Goal: Task Accomplishment & Management: Use online tool/utility

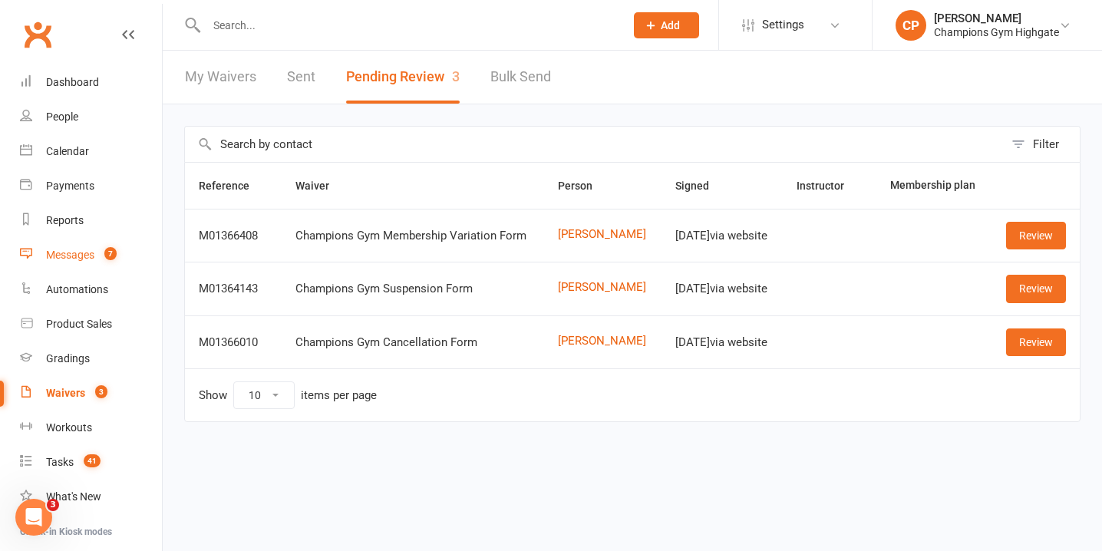
click at [87, 245] on link "Messages 7" at bounding box center [91, 255] width 142 height 35
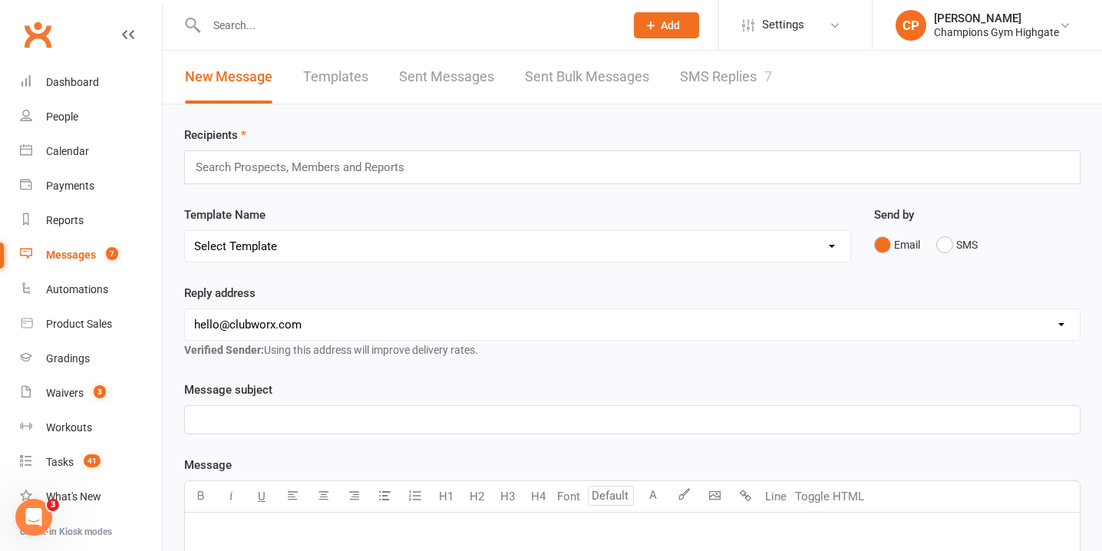
click at [671, 90] on div "New Message Templates Sent Messages Sent Bulk Messages SMS Replies 7" at bounding box center [478, 77] width 631 height 53
click at [687, 77] on link "SMS Replies 7" at bounding box center [726, 77] width 92 height 53
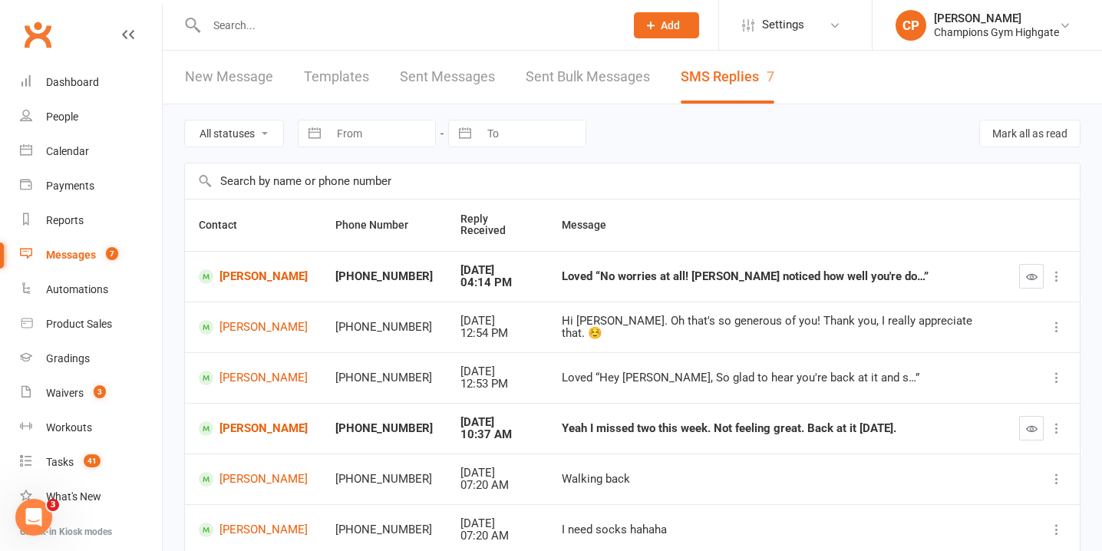
click at [237, 135] on select "All statuses Read only Unread only" at bounding box center [234, 133] width 98 height 26
click at [1024, 267] on button "button" at bounding box center [1031, 276] width 25 height 25
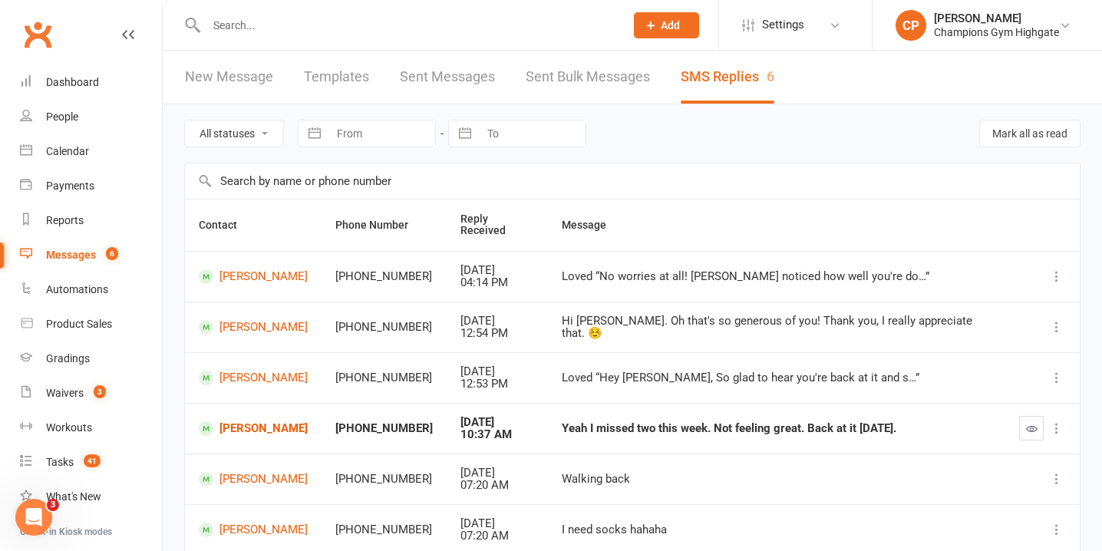
click at [241, 137] on select "All statuses Read only Unread only" at bounding box center [234, 133] width 98 height 26
select select "unread_only"
click at [185, 120] on select "All statuses Read only Unread only" at bounding box center [234, 133] width 98 height 26
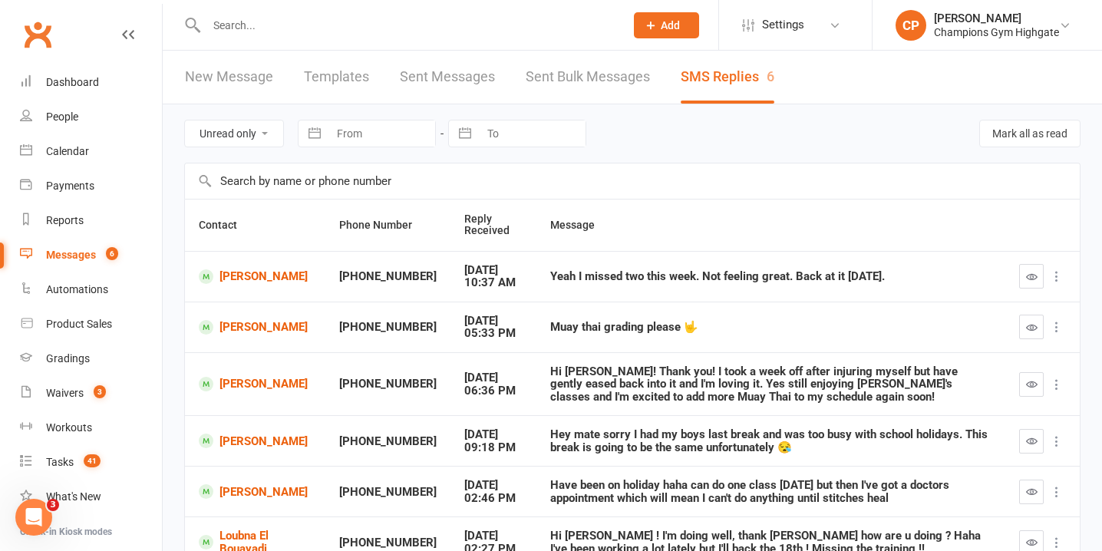
scroll to position [133, 0]
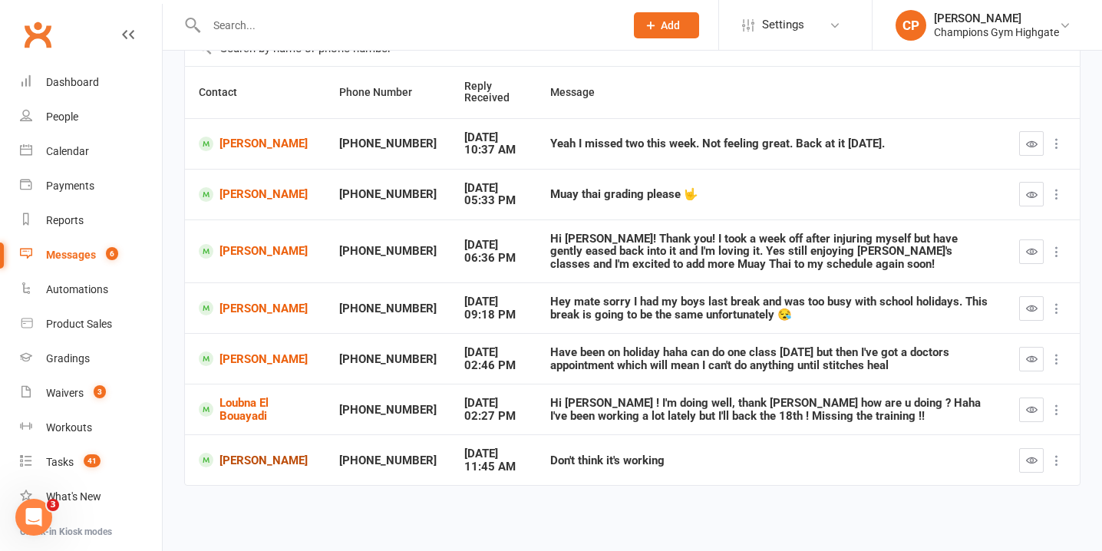
click at [259, 459] on link "John Negulic" at bounding box center [255, 460] width 113 height 15
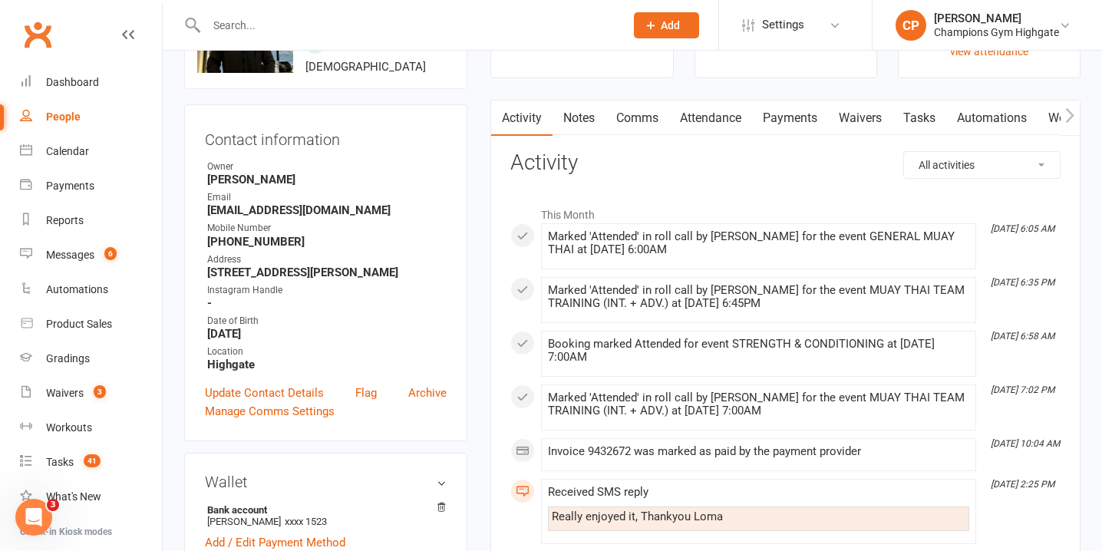
scroll to position [52, 0]
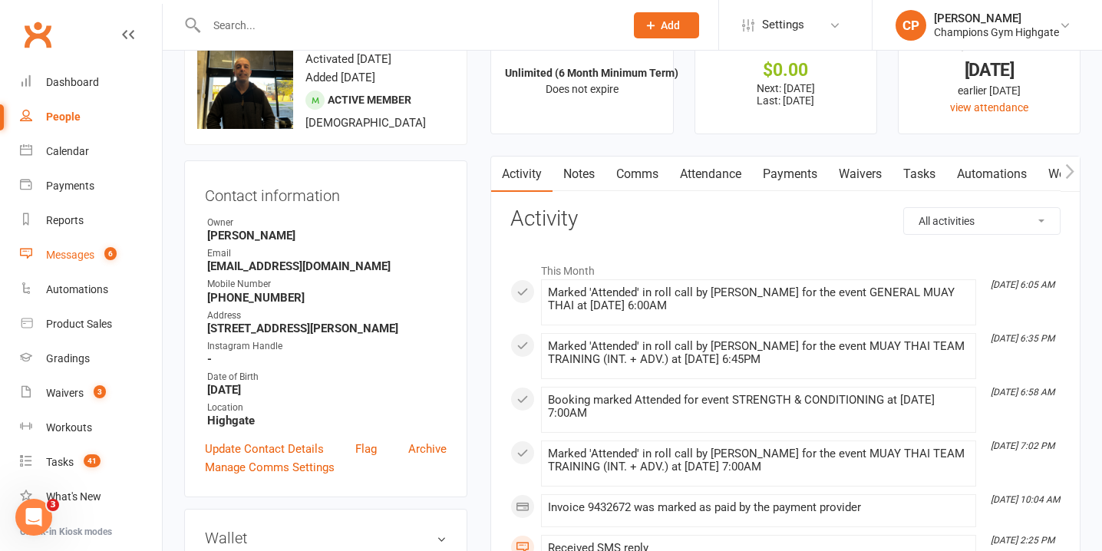
click at [98, 251] on count-badge "6" at bounding box center [107, 255] width 20 height 12
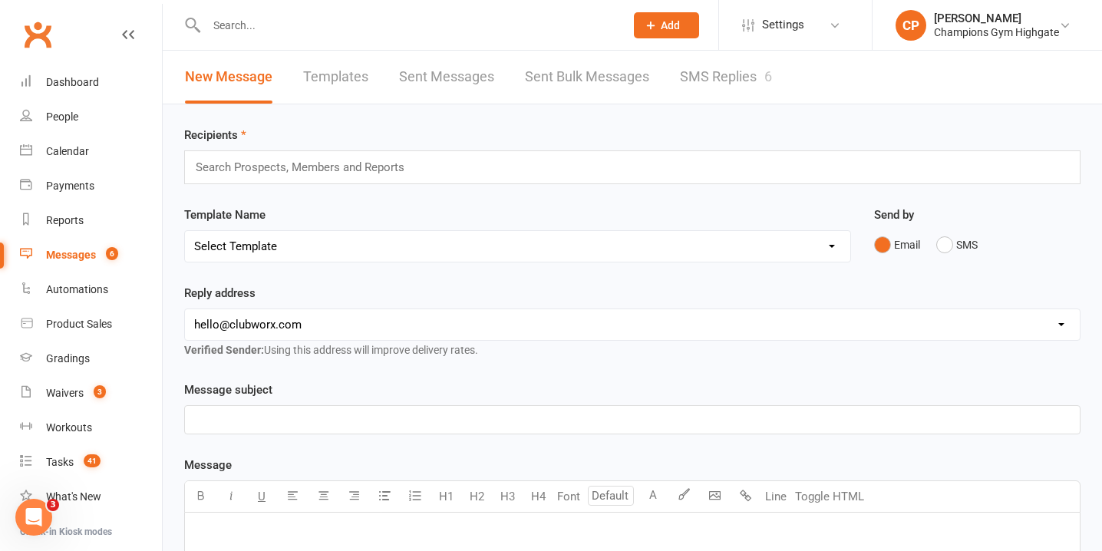
click at [733, 92] on link "SMS Replies 6" at bounding box center [726, 77] width 92 height 53
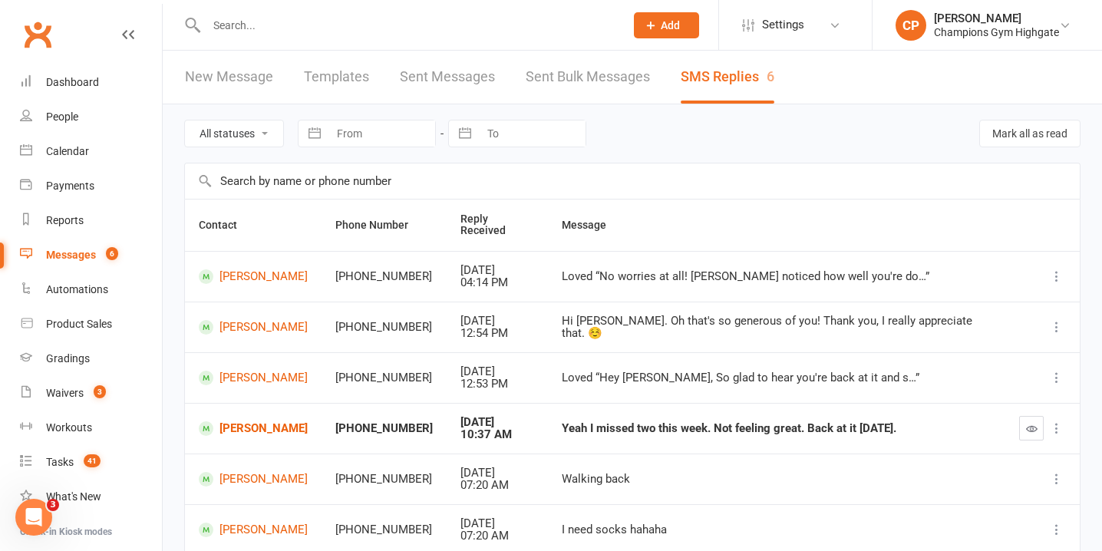
click at [272, 127] on select "All statuses Read only Unread only" at bounding box center [234, 133] width 98 height 26
select select "unread_only"
click at [185, 120] on select "All statuses Read only Unread only" at bounding box center [234, 133] width 98 height 26
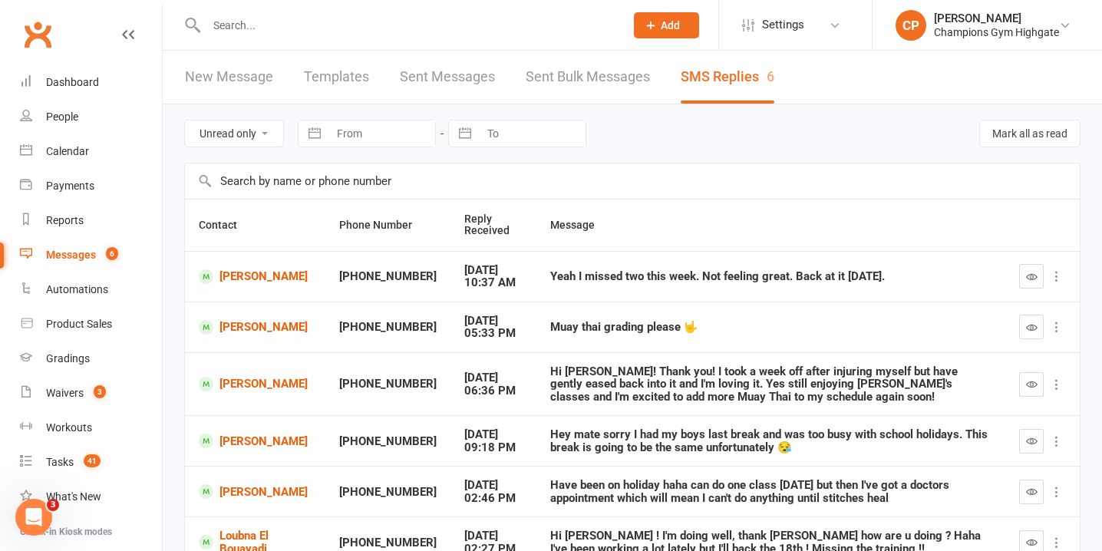
scroll to position [133, 0]
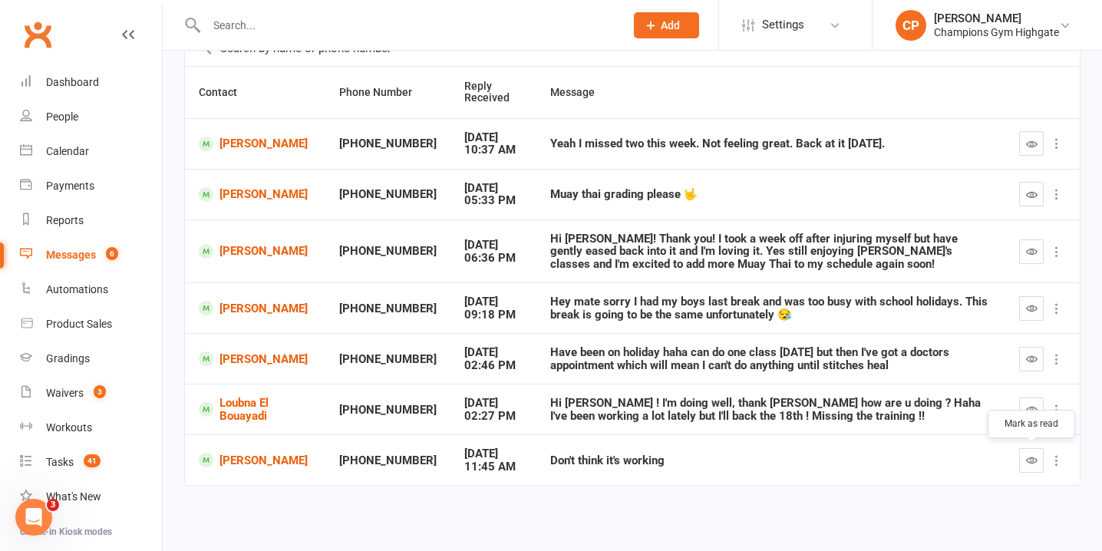
click at [1033, 454] on icon "button" at bounding box center [1032, 460] width 12 height 12
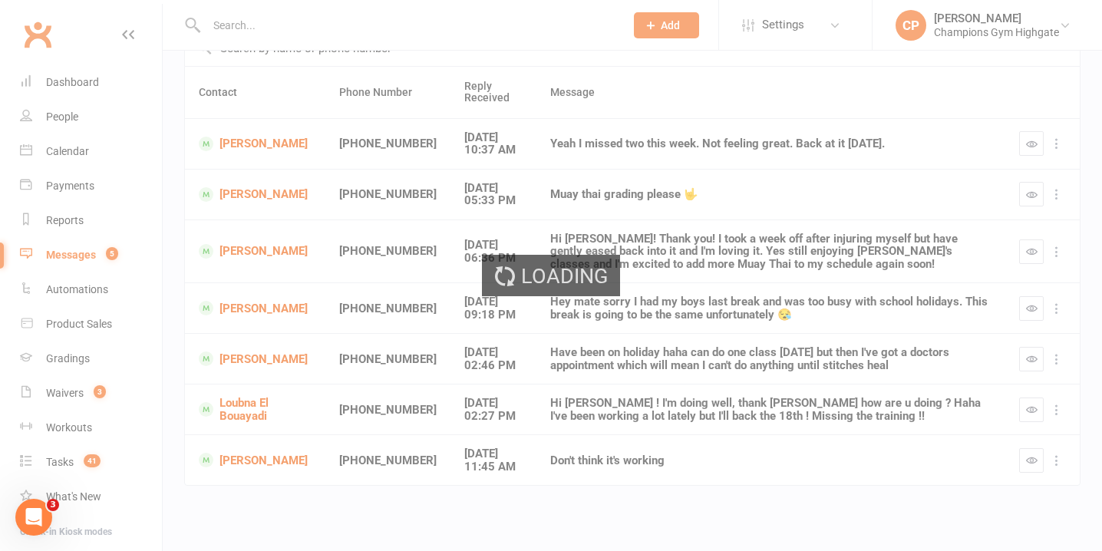
scroll to position [82, 0]
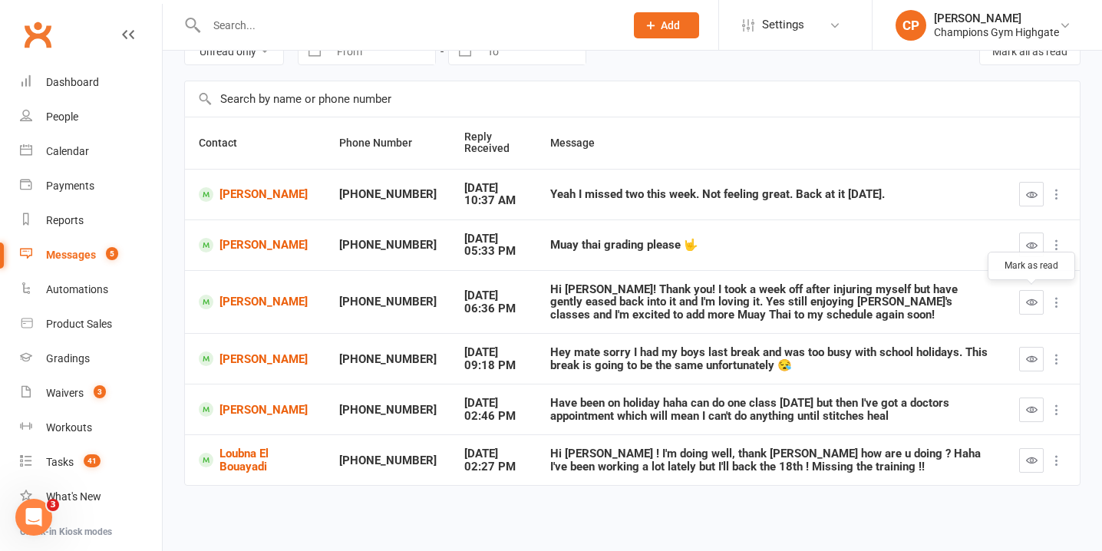
click at [1026, 296] on icon "button" at bounding box center [1032, 302] width 12 height 12
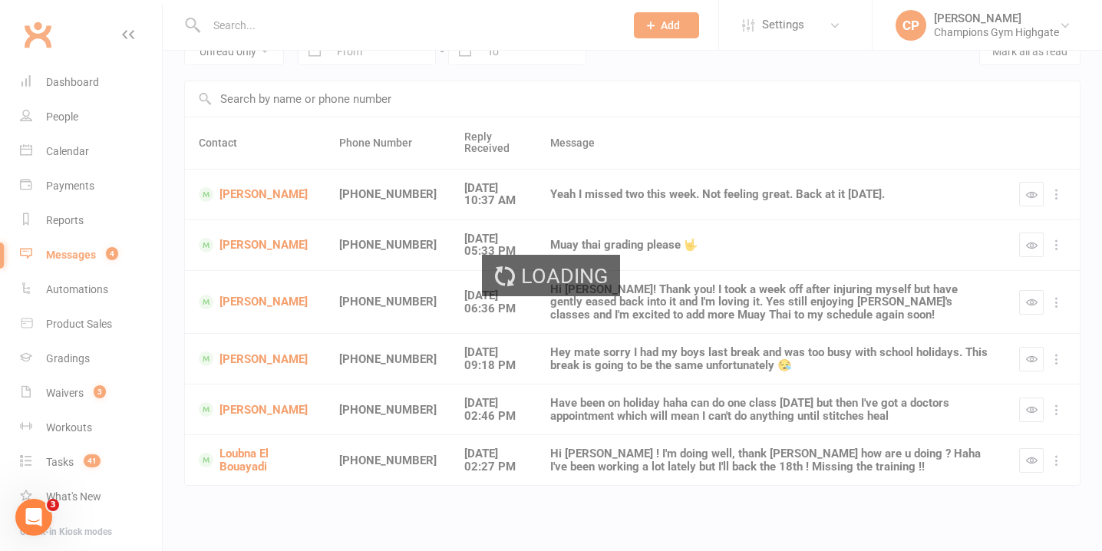
scroll to position [19, 0]
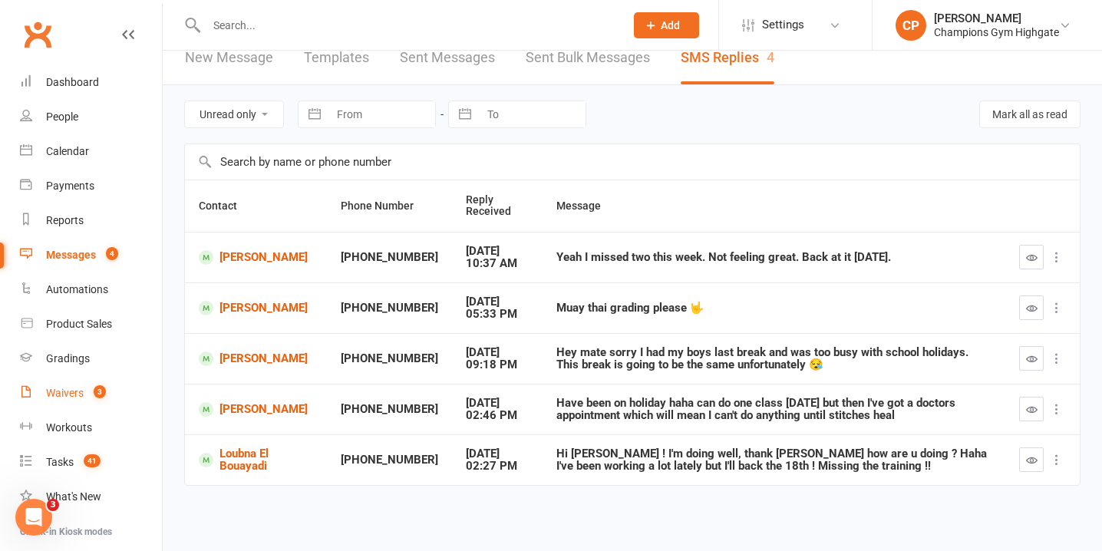
click at [86, 397] on count-badge "3" at bounding box center [96, 393] width 20 height 12
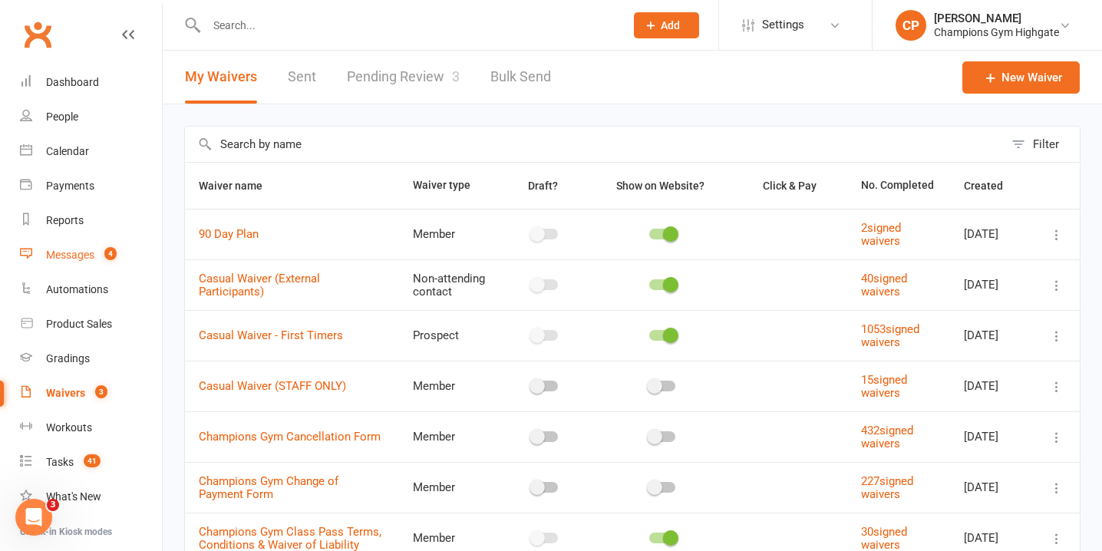
click at [102, 244] on link "Messages 4" at bounding box center [91, 255] width 142 height 35
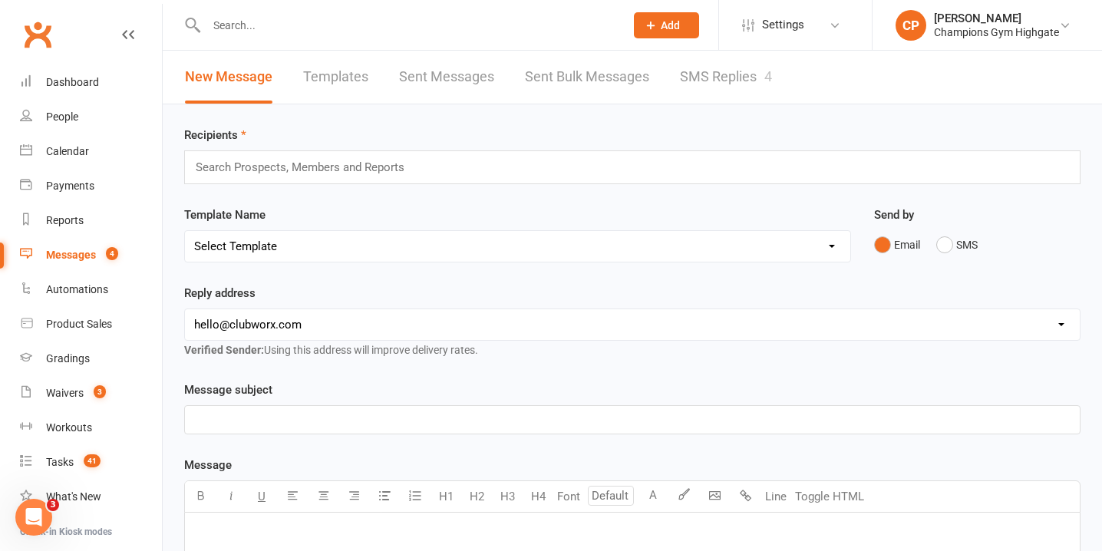
click at [702, 94] on link "SMS Replies 4" at bounding box center [726, 77] width 92 height 53
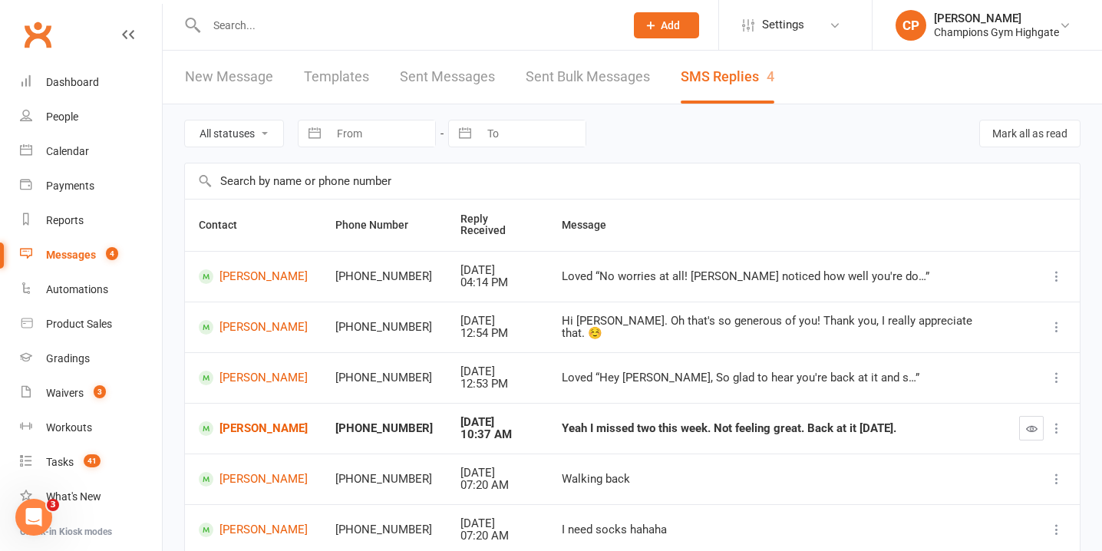
click at [354, 28] on input "text" at bounding box center [408, 25] width 412 height 21
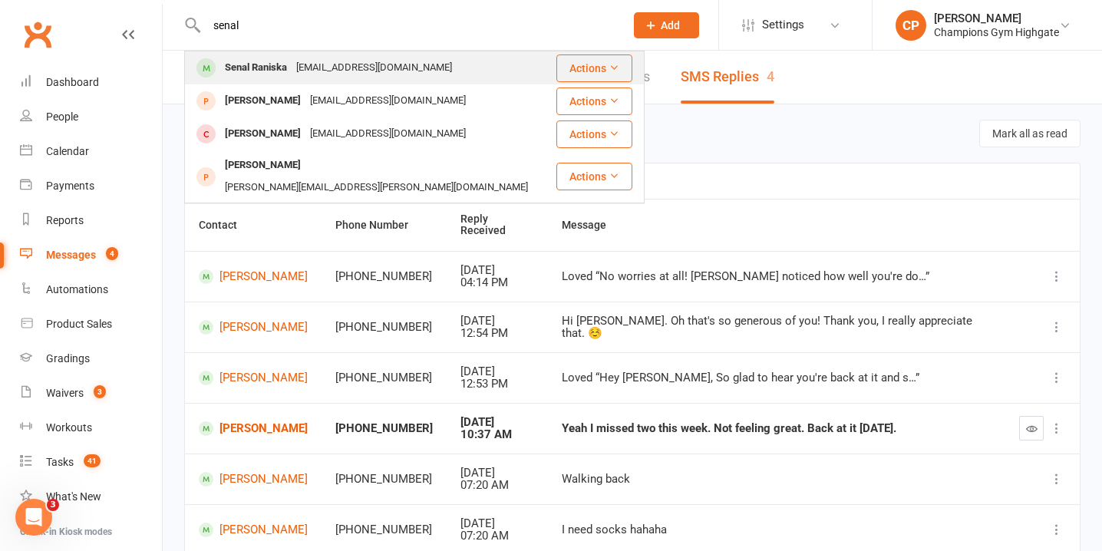
type input "senal"
click at [288, 66] on div "Senal Raniska" at bounding box center [255, 68] width 71 height 22
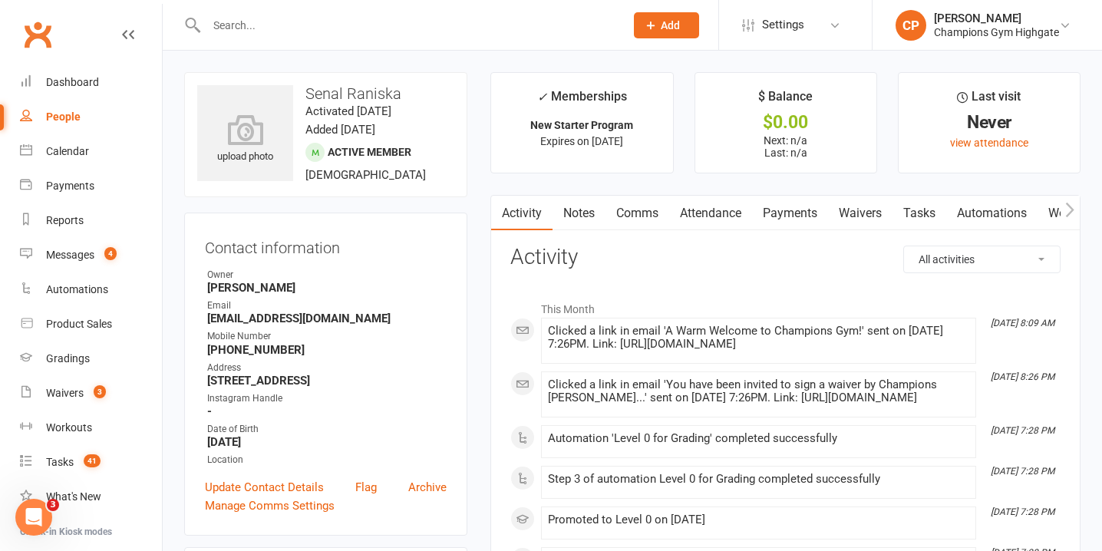
click at [864, 208] on link "Waivers" at bounding box center [860, 213] width 64 height 35
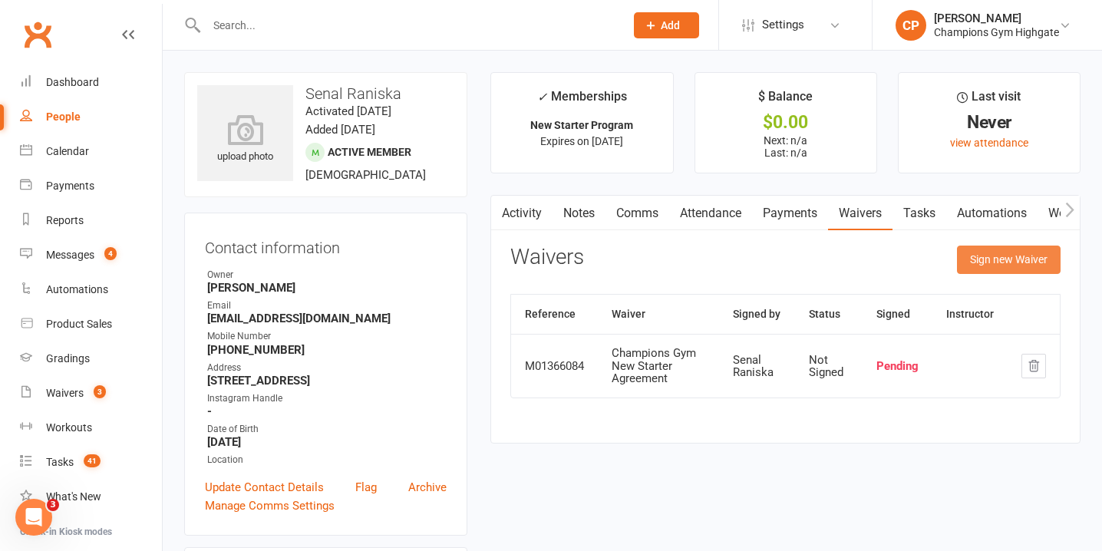
click at [1001, 252] on button "Sign new Waiver" at bounding box center [1009, 260] width 104 height 28
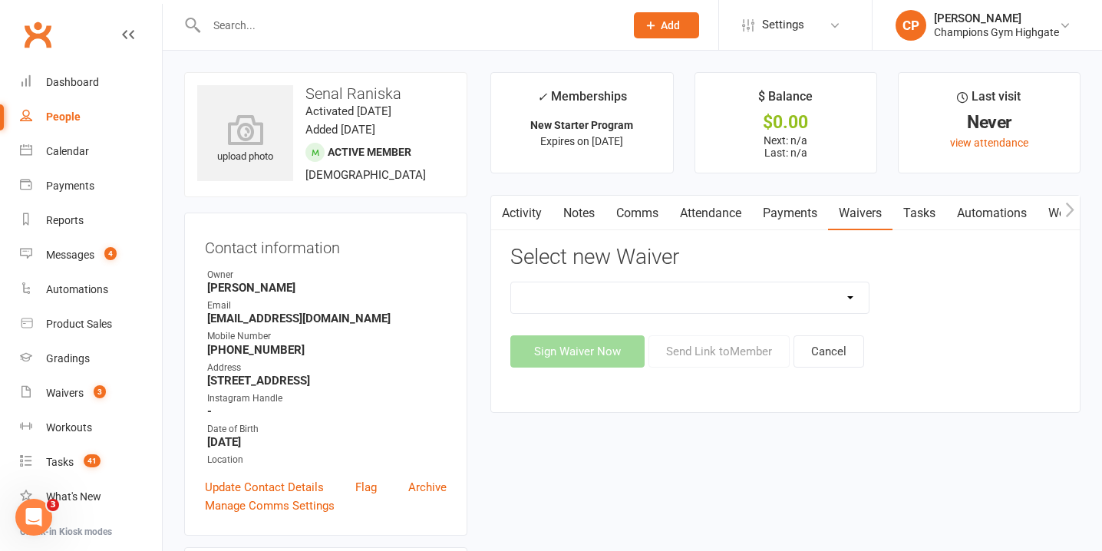
click at [717, 293] on select "90 Day Plan Casual Waiver - First Timers Casual Waiver (STAFF ONLY) Champions G…" at bounding box center [690, 297] width 358 height 31
select select "9060"
click at [511, 282] on select "90 Day Plan Casual Waiver - First Timers Casual Waiver (STAFF ONLY) Champions G…" at bounding box center [690, 297] width 358 height 31
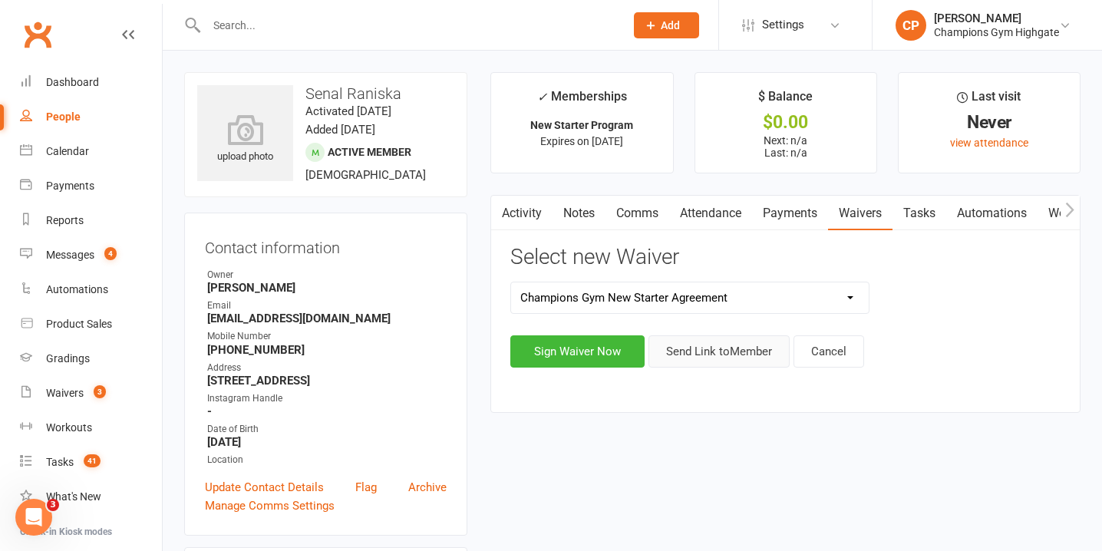
click at [697, 354] on button "Send Link to Member" at bounding box center [718, 351] width 141 height 32
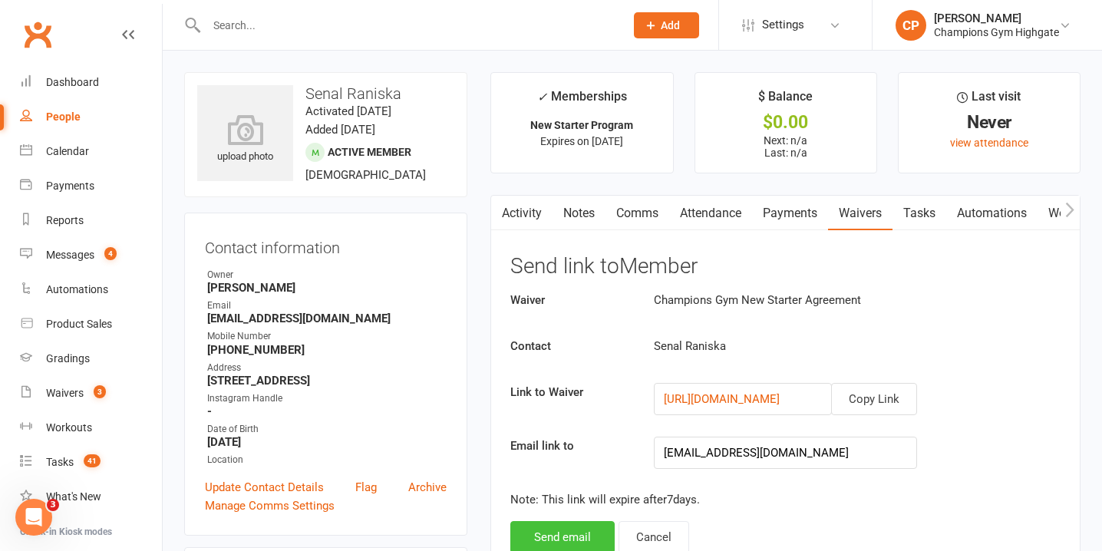
click at [576, 531] on button "Send email" at bounding box center [562, 537] width 104 height 32
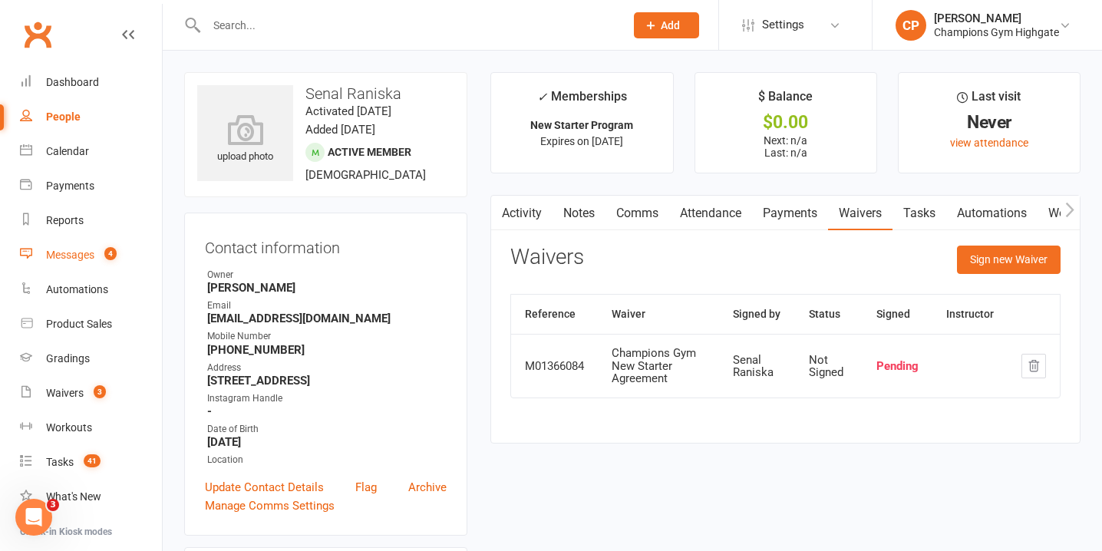
click at [81, 246] on link "Messages 4" at bounding box center [91, 255] width 142 height 35
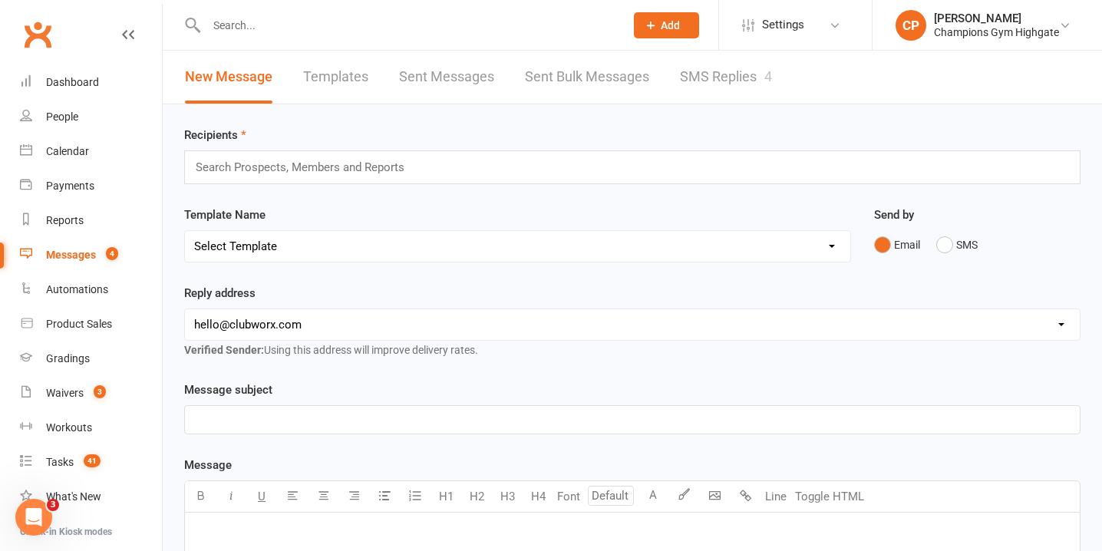
click at [737, 82] on link "SMS Replies 4" at bounding box center [726, 77] width 92 height 53
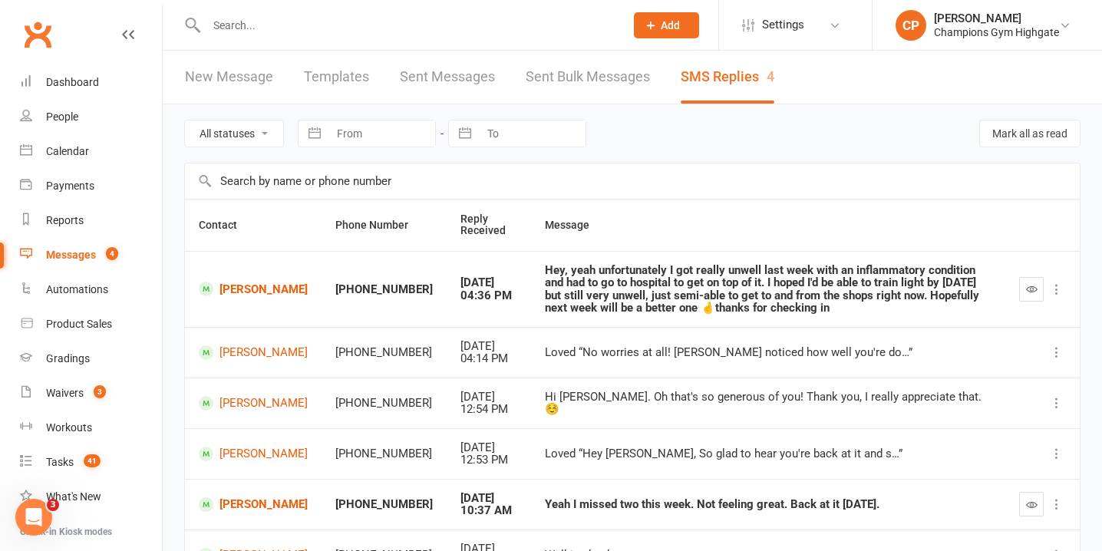
click at [353, 18] on input "text" at bounding box center [408, 25] width 412 height 21
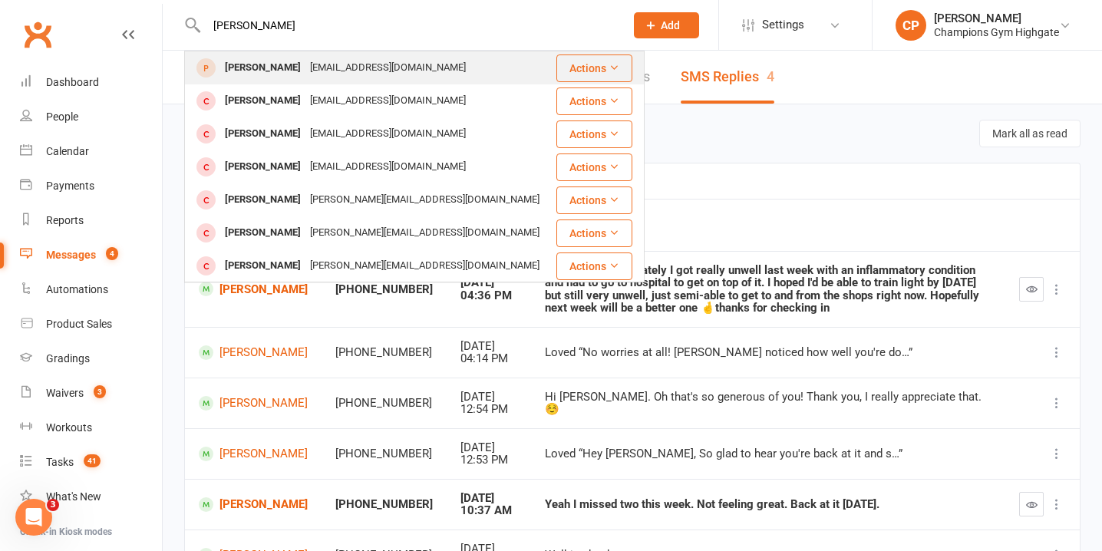
type input "zane carter"
click at [400, 67] on div "[EMAIL_ADDRESS][DOMAIN_NAME]" at bounding box center [387, 68] width 165 height 22
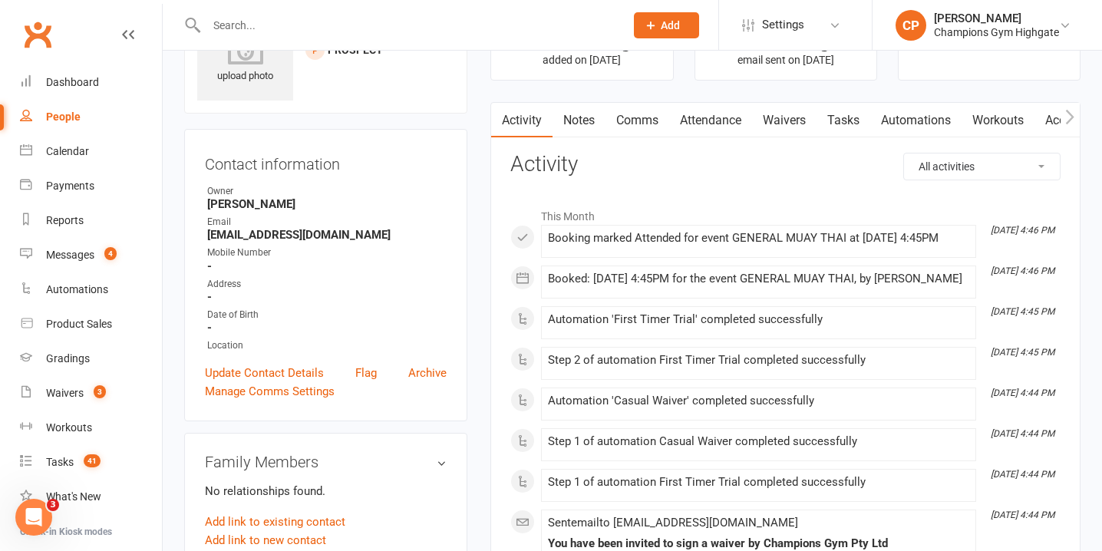
scroll to position [80, 0]
click at [791, 120] on link "Waivers" at bounding box center [784, 121] width 64 height 35
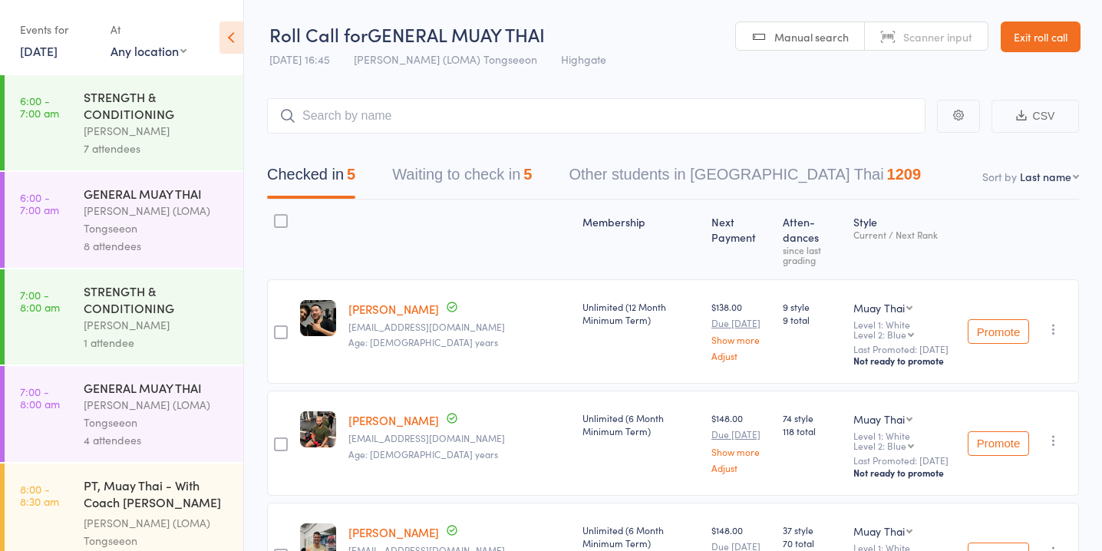
click at [516, 180] on button "Waiting to check in 5" at bounding box center [462, 178] width 140 height 41
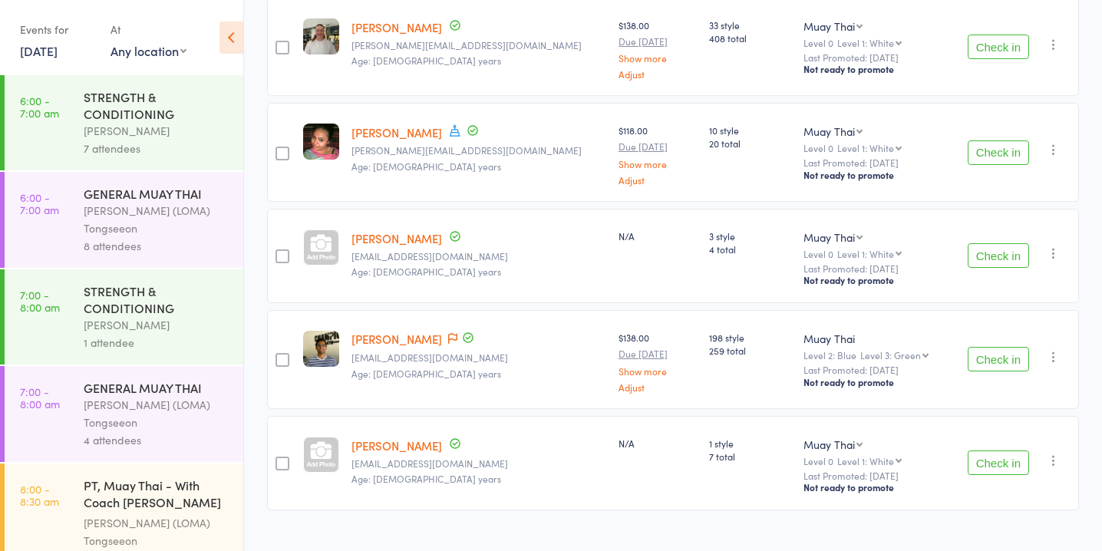
scroll to position [279, 0]
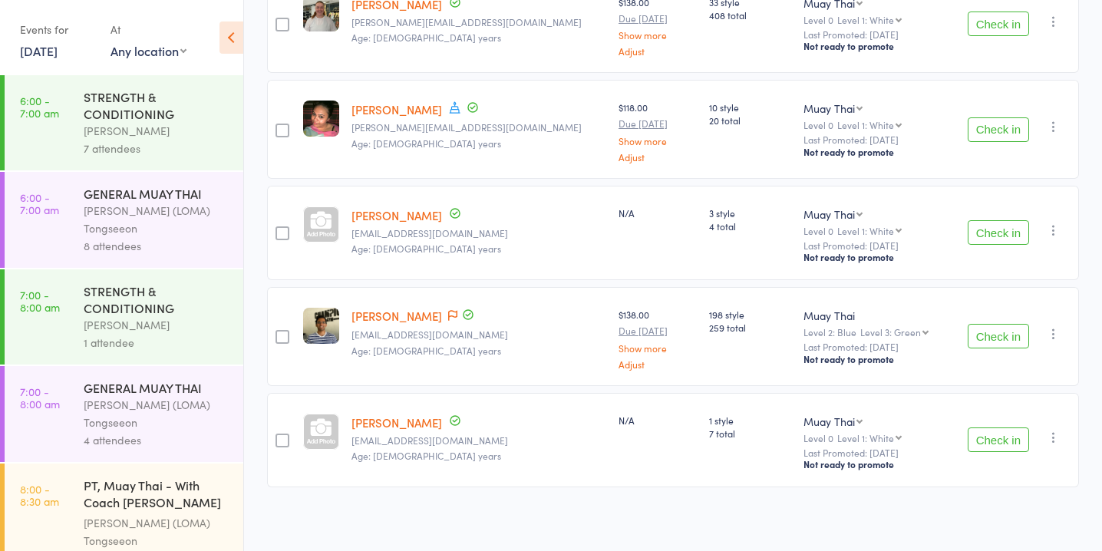
click at [1007, 444] on button "Check in" at bounding box center [998, 439] width 61 height 25
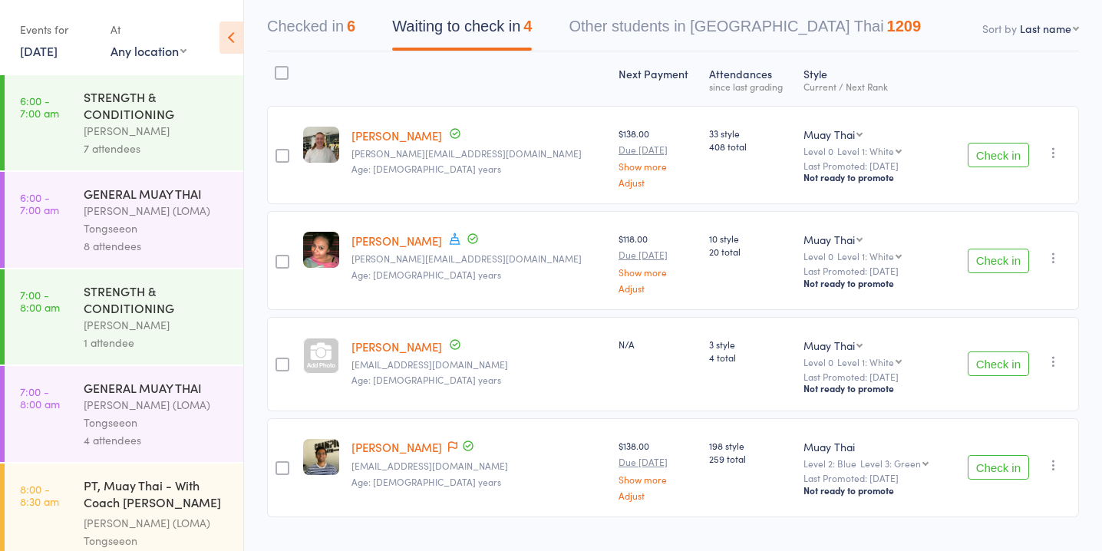
scroll to position [157, 0]
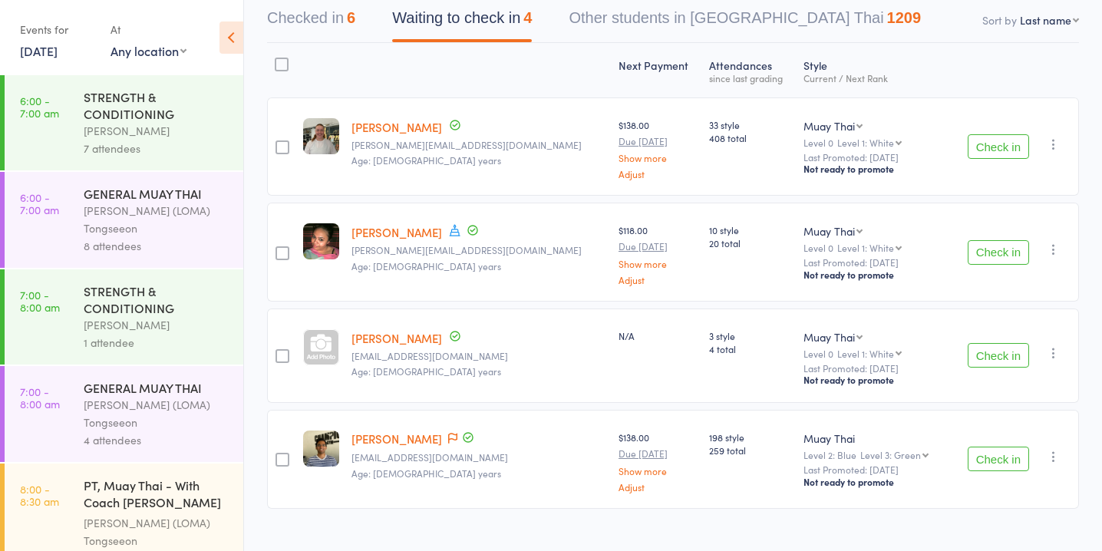
click at [996, 147] on button "Check in" at bounding box center [998, 146] width 61 height 25
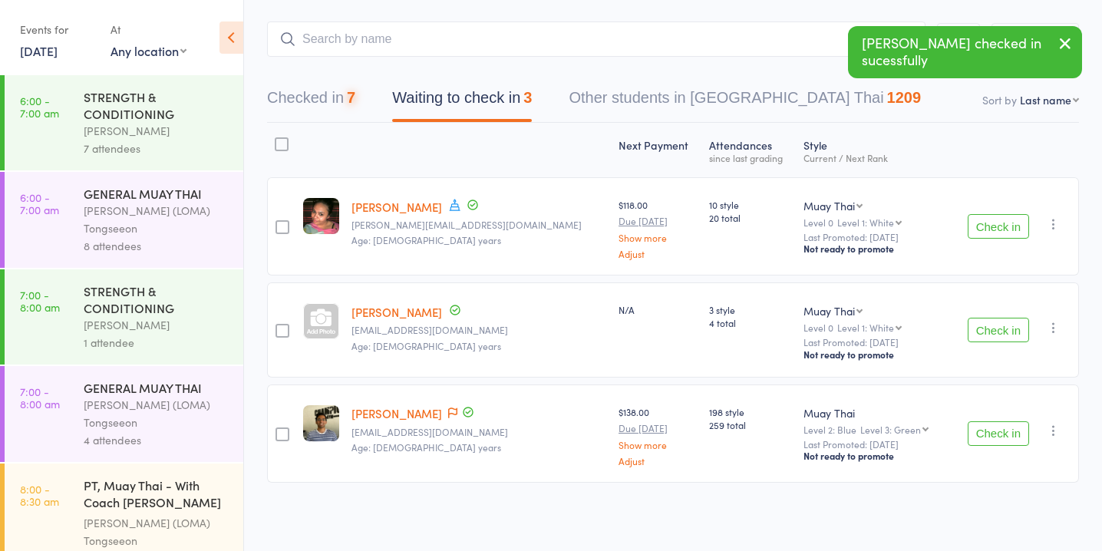
scroll to position [76, 0]
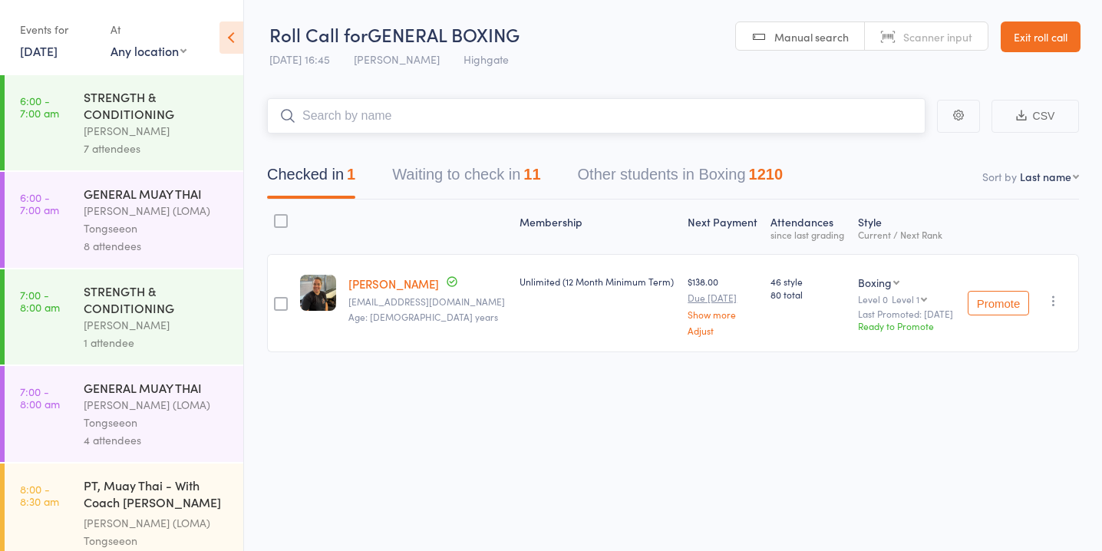
click at [490, 182] on button "Waiting to check in 11" at bounding box center [466, 178] width 148 height 41
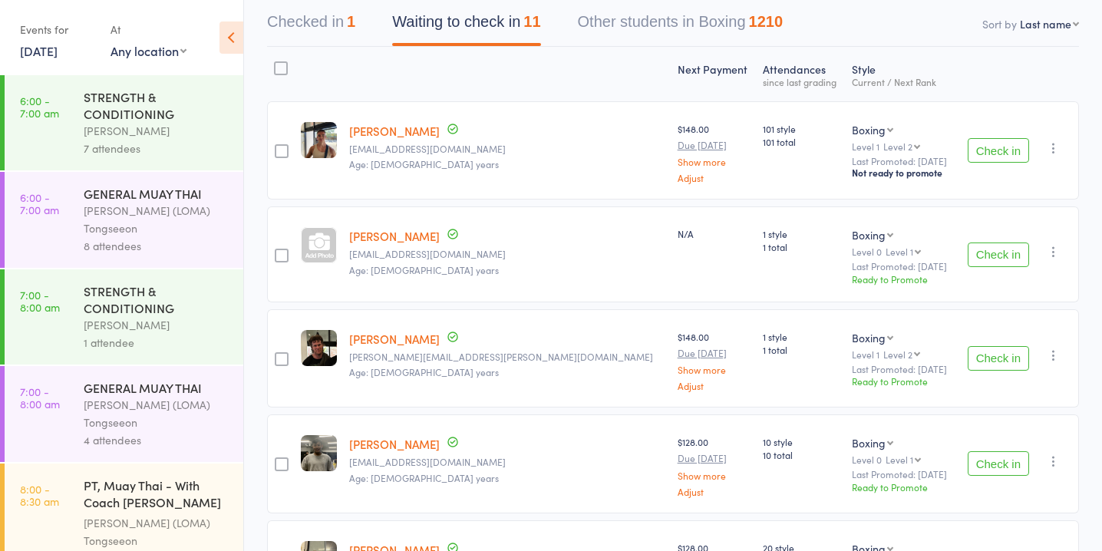
scroll to position [177, 0]
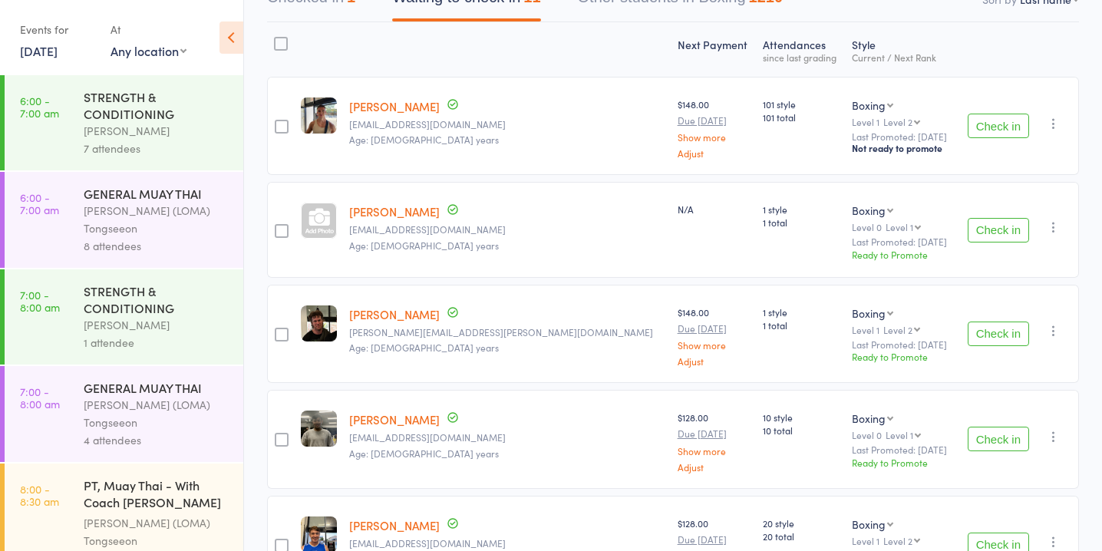
click at [985, 123] on button "Check in" at bounding box center [998, 126] width 61 height 25
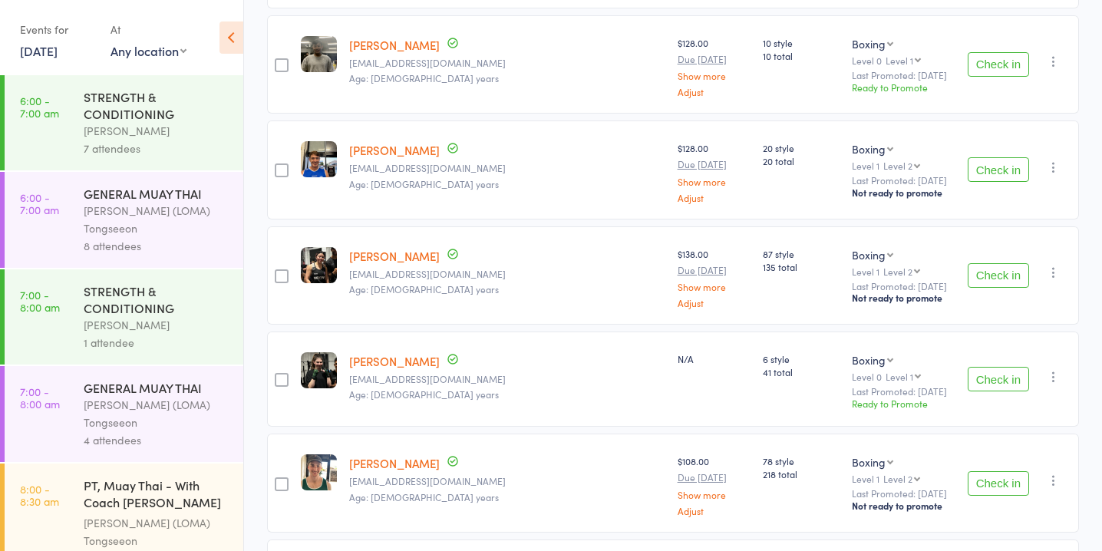
scroll to position [456, 0]
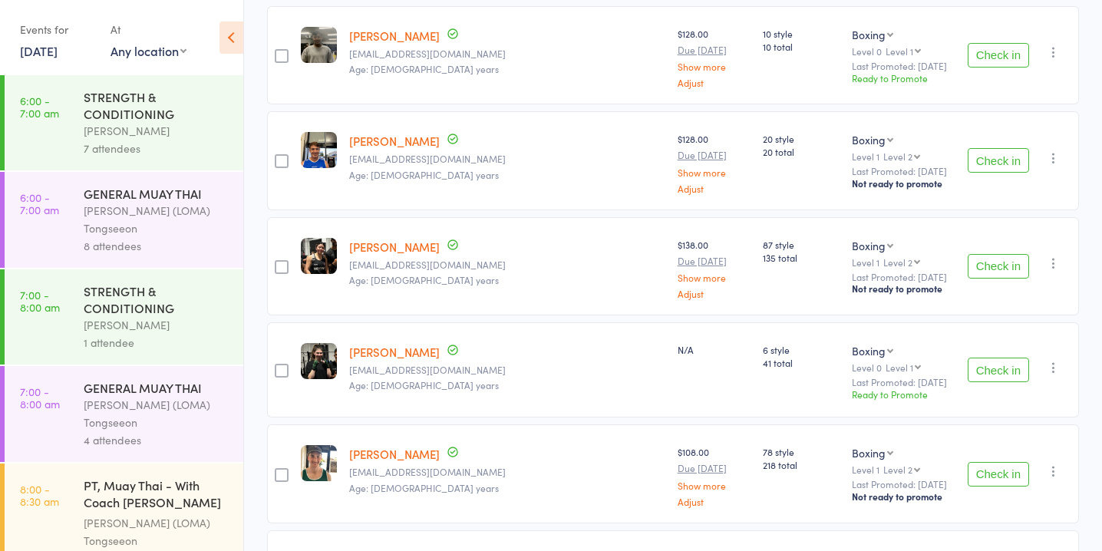
click at [973, 358] on button "Check in" at bounding box center [998, 370] width 61 height 25
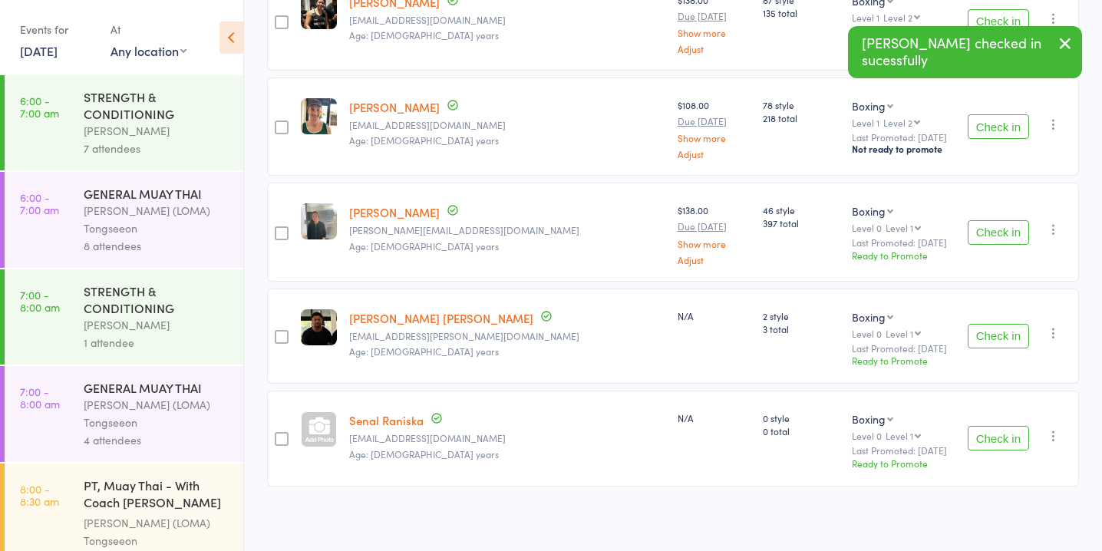
scroll to position [0, 0]
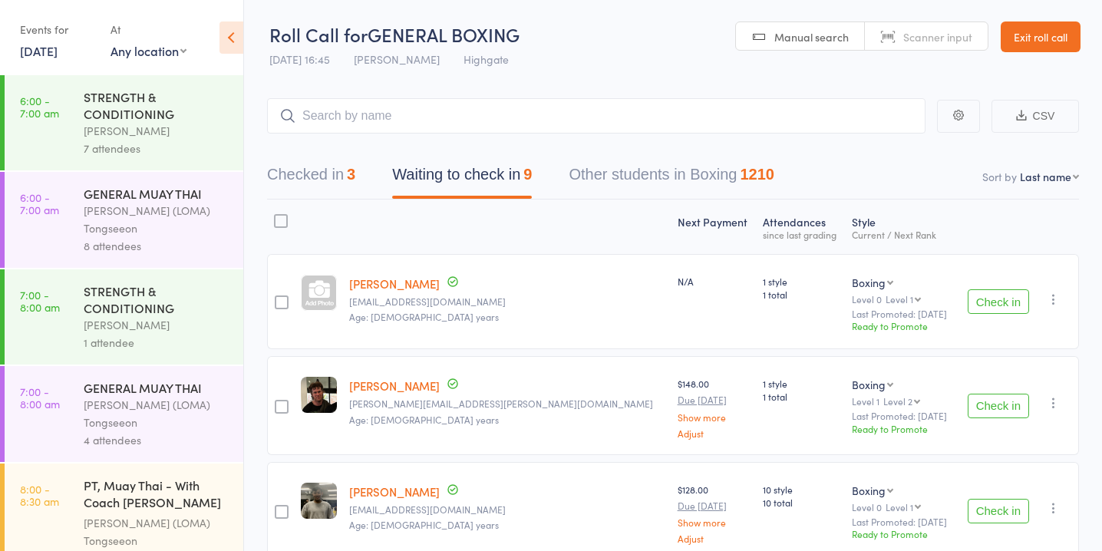
click at [403, 283] on link "[PERSON_NAME]" at bounding box center [394, 283] width 91 height 16
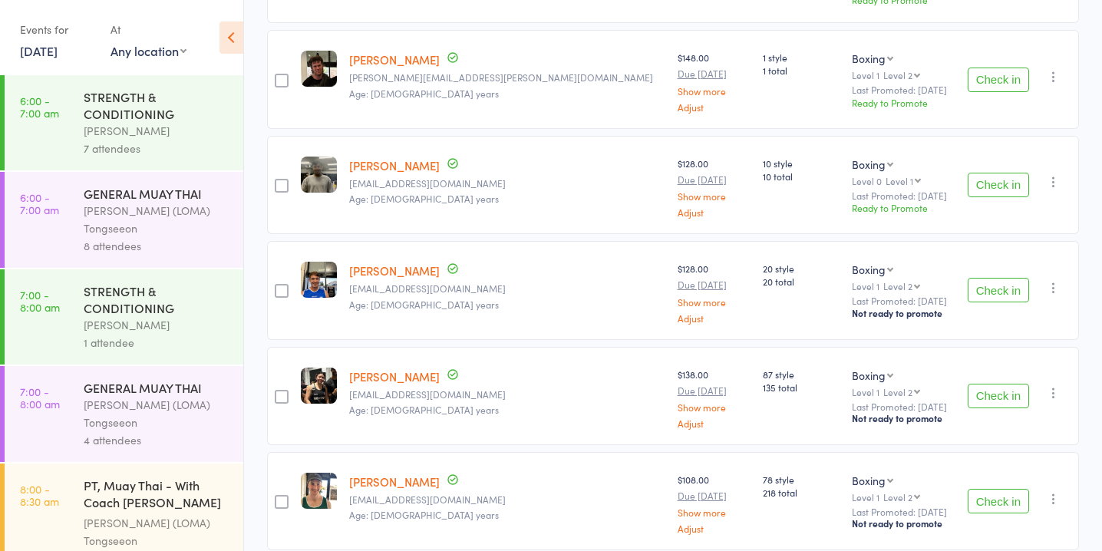
scroll to position [333, 0]
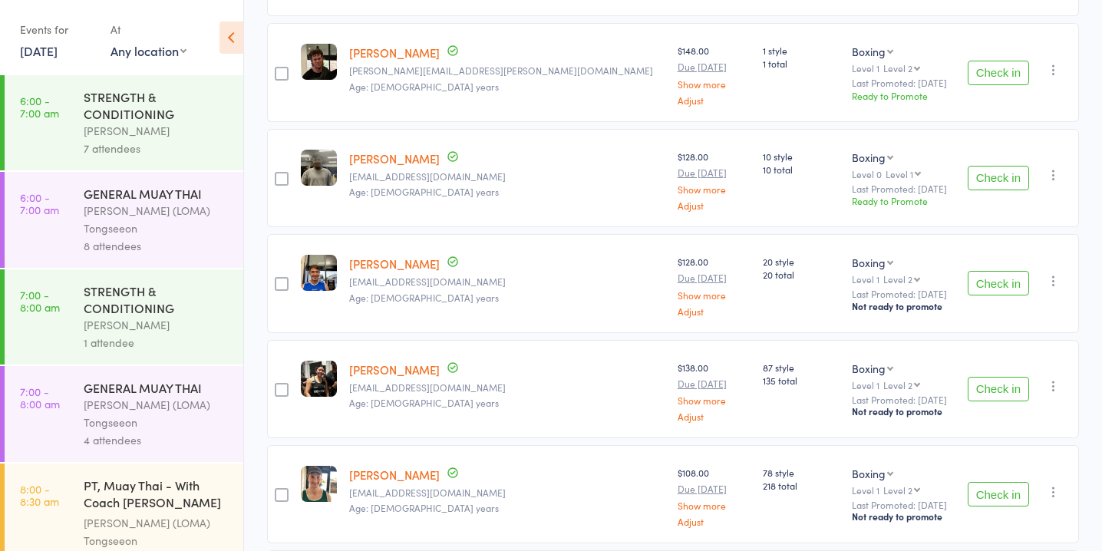
click at [991, 279] on button "Check in" at bounding box center [998, 283] width 61 height 25
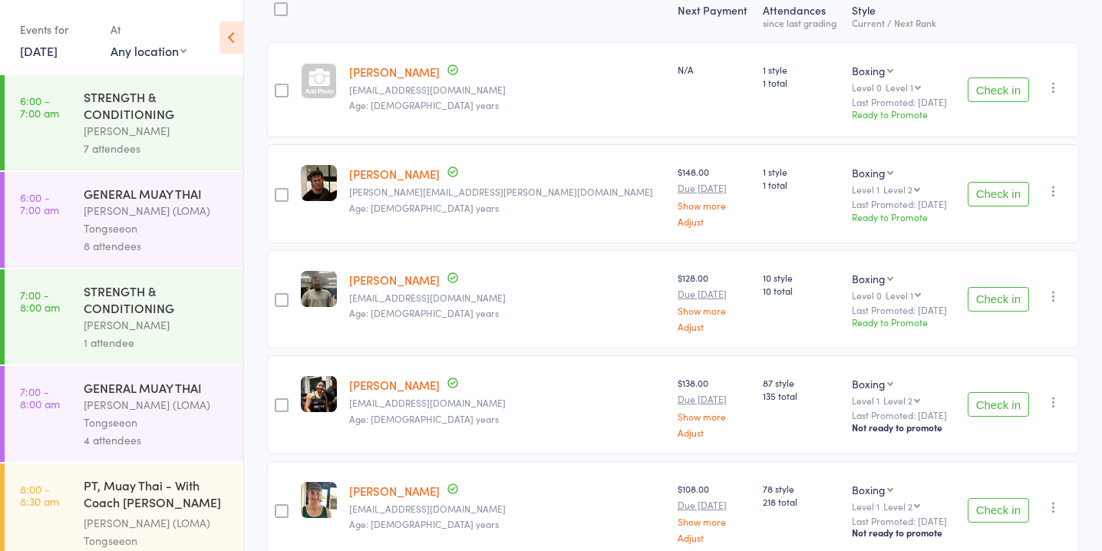
scroll to position [0, 0]
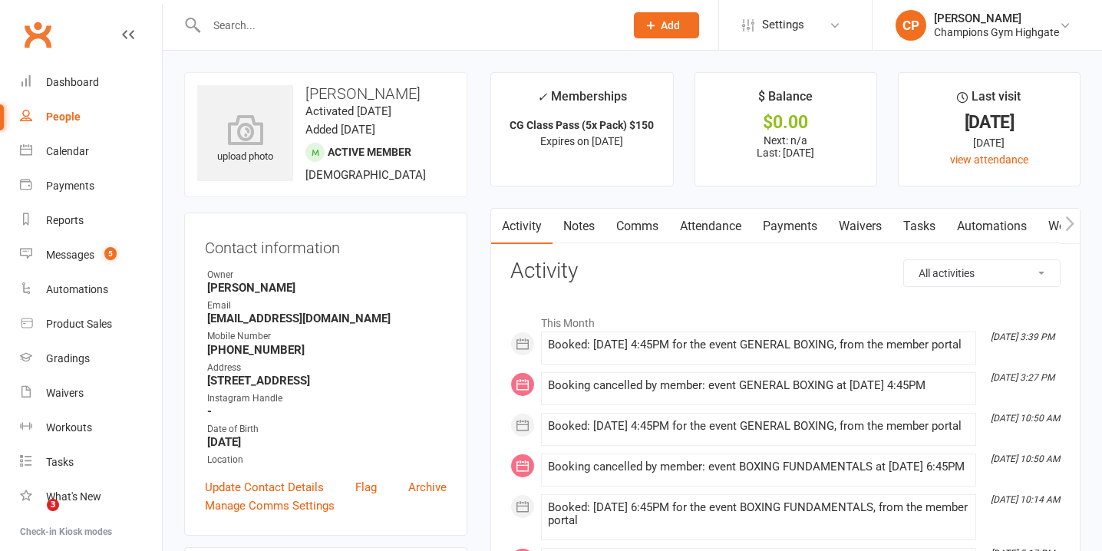
click at [579, 230] on link "Notes" at bounding box center [578, 226] width 53 height 35
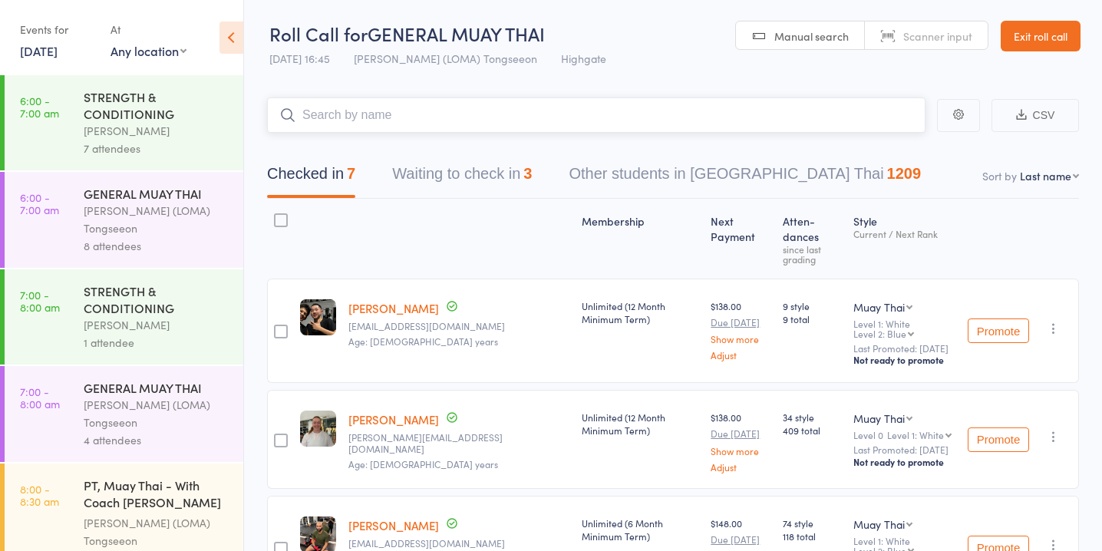
click at [470, 167] on button "Waiting to check in 3" at bounding box center [462, 177] width 140 height 41
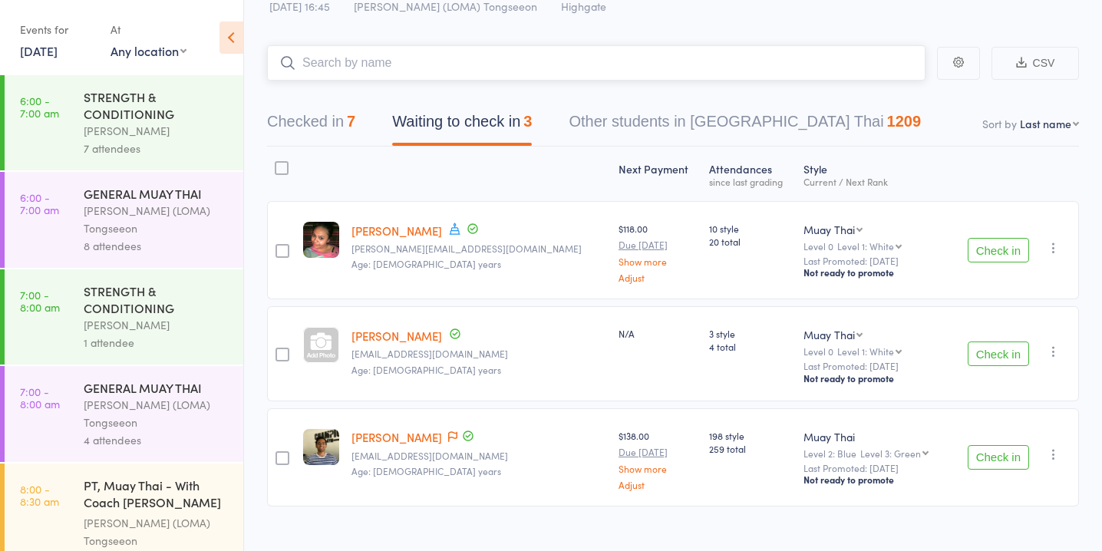
scroll to position [76, 0]
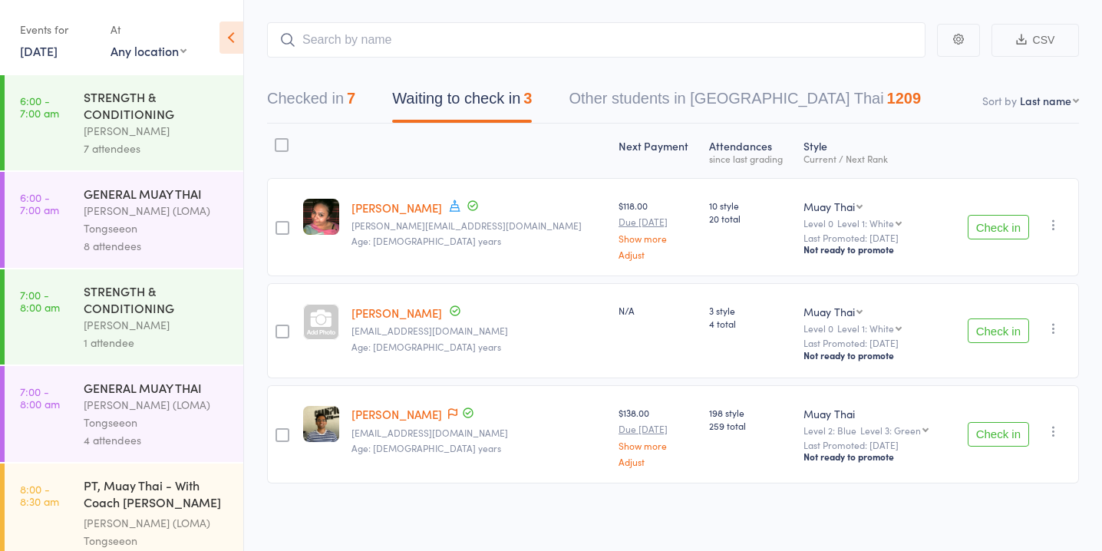
click at [983, 437] on button "Check in" at bounding box center [998, 434] width 61 height 25
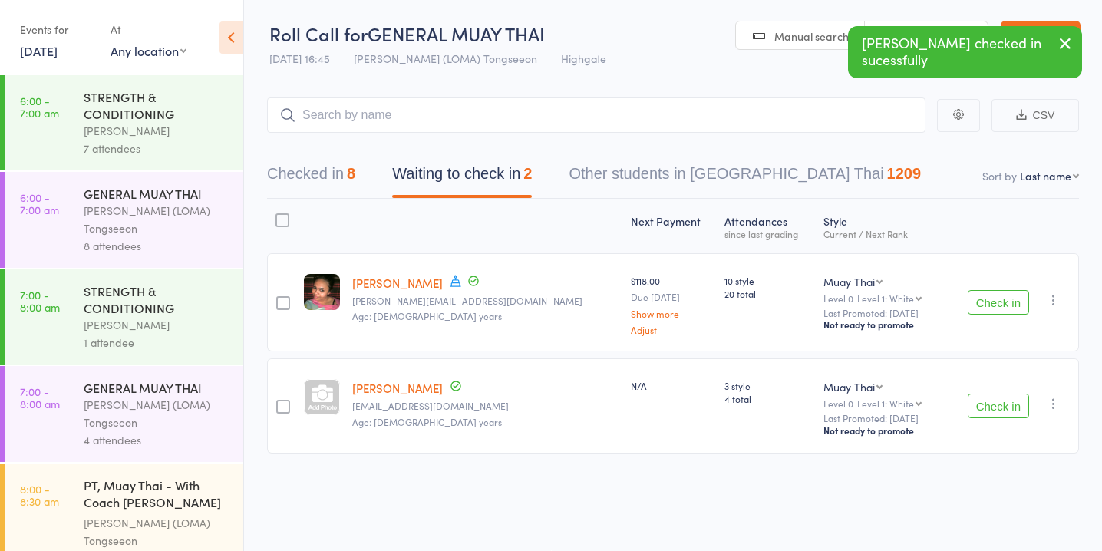
scroll to position [0, 0]
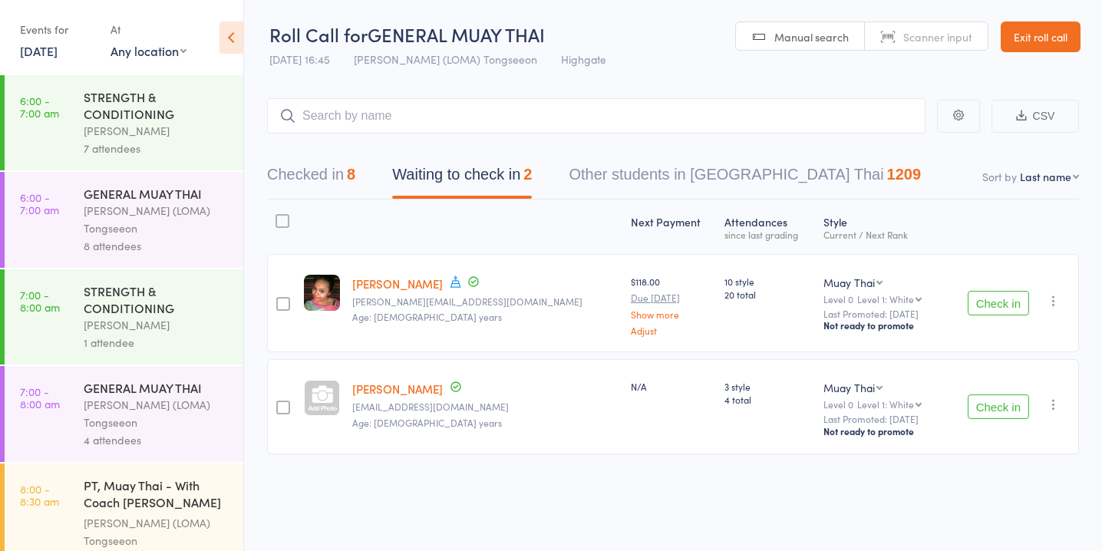
click at [997, 407] on button "Check in" at bounding box center [998, 406] width 61 height 25
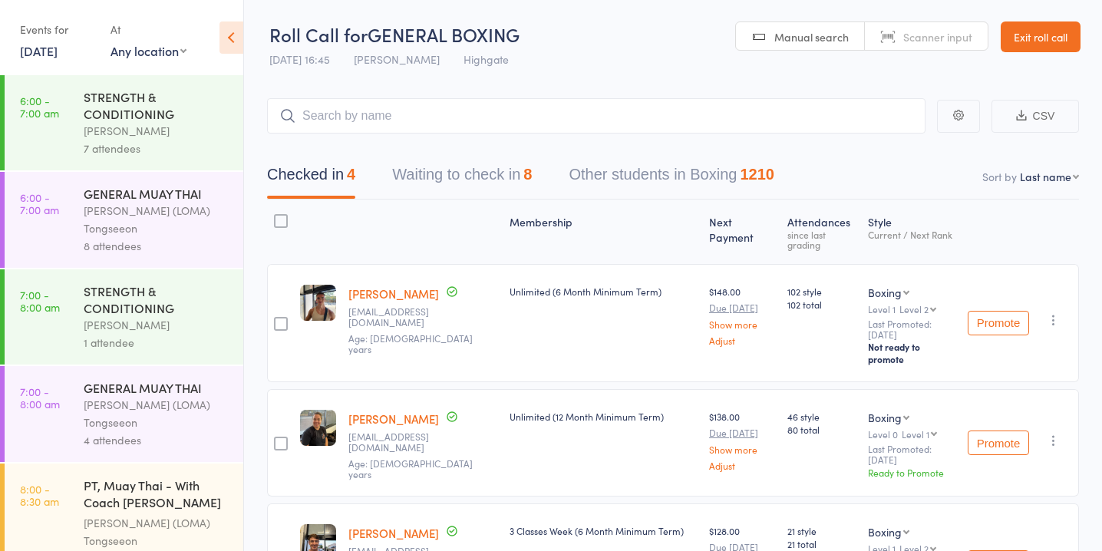
click at [486, 178] on button "Waiting to check in 8" at bounding box center [462, 178] width 140 height 41
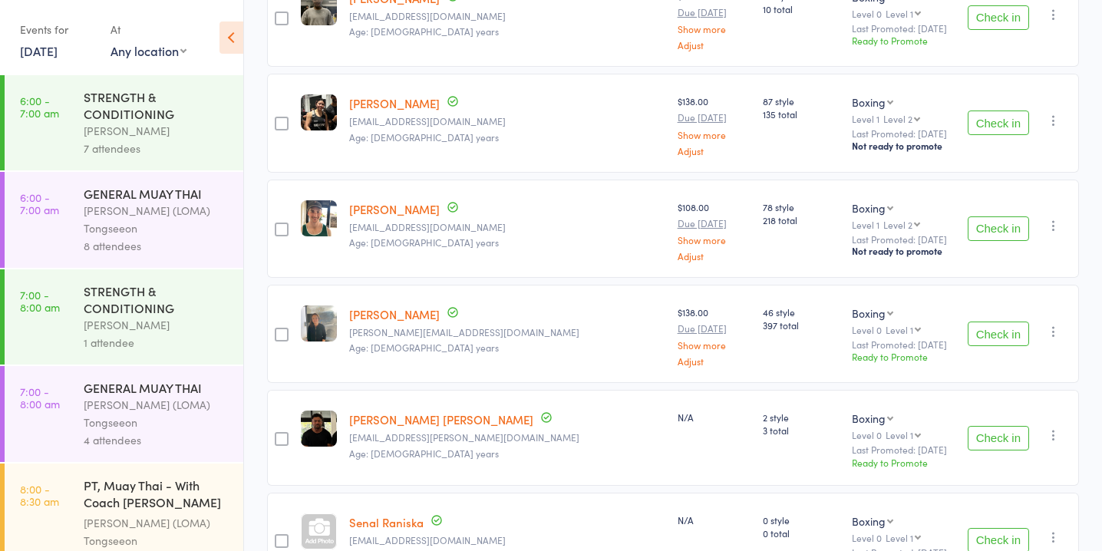
scroll to position [595, 0]
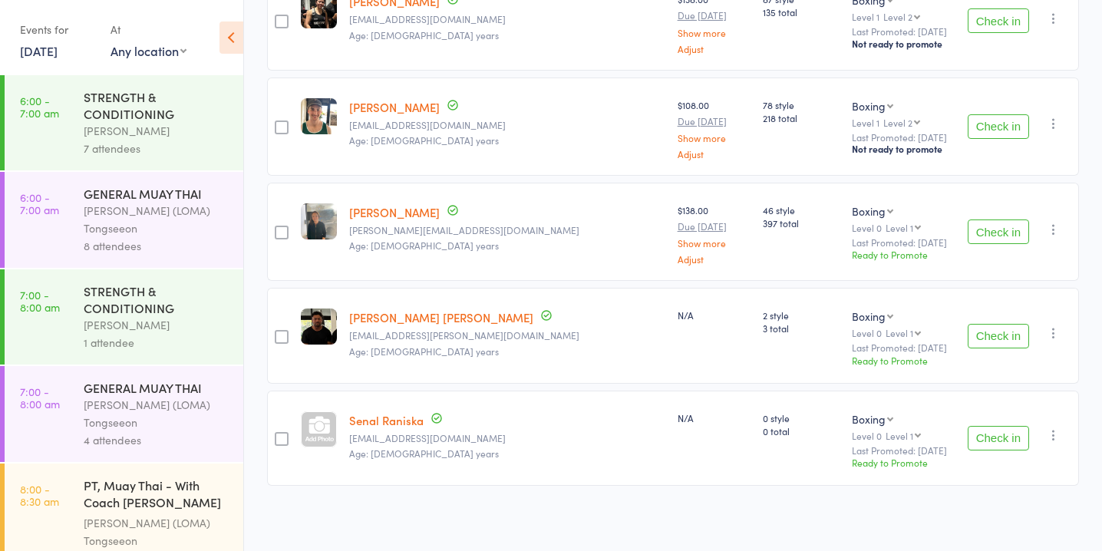
click at [984, 124] on button "Check in" at bounding box center [998, 126] width 61 height 25
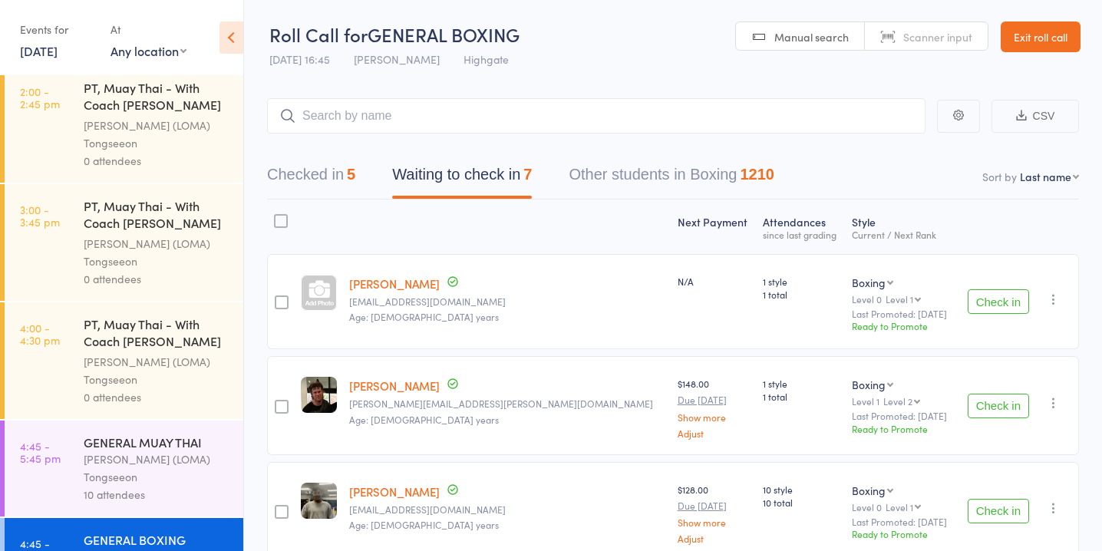
scroll to position [1386, 0]
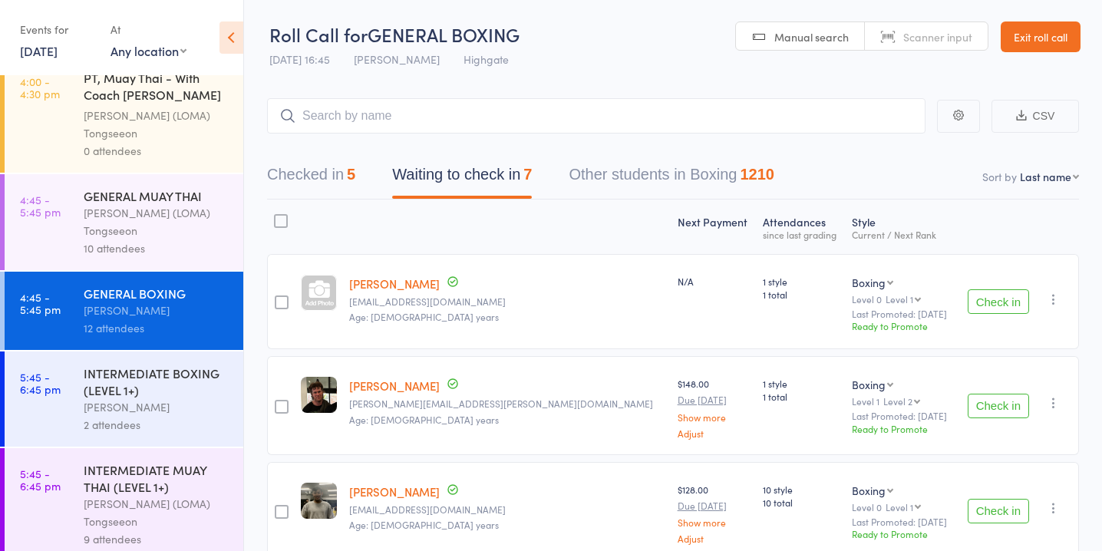
click at [146, 368] on div "INTERMEDIATE BOXING (LEVEL 1+)" at bounding box center [157, 381] width 147 height 34
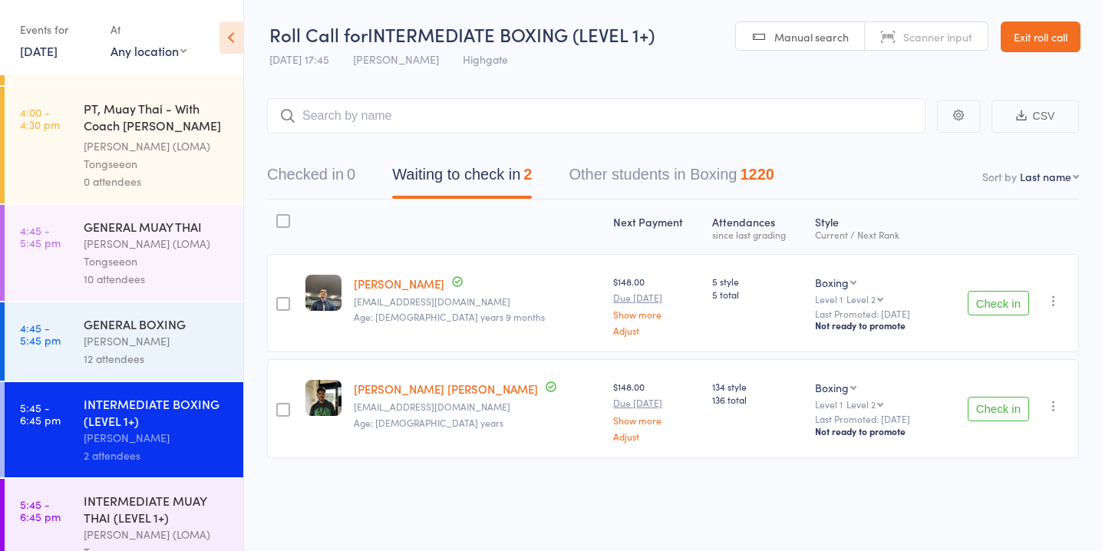
scroll to position [1386, 0]
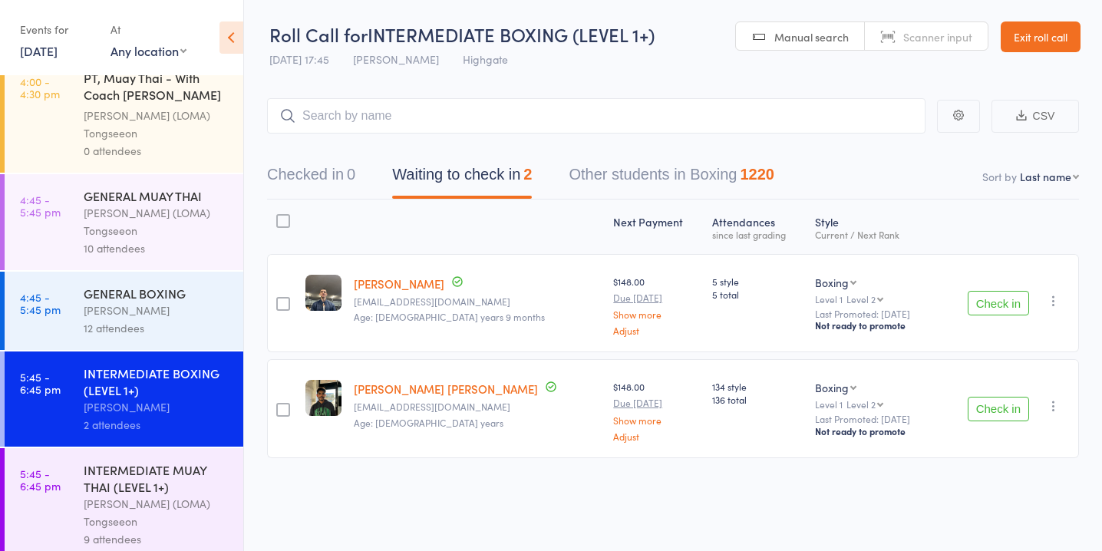
click at [169, 471] on div "INTERMEDIATE MUAY THAI (LEVEL 1+)" at bounding box center [157, 478] width 147 height 34
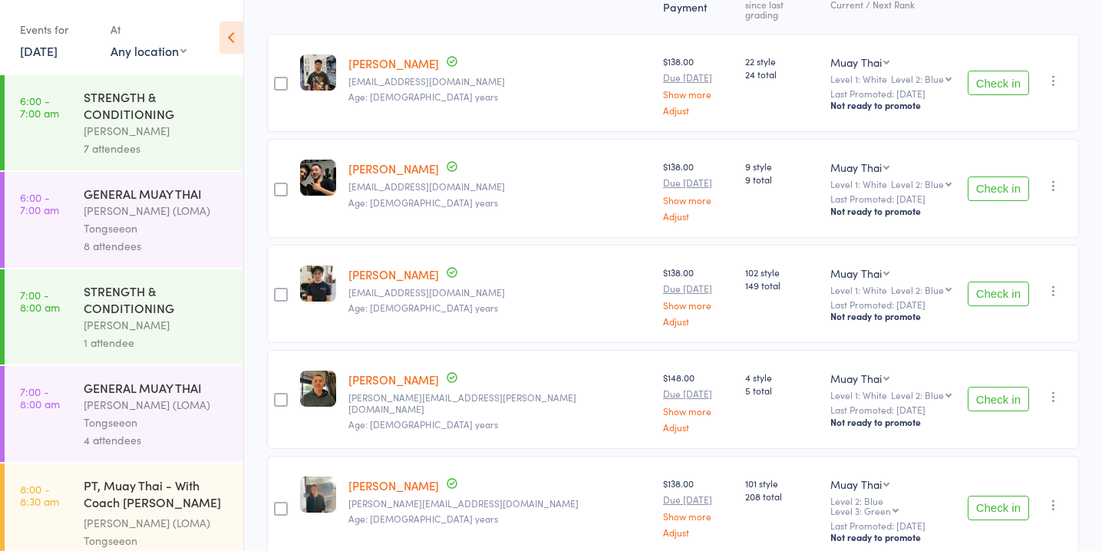
scroll to position [236, 0]
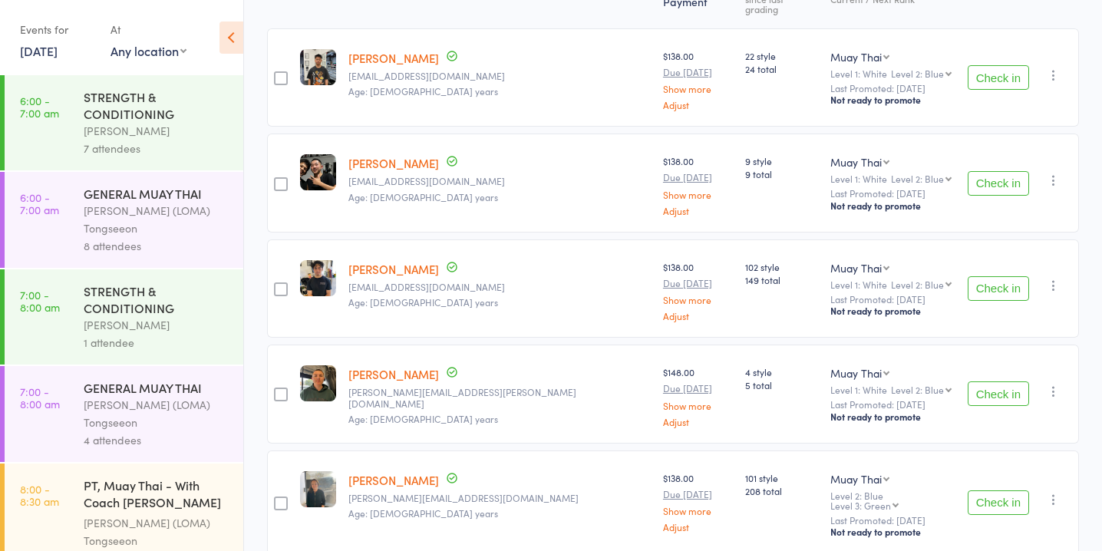
click at [984, 173] on button "Check in" at bounding box center [998, 183] width 61 height 25
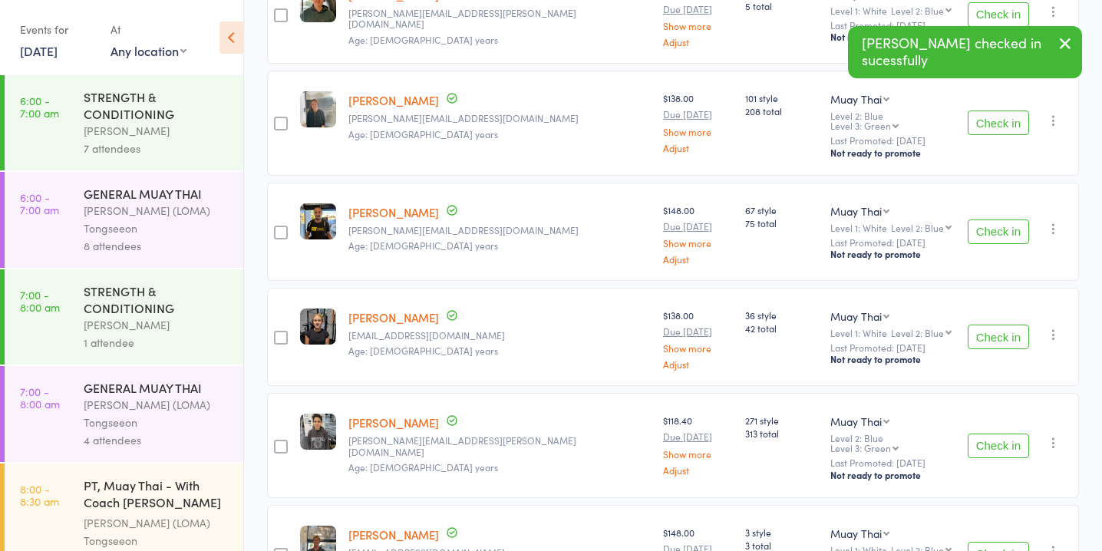
scroll to position [512, 0]
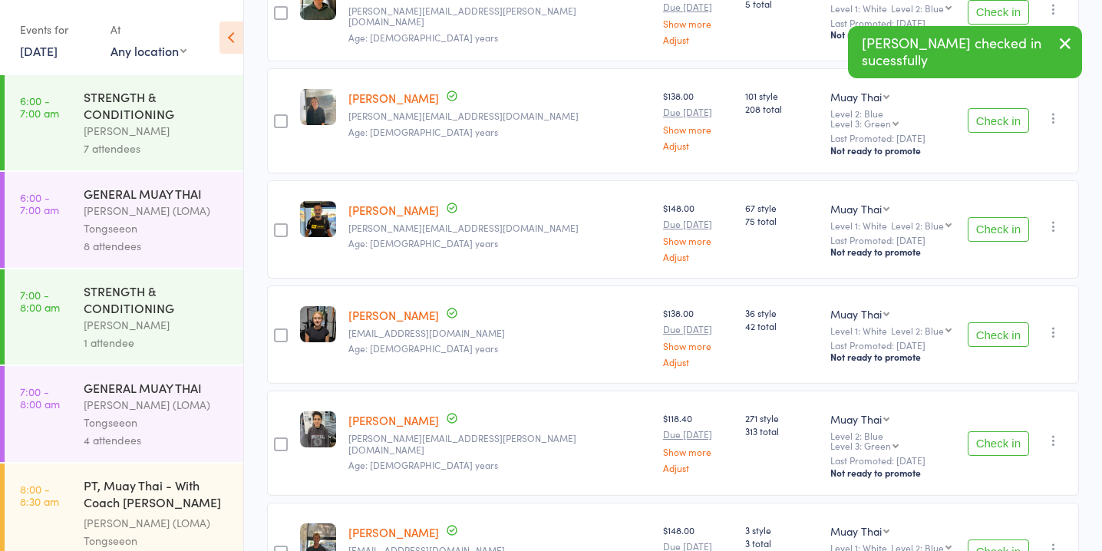
click at [1010, 217] on button "Check in" at bounding box center [998, 229] width 61 height 25
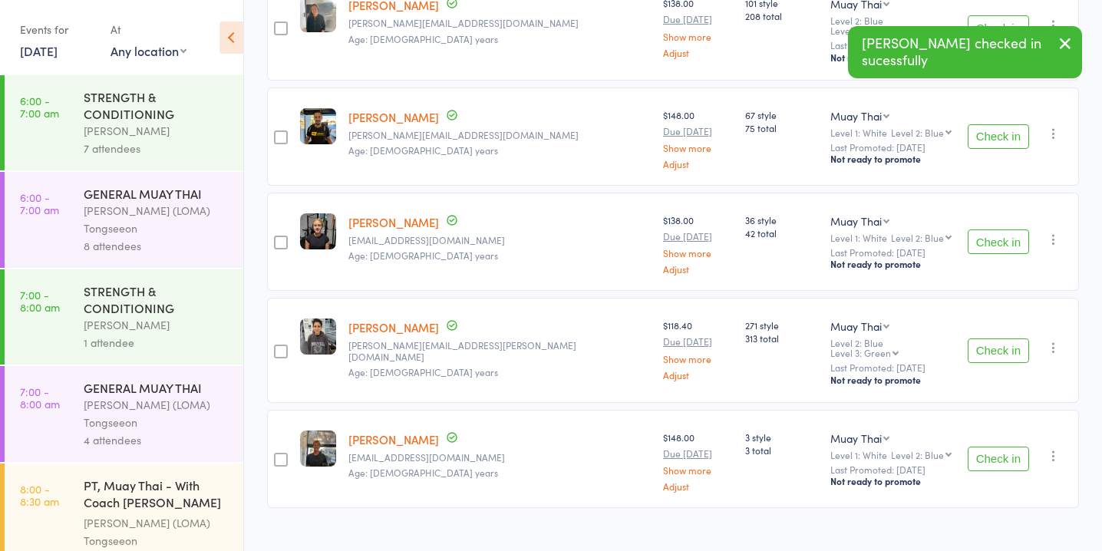
scroll to position [500, 0]
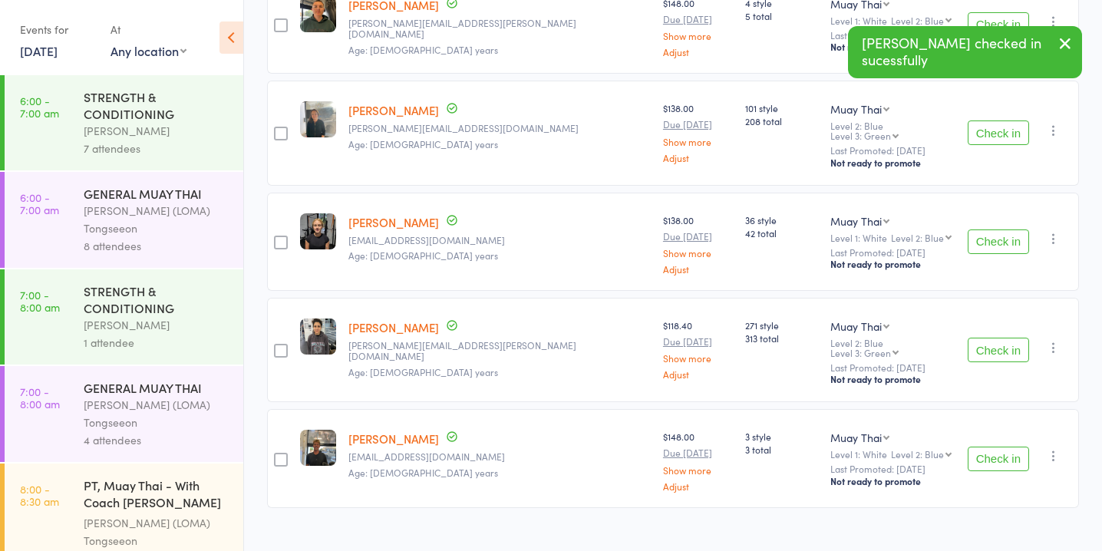
click at [994, 338] on button "Check in" at bounding box center [998, 350] width 61 height 25
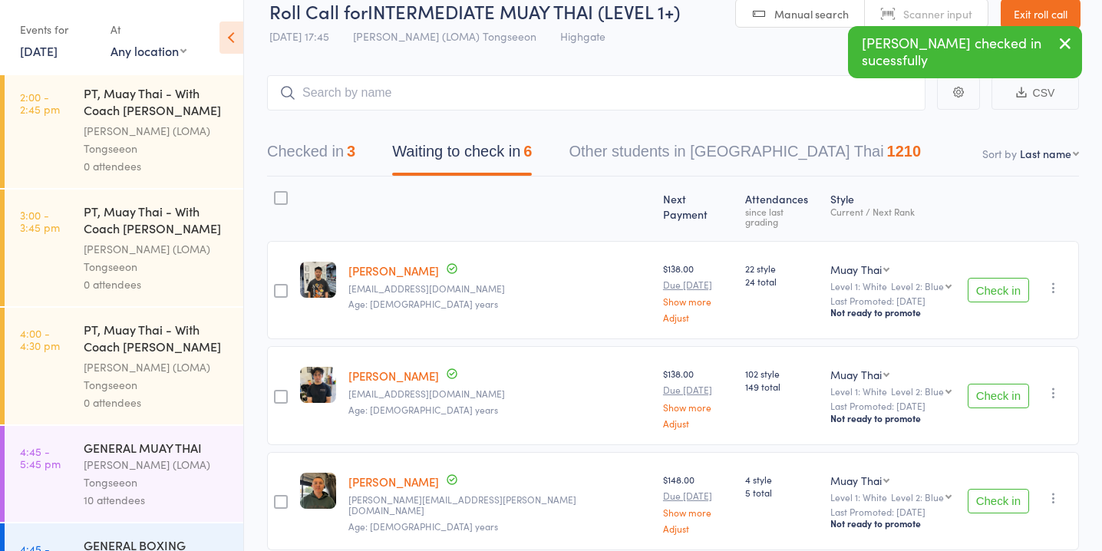
scroll to position [1386, 0]
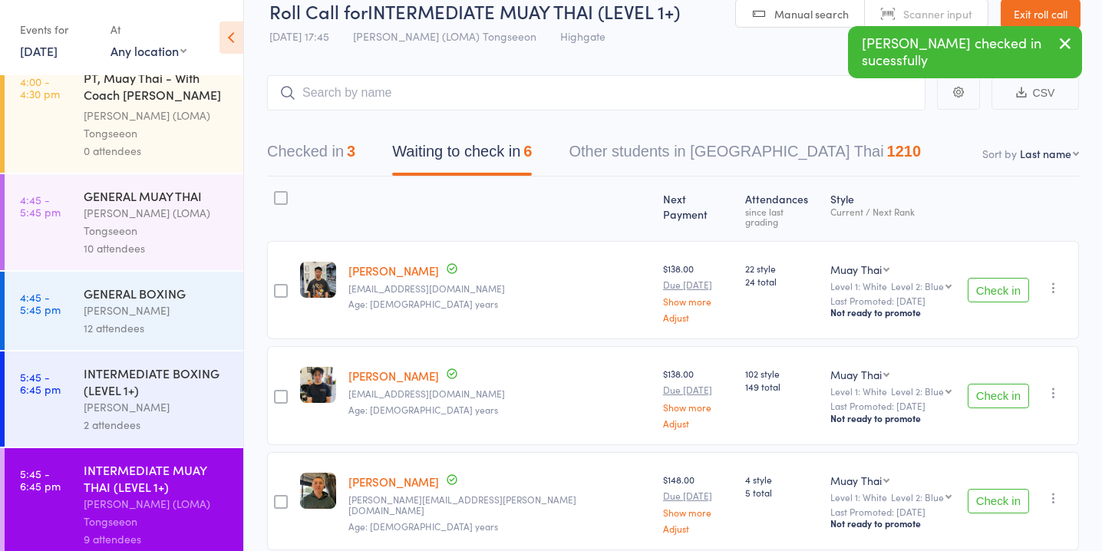
click at [190, 287] on div "GENERAL BOXING" at bounding box center [157, 293] width 147 height 17
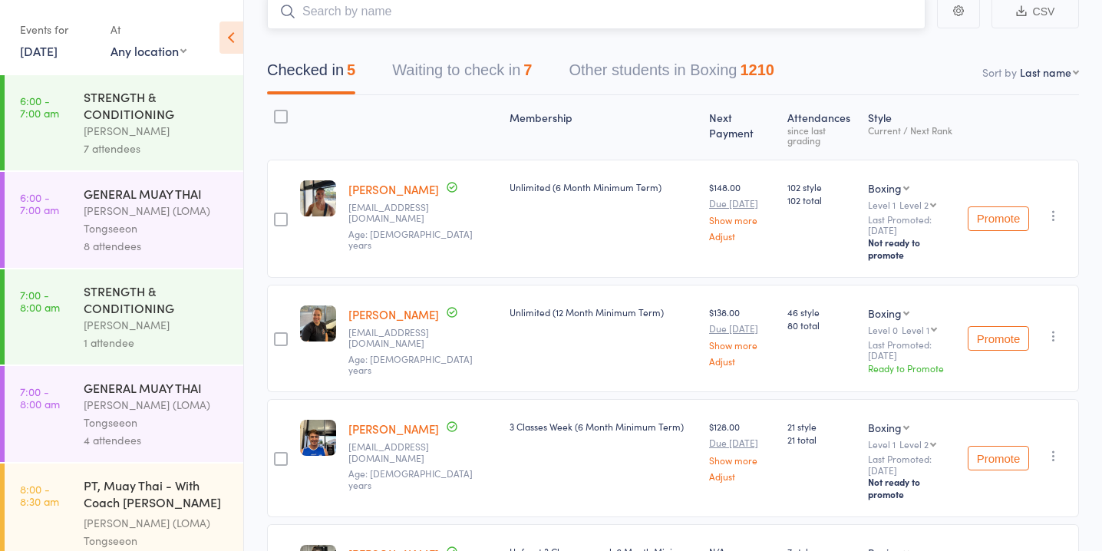
scroll to position [147, 0]
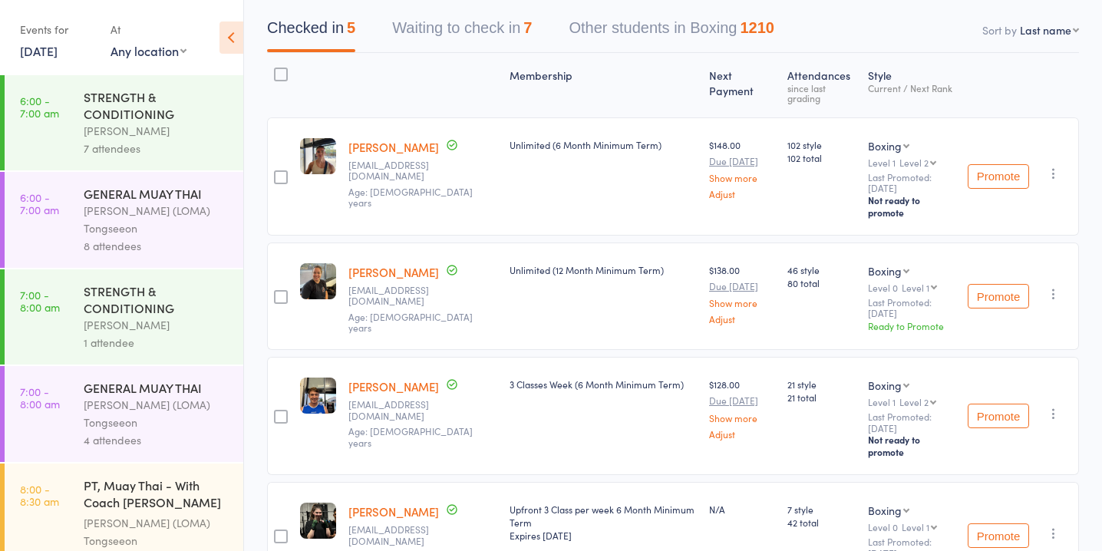
click at [459, 23] on button "Waiting to check in 7" at bounding box center [462, 32] width 140 height 41
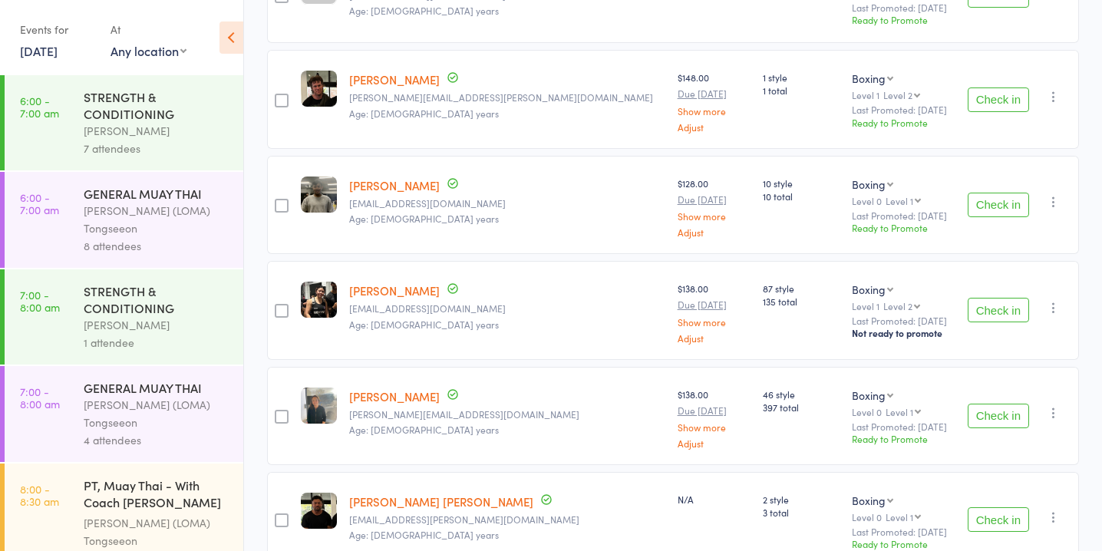
scroll to position [305, 0]
click at [1000, 407] on button "Check in" at bounding box center [998, 416] width 61 height 25
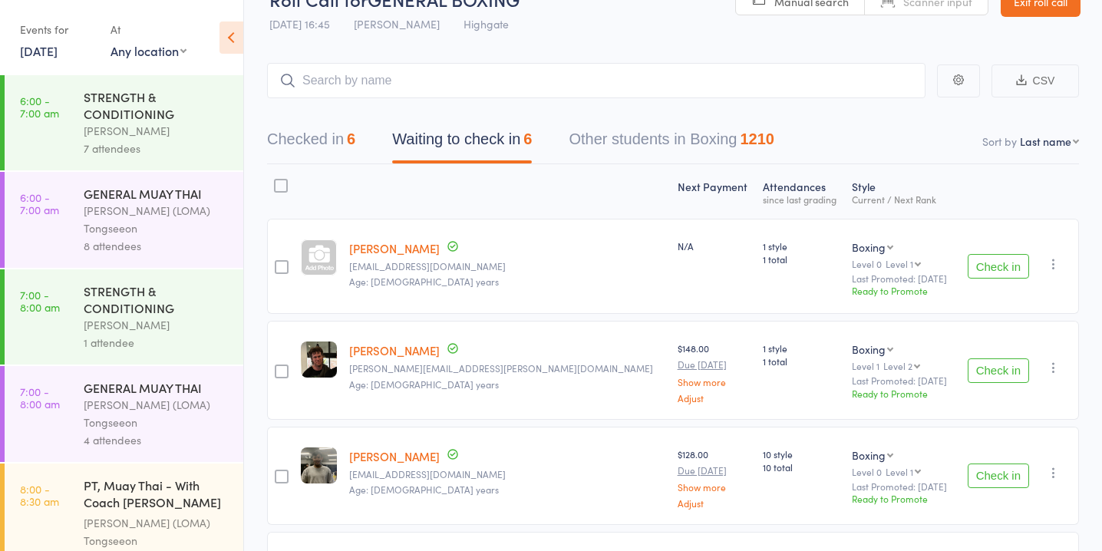
scroll to position [0, 0]
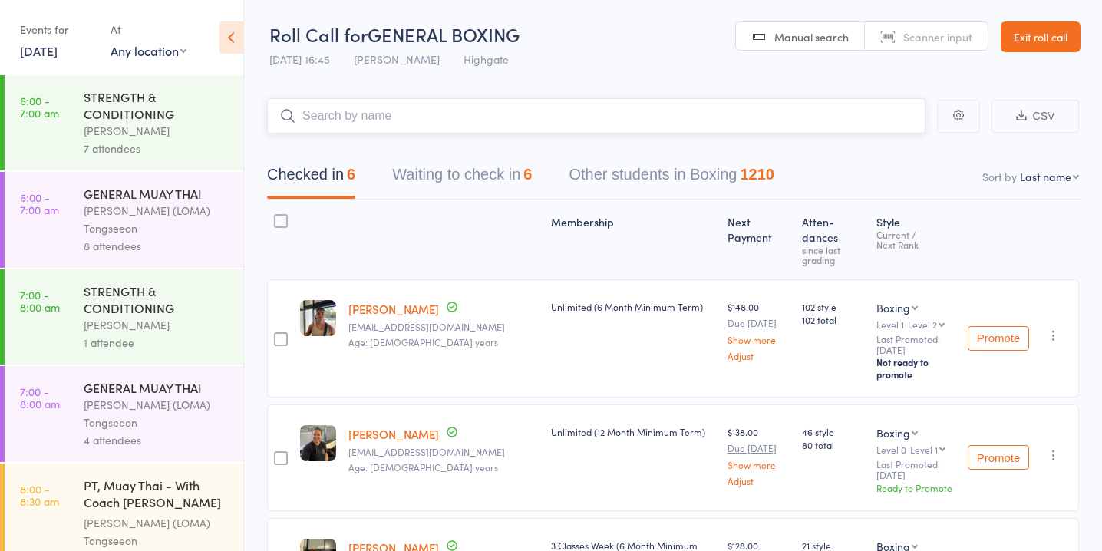
click at [501, 183] on button "Waiting to check in 6" at bounding box center [462, 178] width 140 height 41
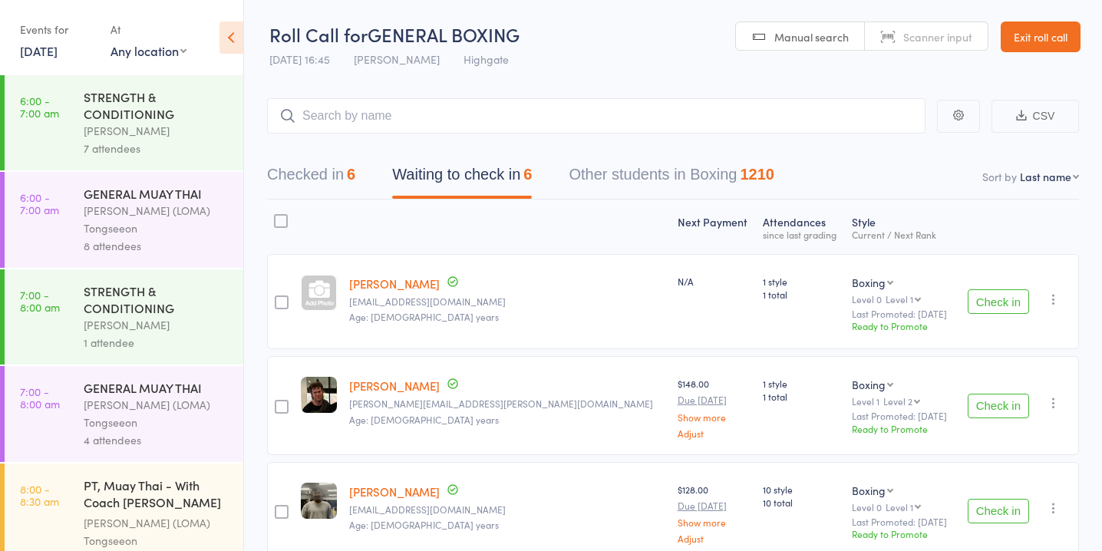
click at [996, 405] on button "Check in" at bounding box center [998, 406] width 61 height 25
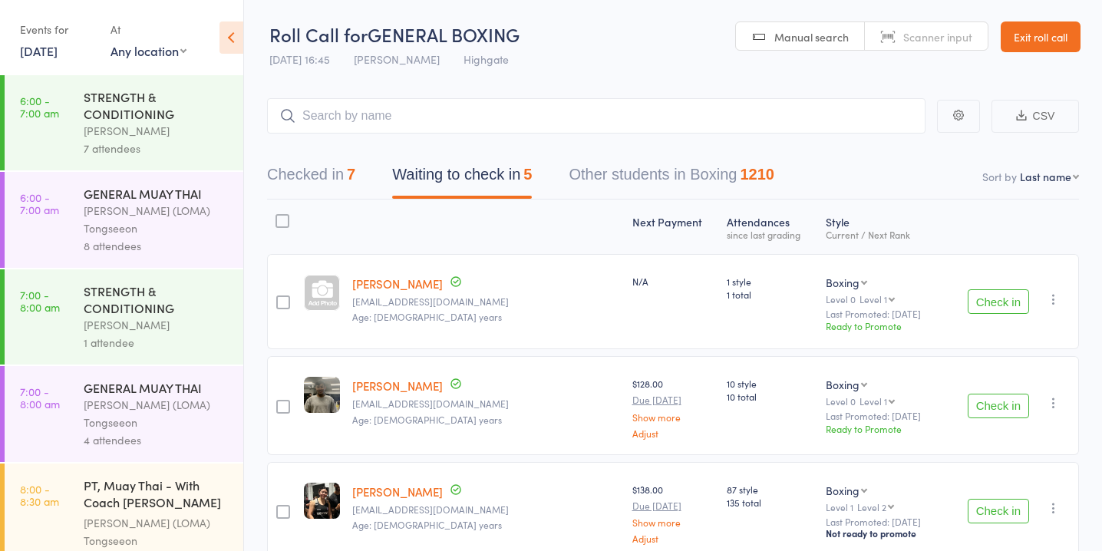
click at [1007, 500] on button "Check in" at bounding box center [998, 511] width 61 height 25
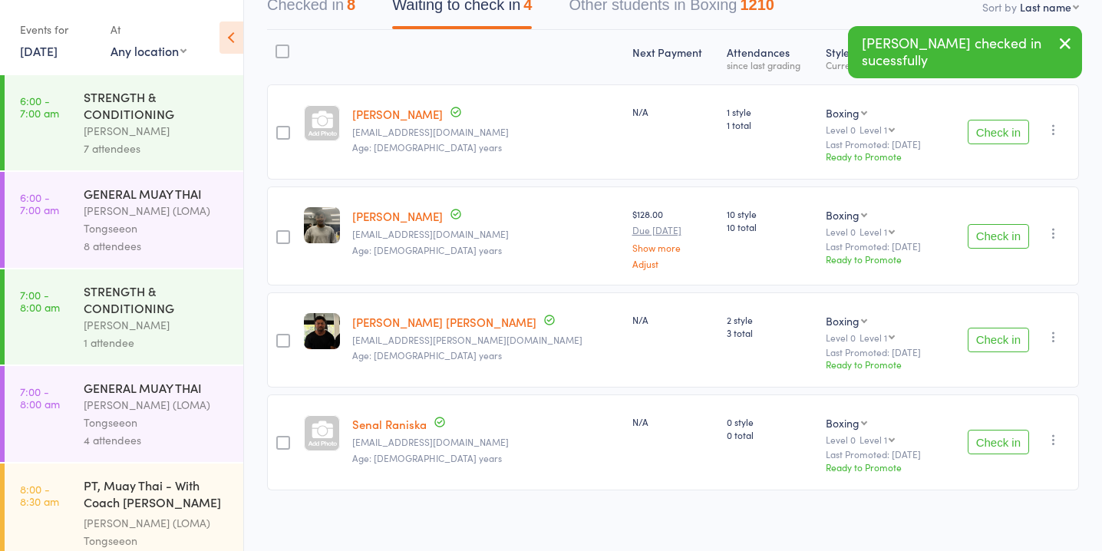
scroll to position [175, 0]
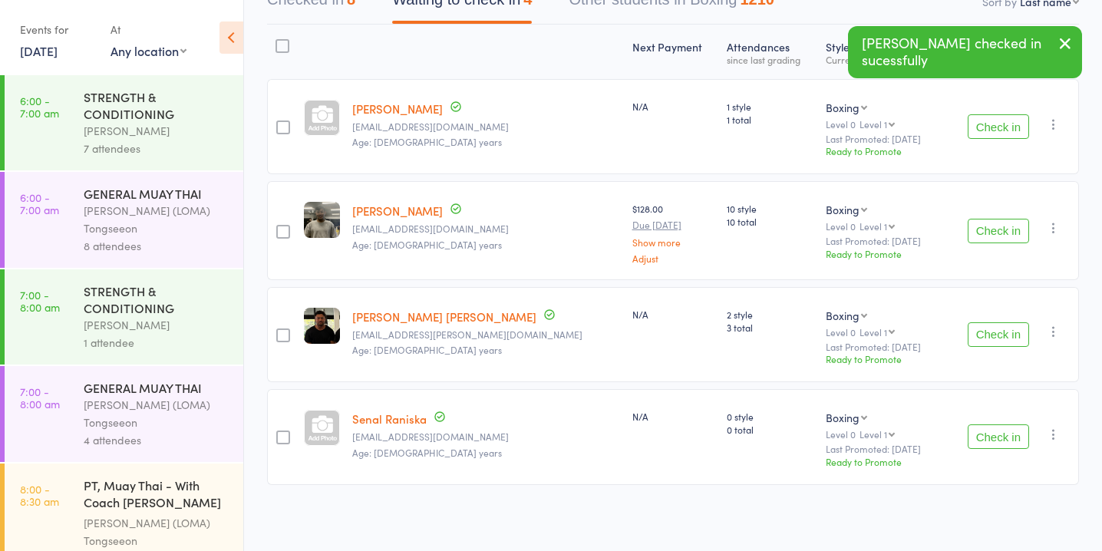
click at [1014, 436] on button "Check in" at bounding box center [998, 436] width 61 height 25
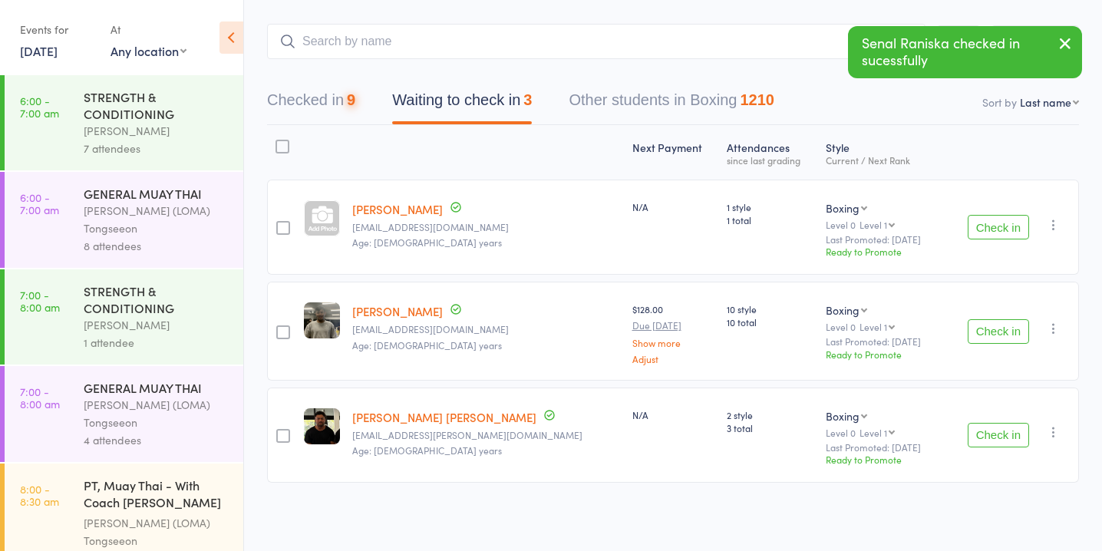
scroll to position [73, 0]
click at [984, 328] on button "Check in" at bounding box center [998, 333] width 61 height 25
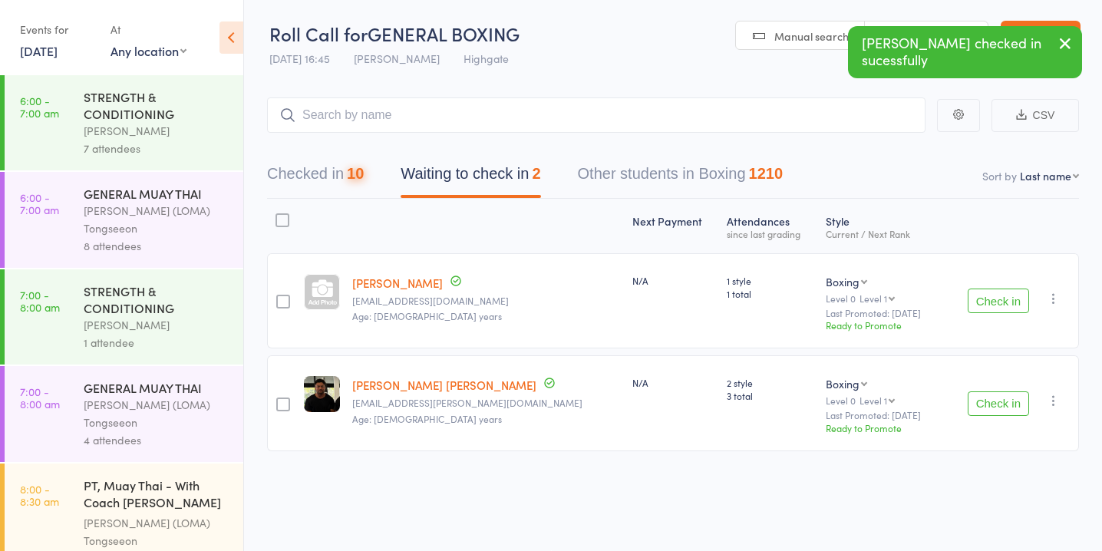
scroll to position [1, 0]
click at [985, 399] on button "Check in" at bounding box center [998, 403] width 61 height 25
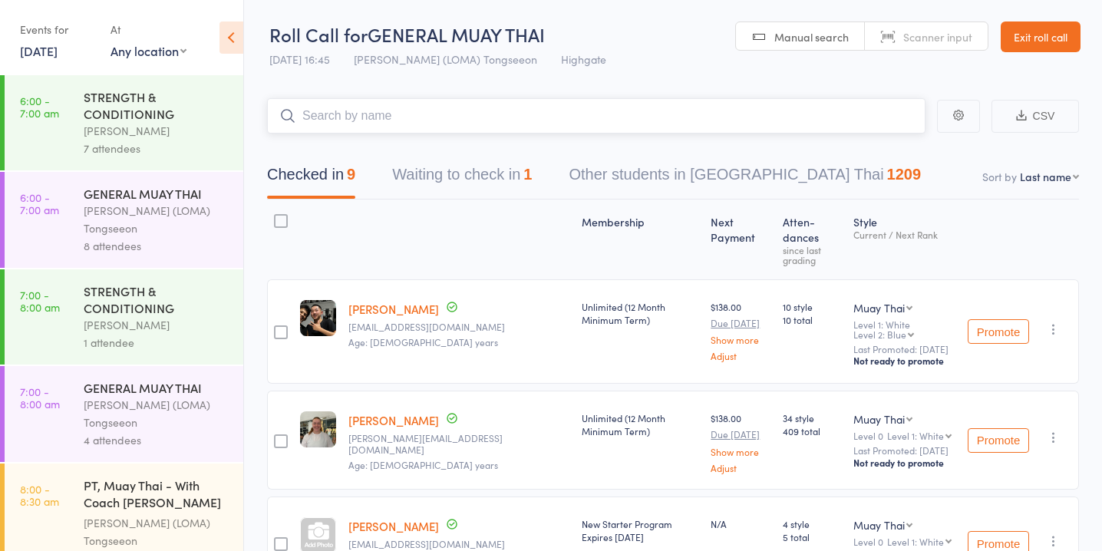
click at [508, 180] on button "Waiting to check in 1" at bounding box center [462, 178] width 140 height 41
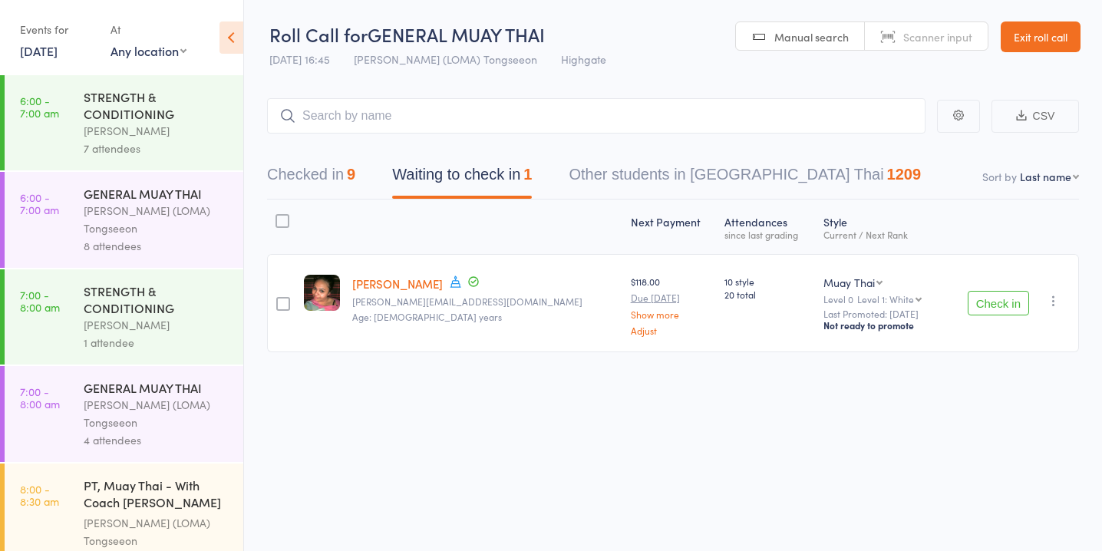
click at [984, 308] on button "Check in" at bounding box center [998, 303] width 61 height 25
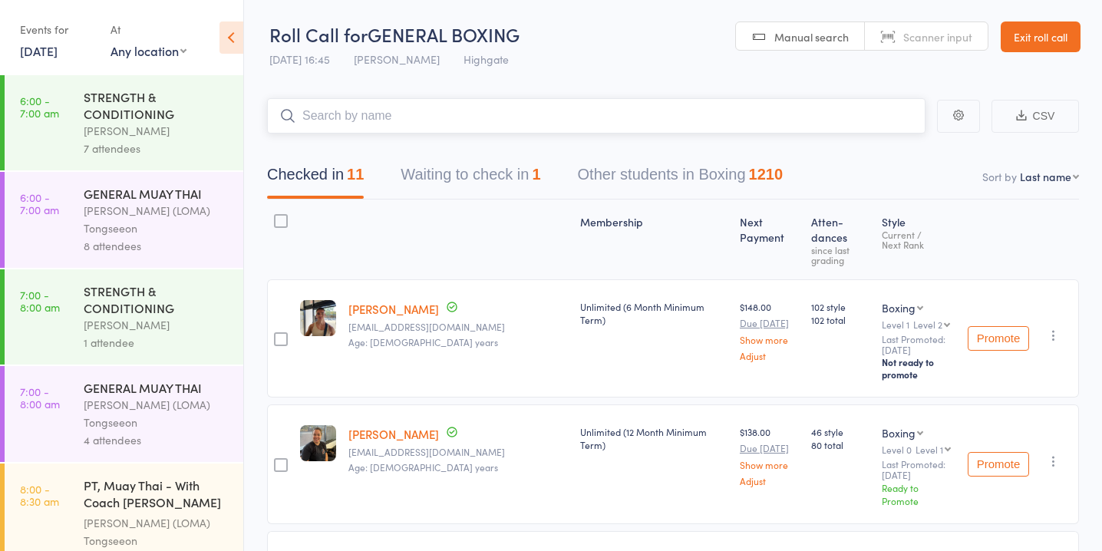
click at [493, 165] on button "Waiting to check in 1" at bounding box center [471, 178] width 140 height 41
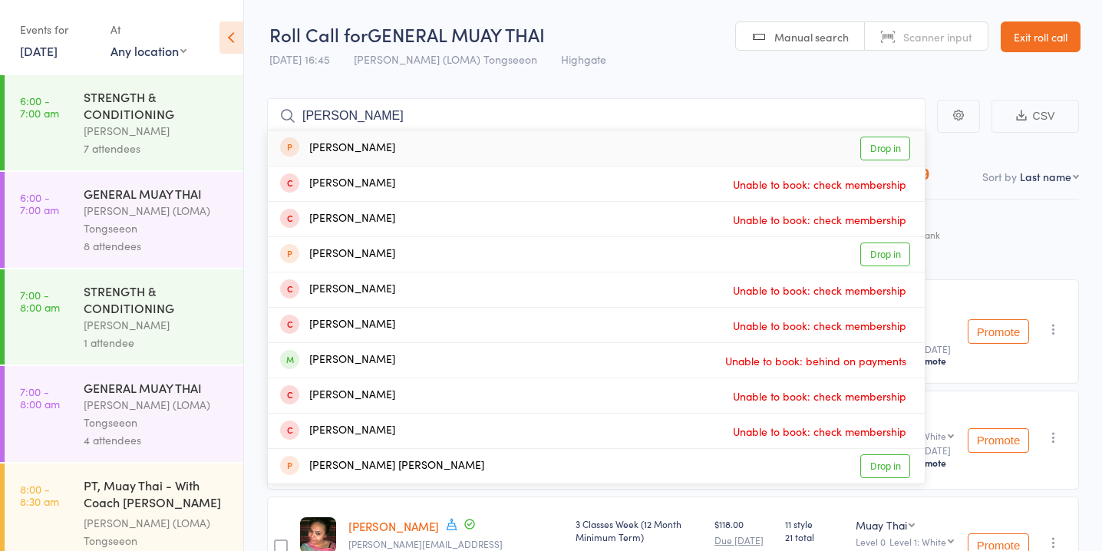
type input "[PERSON_NAME]"
click at [901, 150] on link "Drop in" at bounding box center [885, 149] width 50 height 24
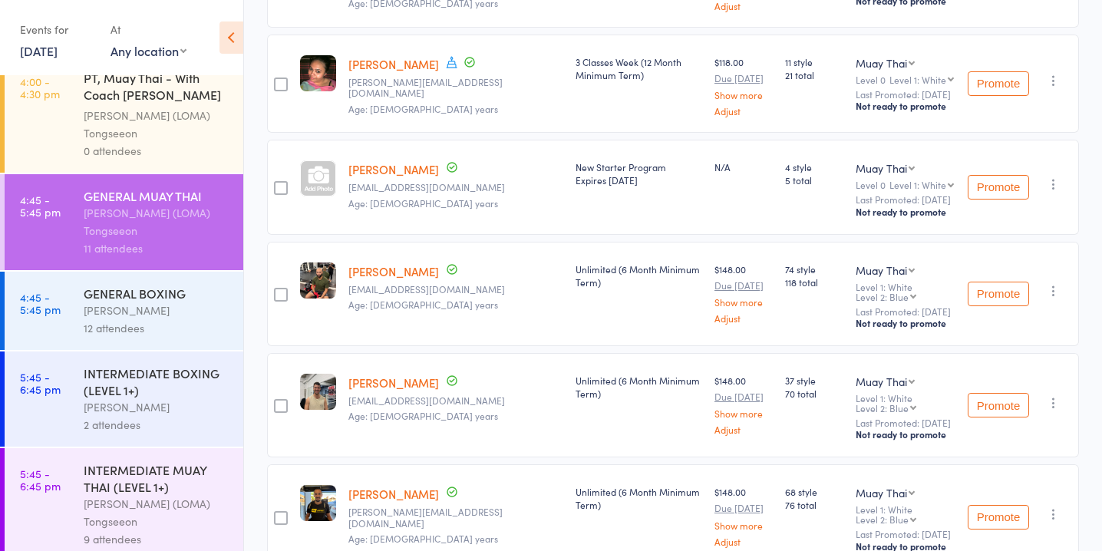
scroll to position [913, 0]
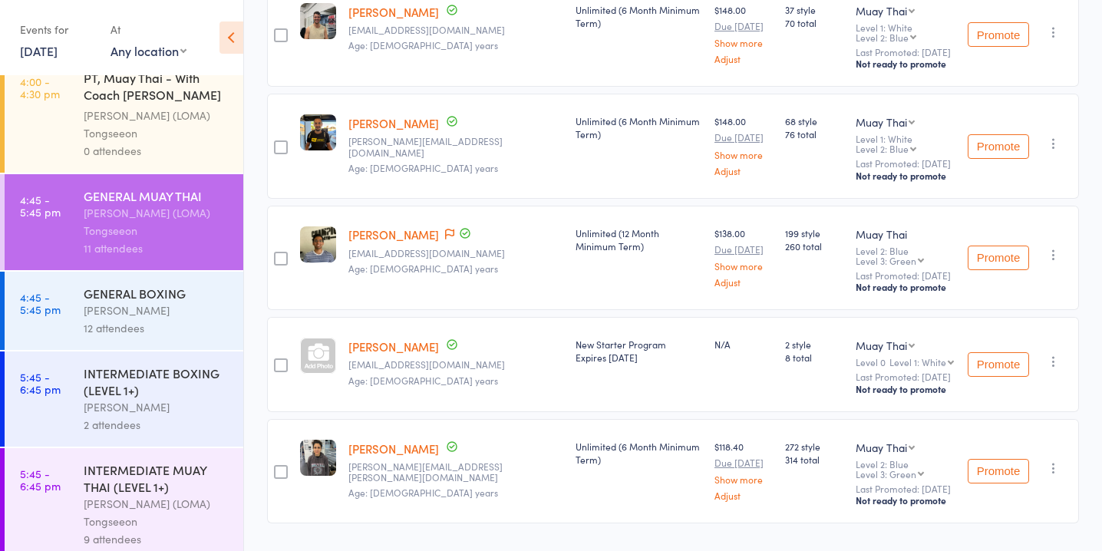
click at [183, 364] on div "INTERMEDIATE BOXING (LEVEL 1+)" at bounding box center [157, 381] width 147 height 34
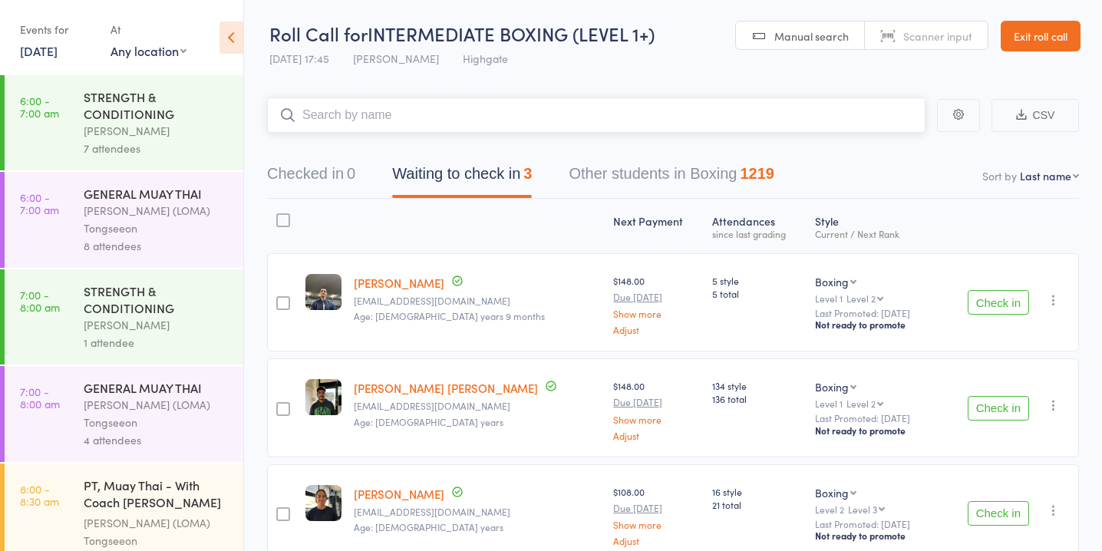
scroll to position [79, 0]
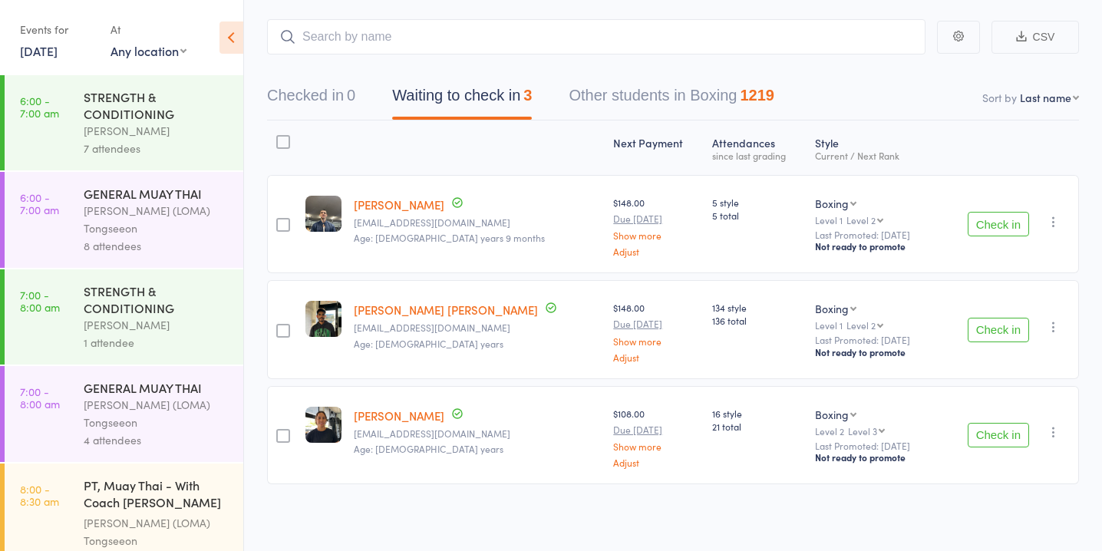
click at [991, 431] on button "Check in" at bounding box center [998, 435] width 61 height 25
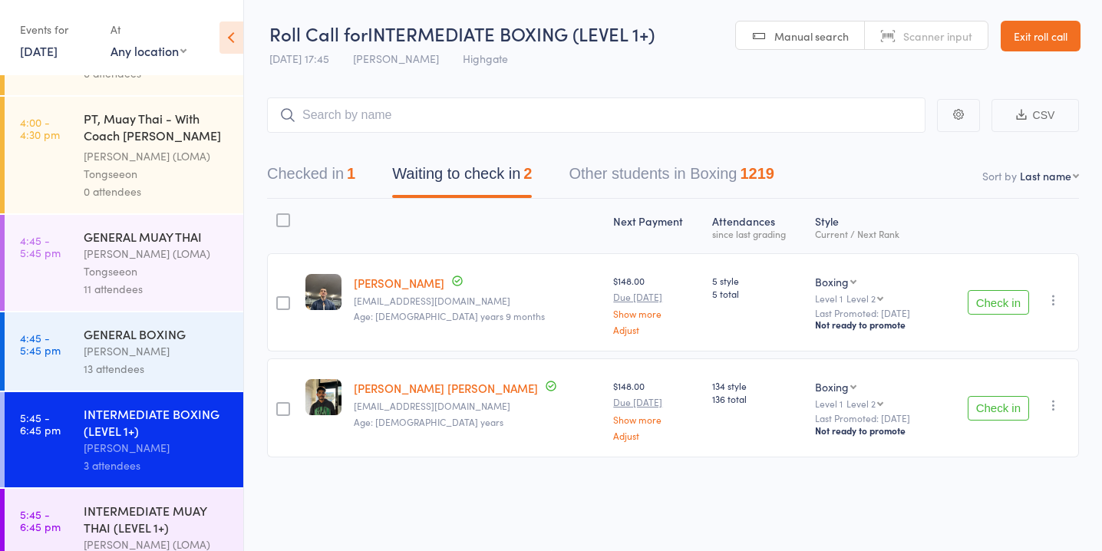
scroll to position [1386, 0]
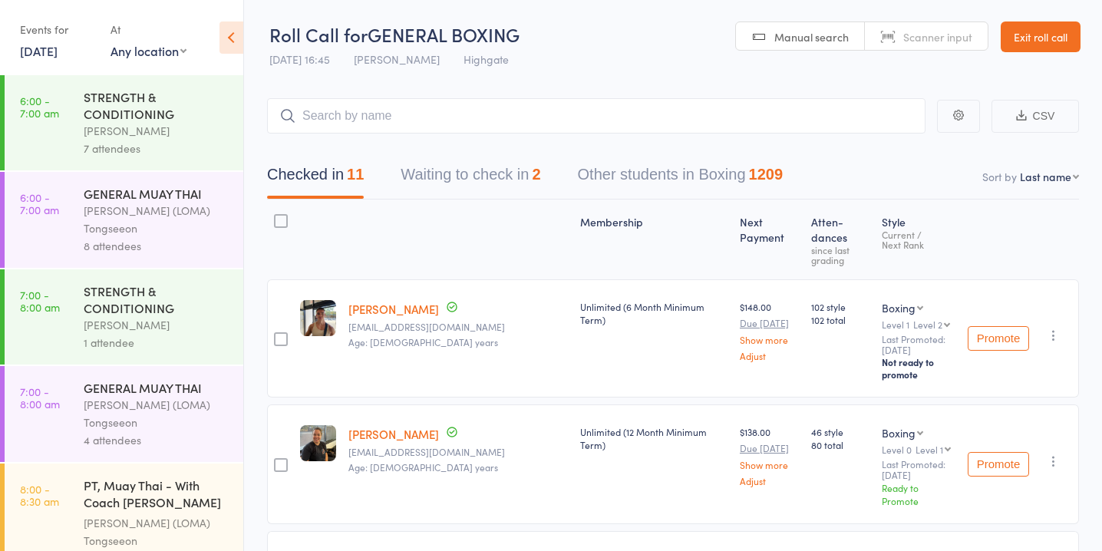
click at [506, 184] on button "Waiting to check in 2" at bounding box center [471, 178] width 140 height 41
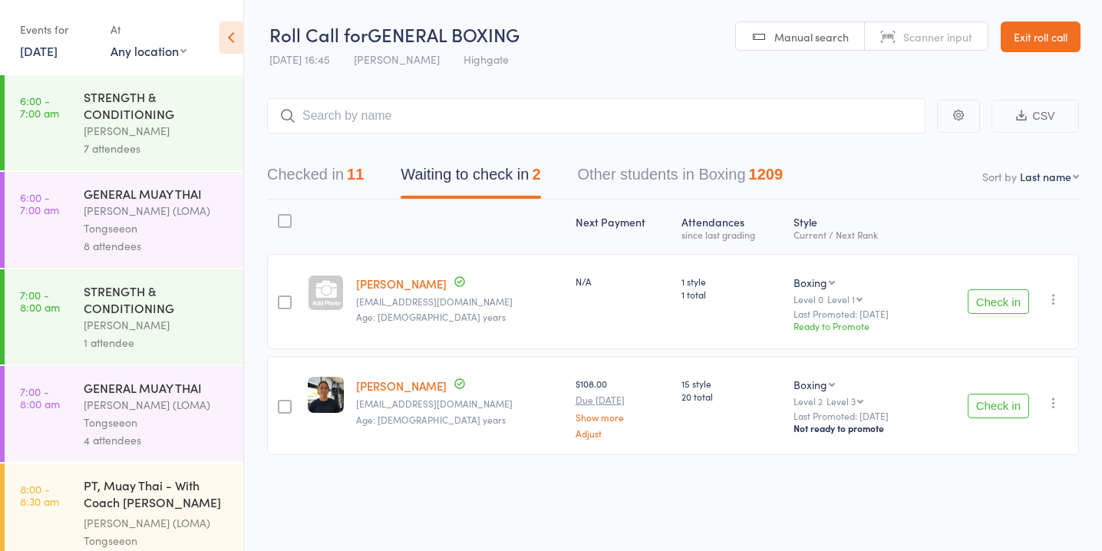
click at [993, 406] on button "Check in" at bounding box center [998, 406] width 61 height 25
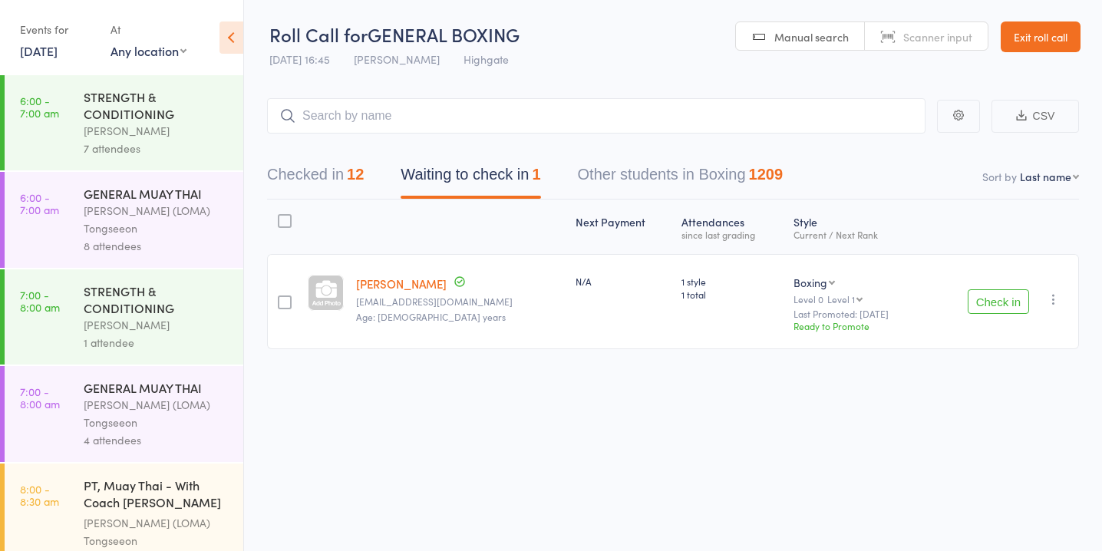
click at [1008, 301] on button "Check in" at bounding box center [998, 301] width 61 height 25
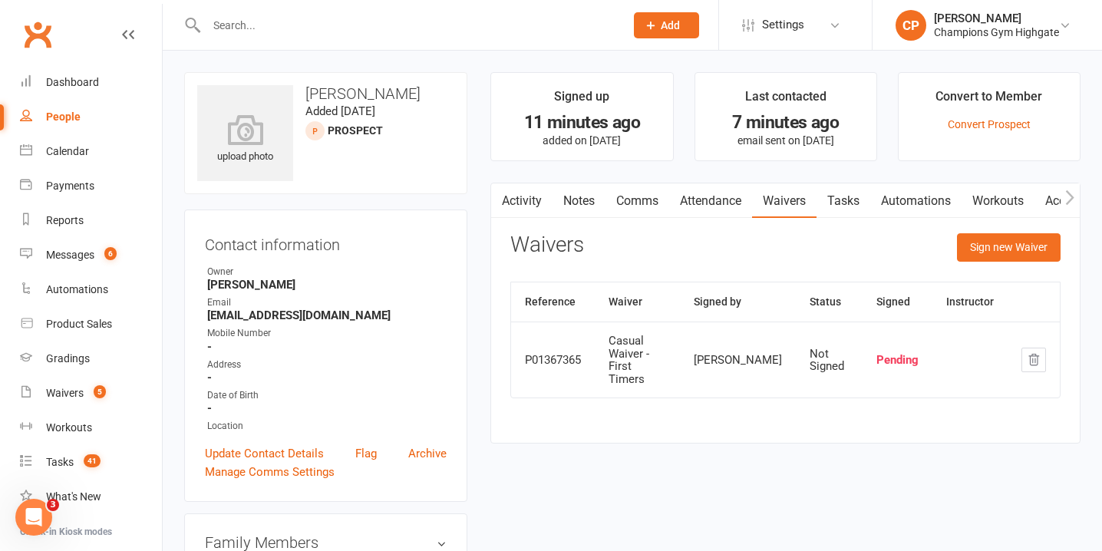
click at [898, 355] on div "Pending" at bounding box center [897, 360] width 42 height 13
click at [1013, 249] on button "Sign new Waiver" at bounding box center [1009, 247] width 104 height 28
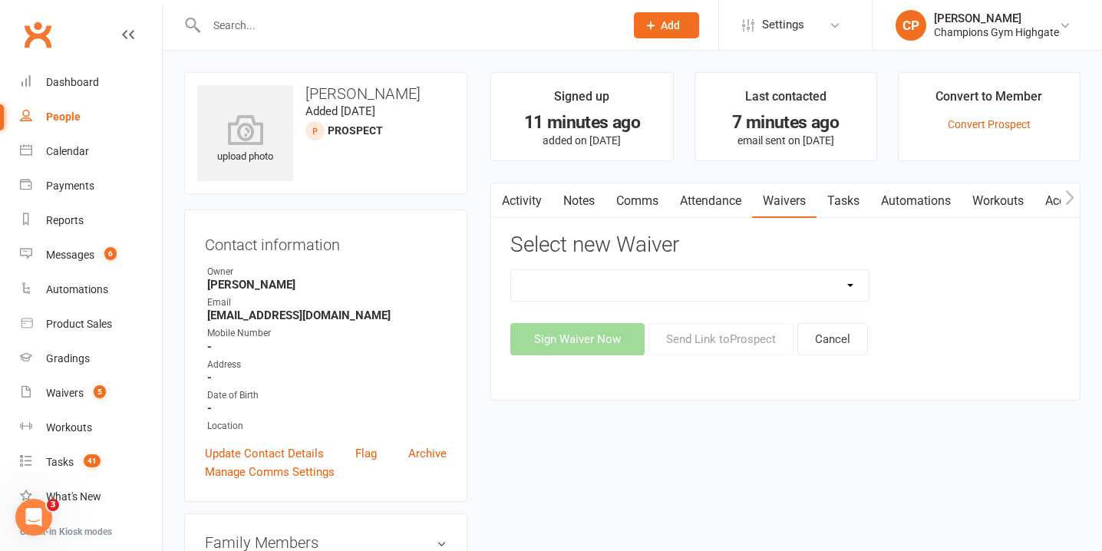
click at [727, 284] on select "90 Day Plan Casual Waiver - First Timers Casual Waiver (STAFF ONLY) Champions G…" at bounding box center [690, 285] width 358 height 31
click at [86, 387] on link "Waivers 5" at bounding box center [91, 393] width 142 height 35
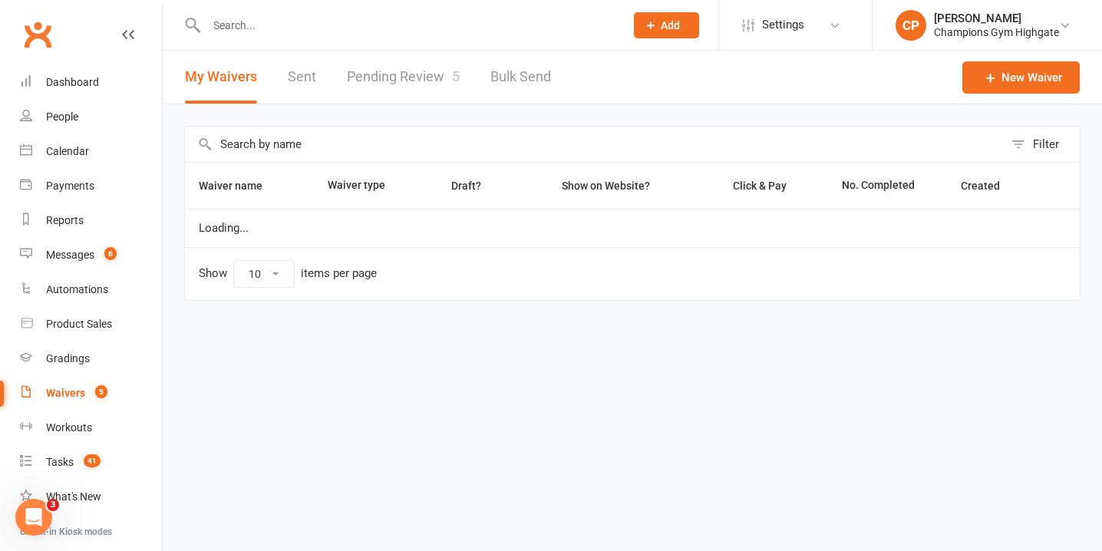
click at [430, 79] on link "Pending Review 5" at bounding box center [403, 77] width 113 height 53
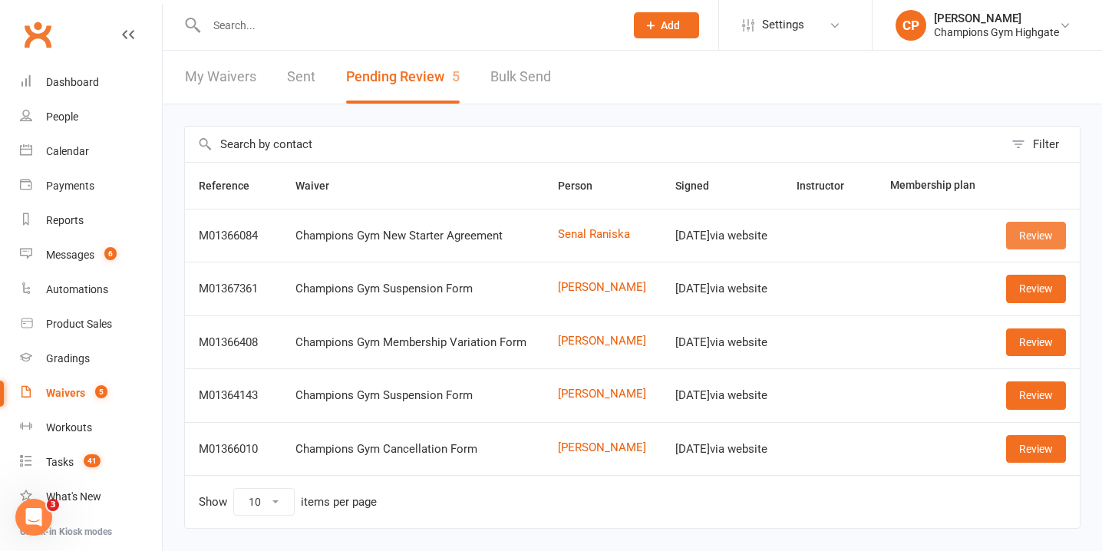
click at [1014, 239] on link "Review" at bounding box center [1036, 236] width 60 height 28
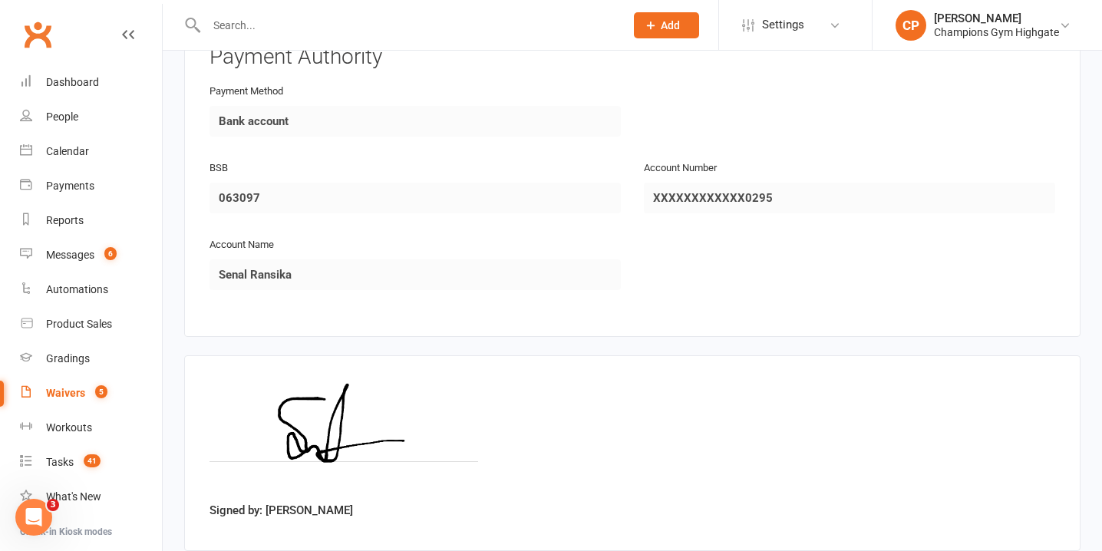
scroll to position [1753, 0]
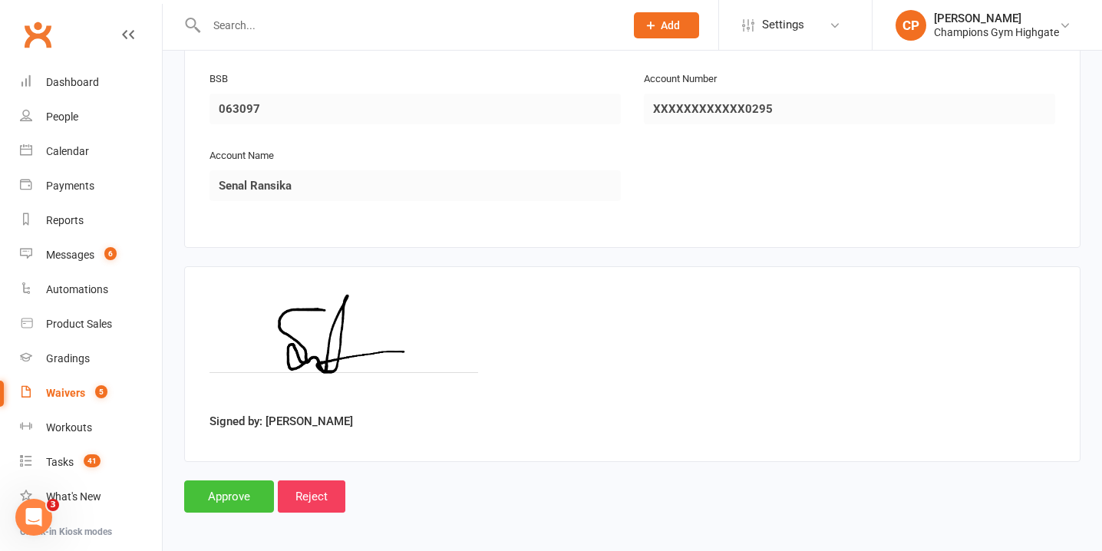
click at [245, 480] on input "Approve" at bounding box center [229, 496] width 90 height 32
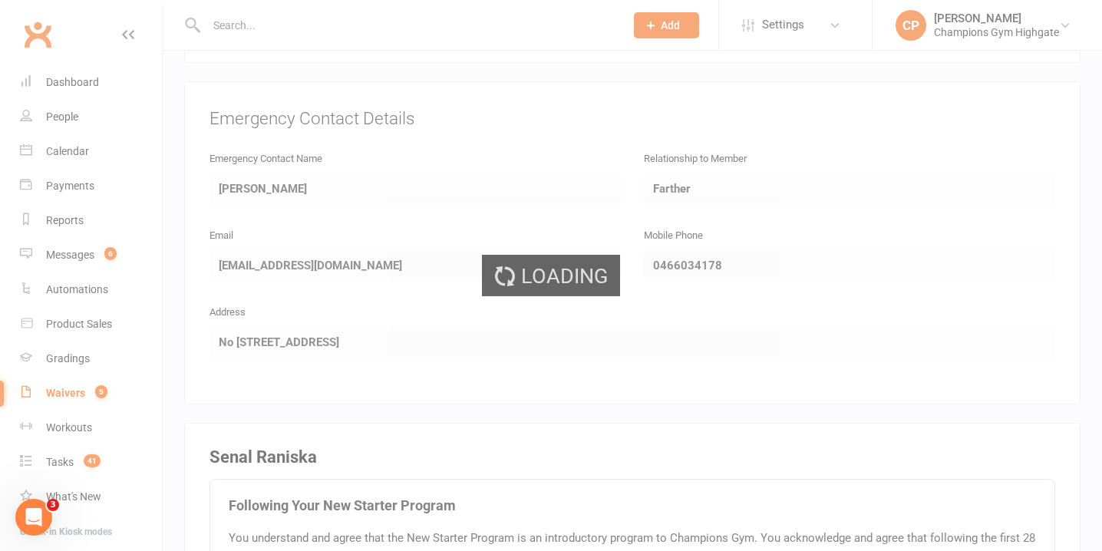
scroll to position [664, 0]
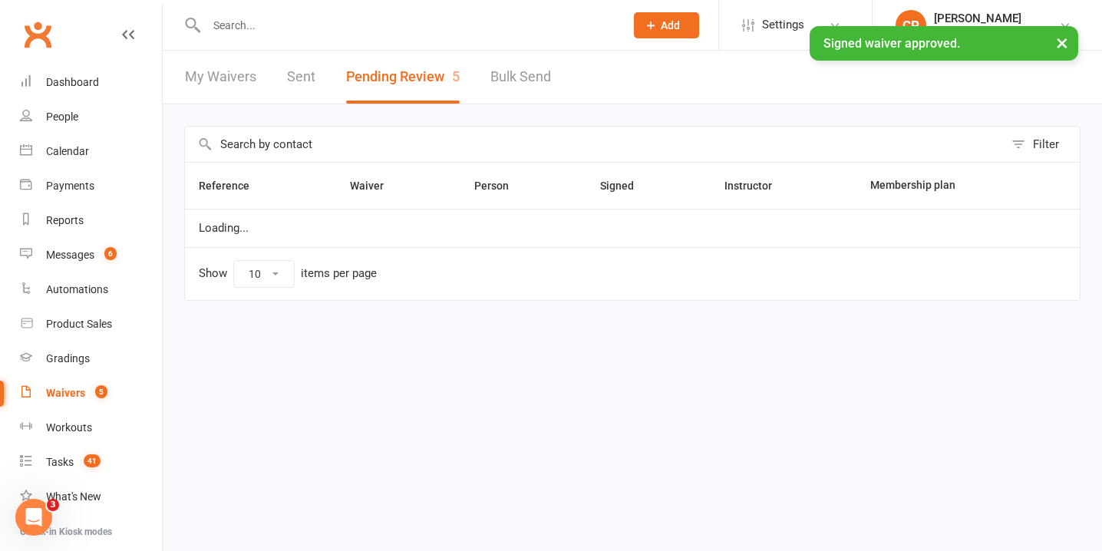
click at [324, 26] on div "× Signed waiver approved." at bounding box center [541, 26] width 1082 height 0
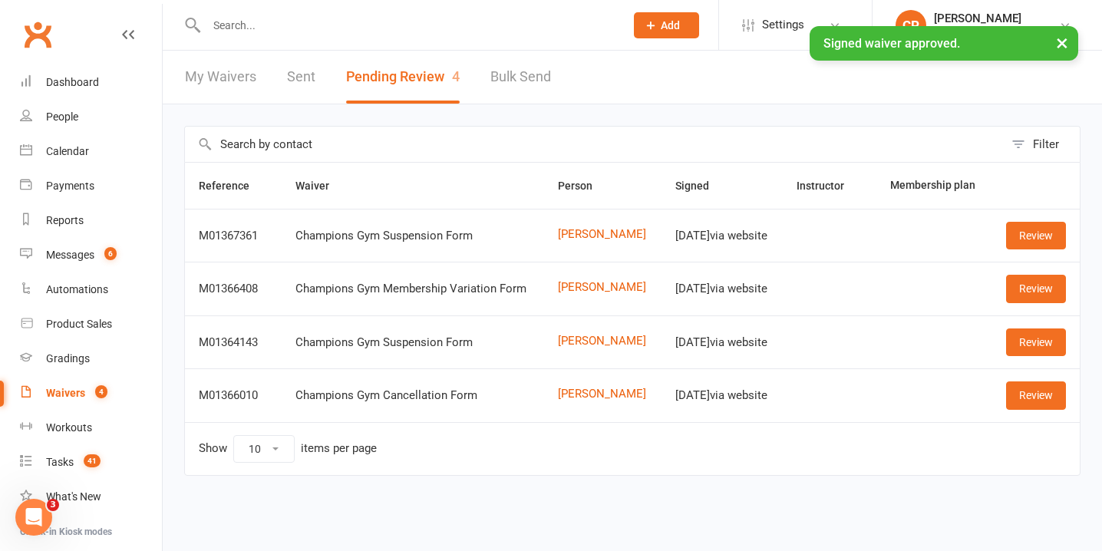
click at [275, 22] on input "text" at bounding box center [408, 25] width 412 height 21
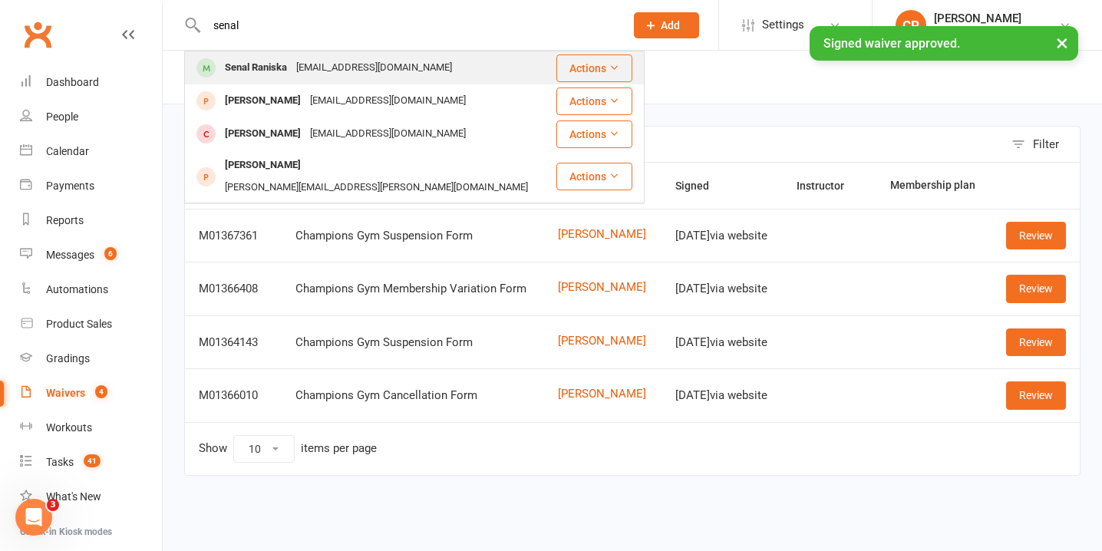
type input "senal"
click at [437, 72] on div "Senal Raniska [EMAIL_ADDRESS][DOMAIN_NAME]" at bounding box center [370, 67] width 369 height 31
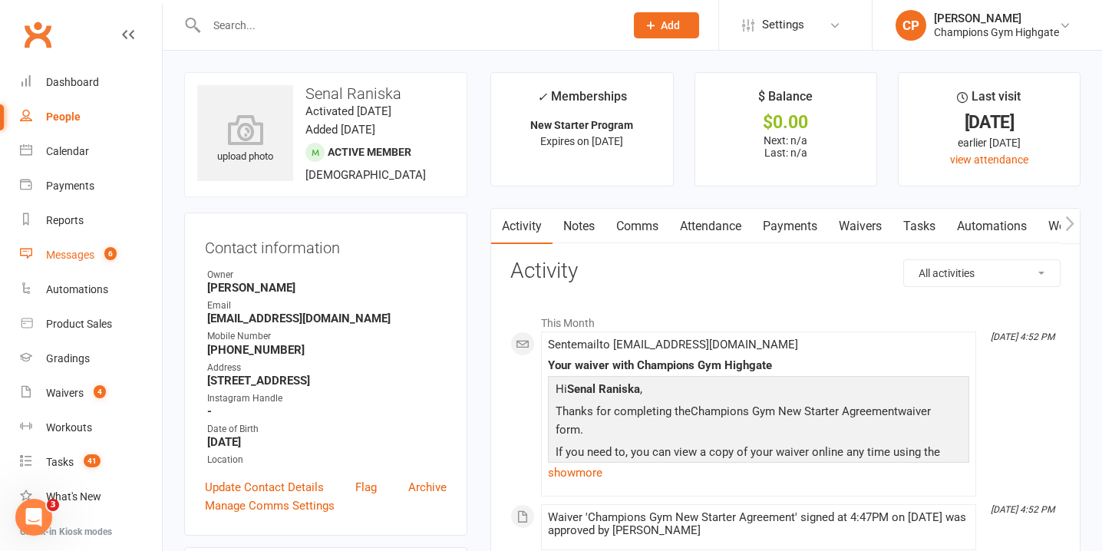
click at [103, 250] on count-badge "6" at bounding box center [107, 255] width 20 height 12
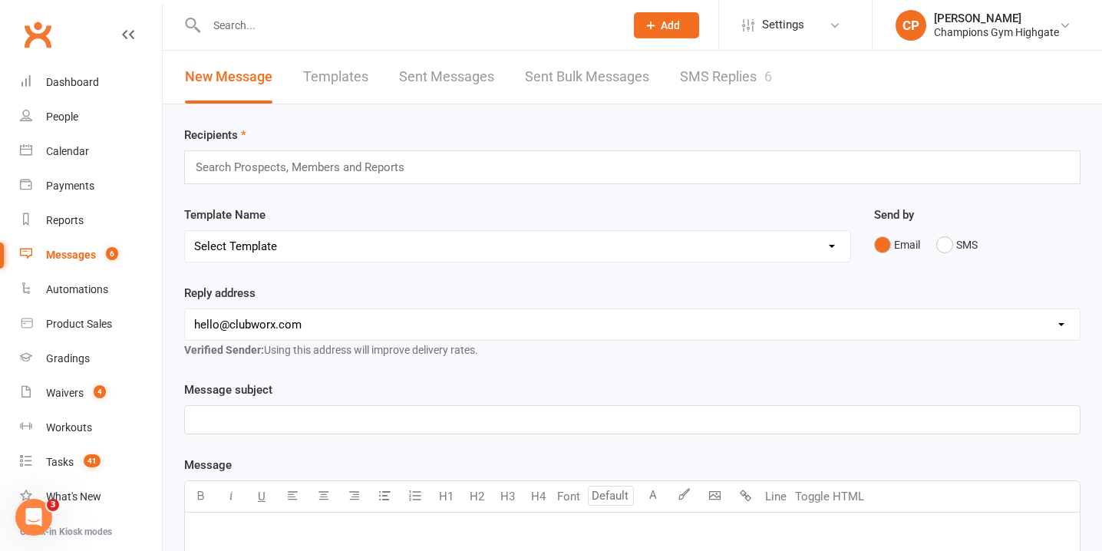
click at [716, 90] on link "SMS Replies 6" at bounding box center [726, 77] width 92 height 53
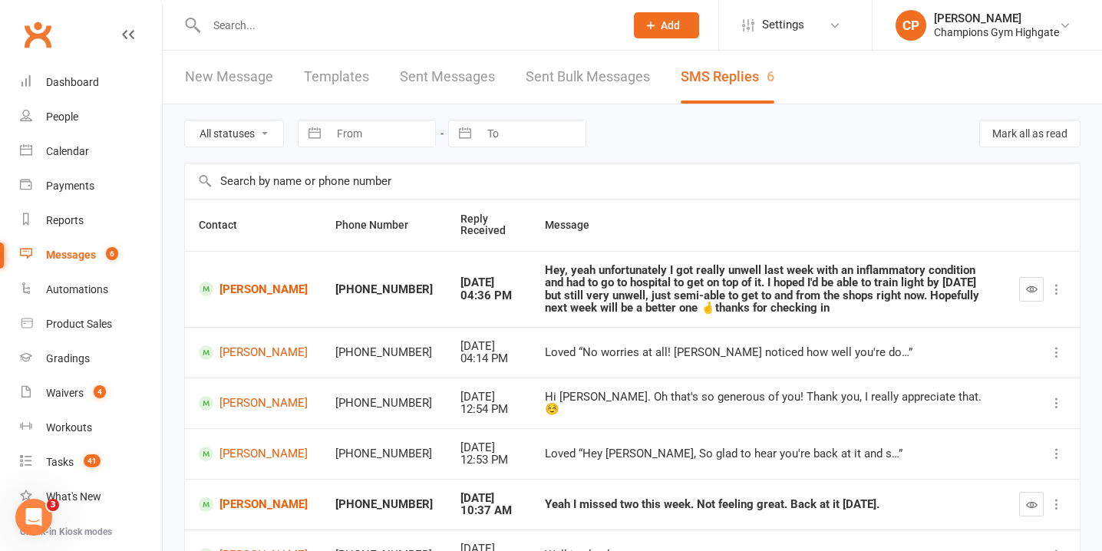
click at [378, 25] on input "text" at bounding box center [408, 25] width 412 height 21
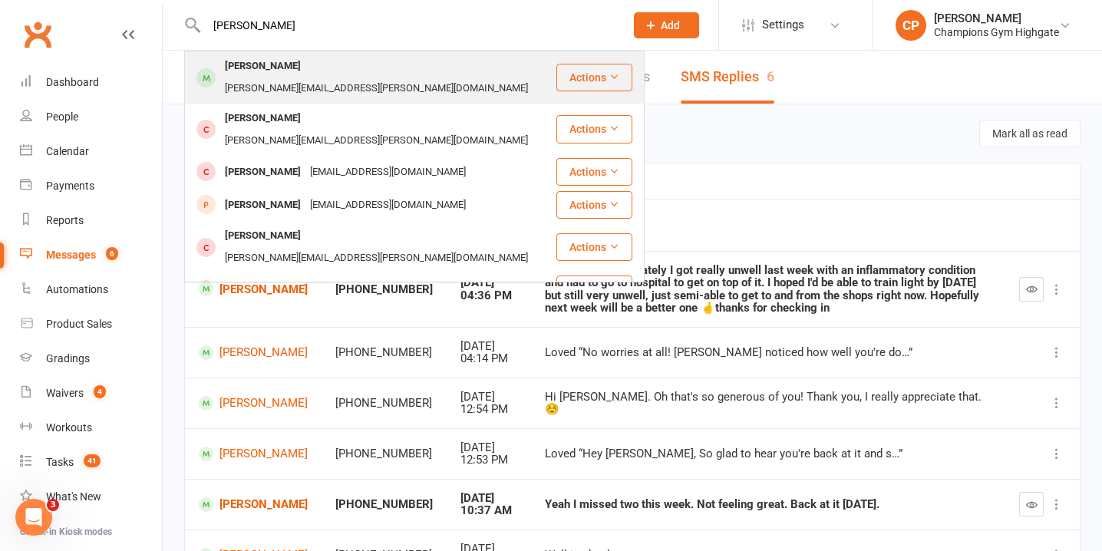
type input "[PERSON_NAME]"
click at [330, 77] on div "[PERSON_NAME][EMAIL_ADDRESS][PERSON_NAME][DOMAIN_NAME]" at bounding box center [376, 88] width 312 height 22
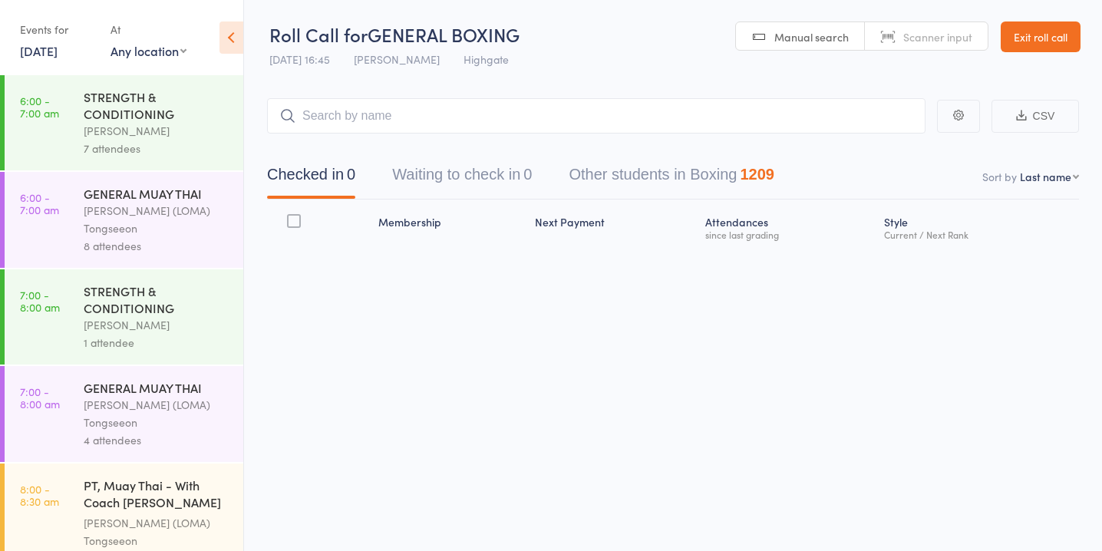
click at [470, 176] on button "Waiting to check in 0" at bounding box center [462, 178] width 140 height 41
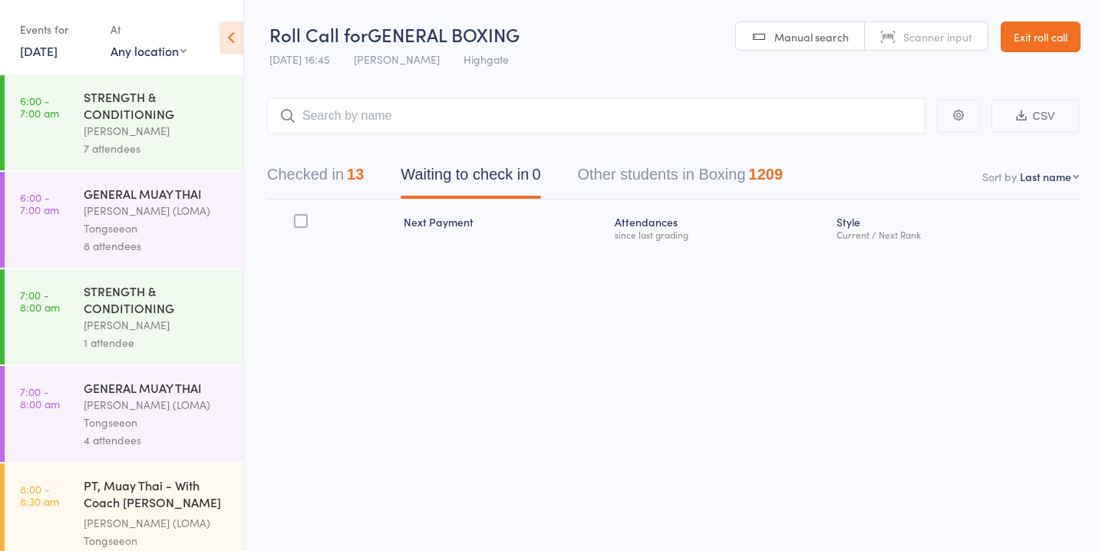
click at [360, 177] on div "13" at bounding box center [355, 174] width 17 height 17
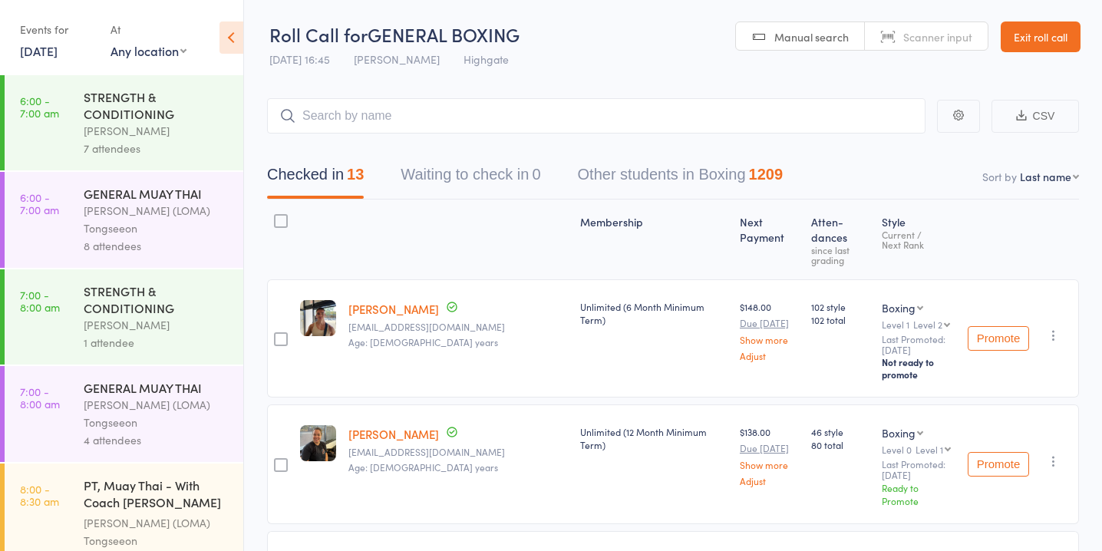
click at [510, 183] on button "Waiting to check in 0" at bounding box center [471, 178] width 140 height 41
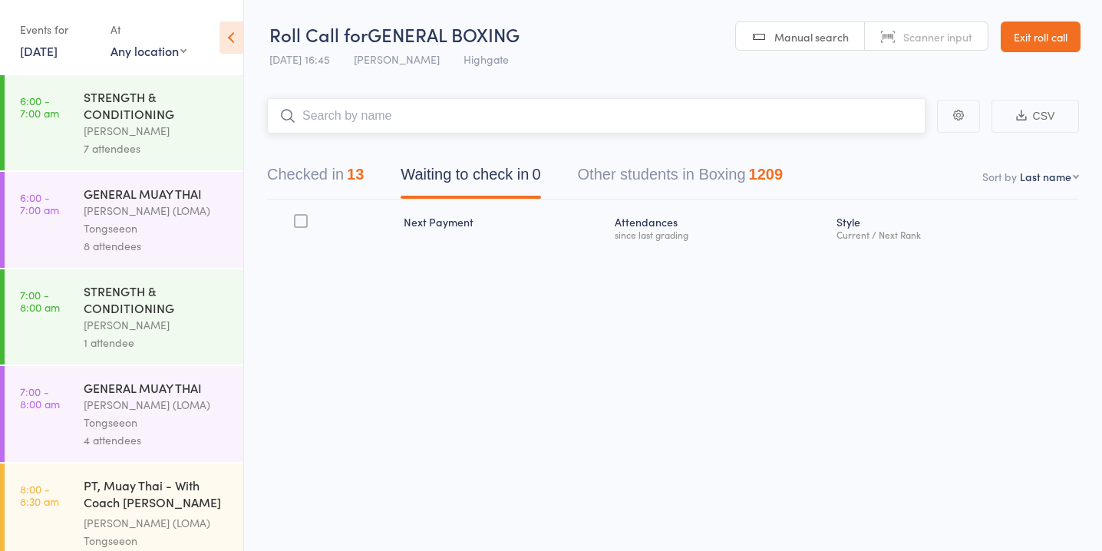
click at [364, 176] on div "13" at bounding box center [355, 174] width 17 height 17
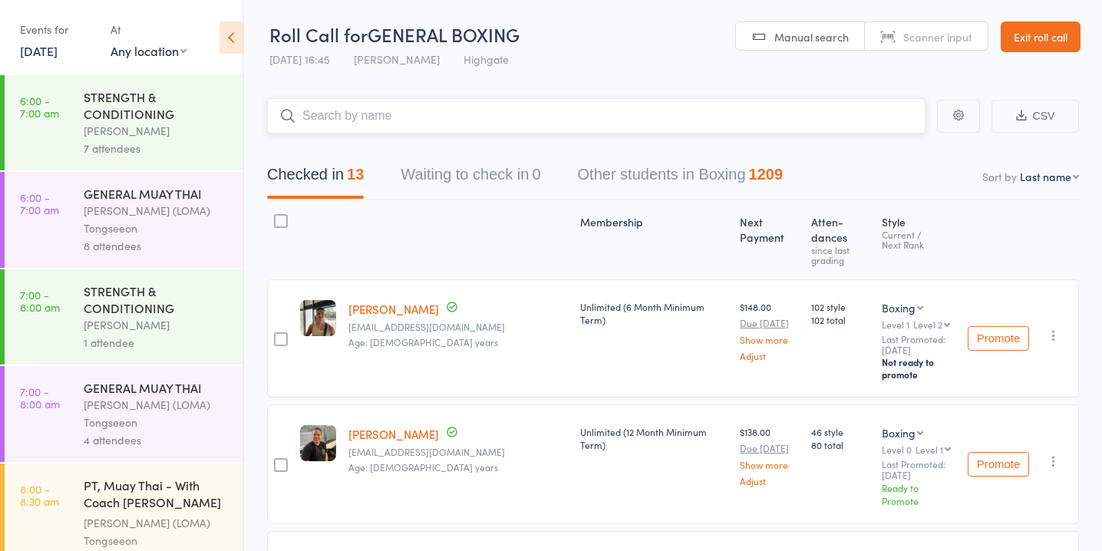
click at [512, 180] on button "Waiting to check in 0" at bounding box center [471, 178] width 140 height 41
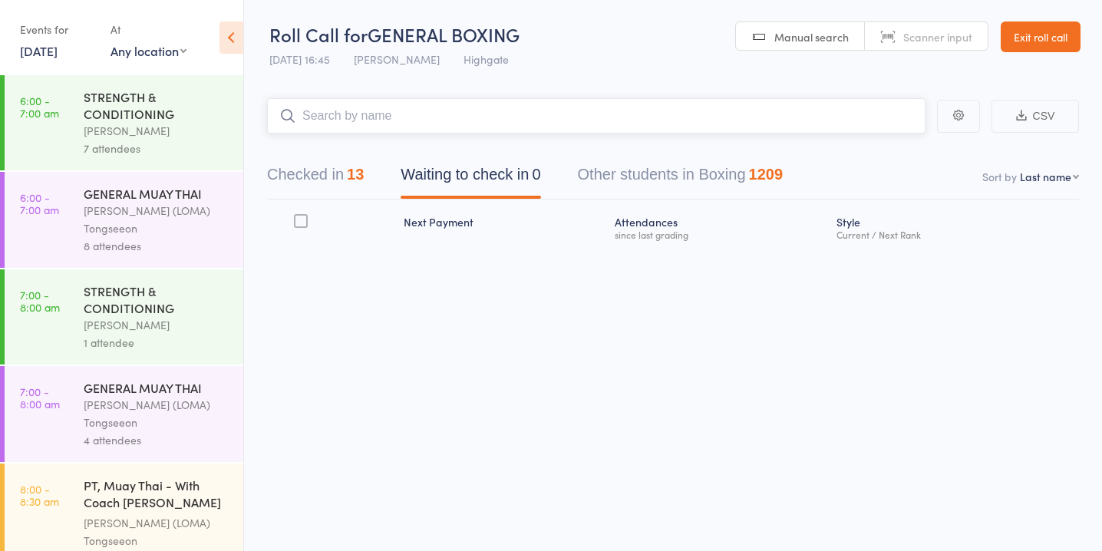
click at [329, 161] on button "Checked in 13" at bounding box center [315, 178] width 97 height 41
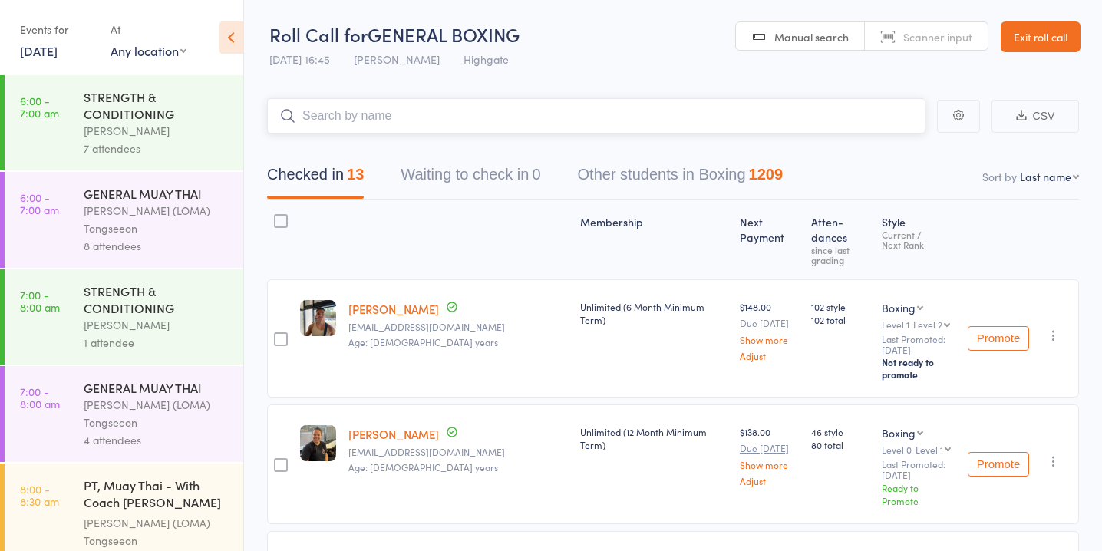
click at [528, 117] on input "search" at bounding box center [596, 115] width 658 height 35
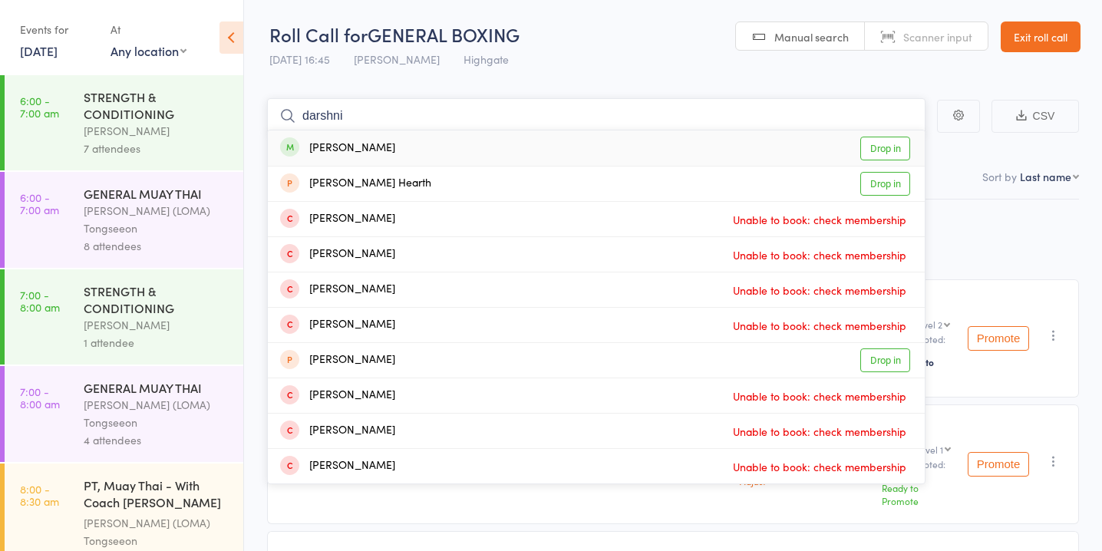
type input "darshni"
click at [894, 143] on link "Drop in" at bounding box center [885, 149] width 50 height 24
